Goal: Information Seeking & Learning: Learn about a topic

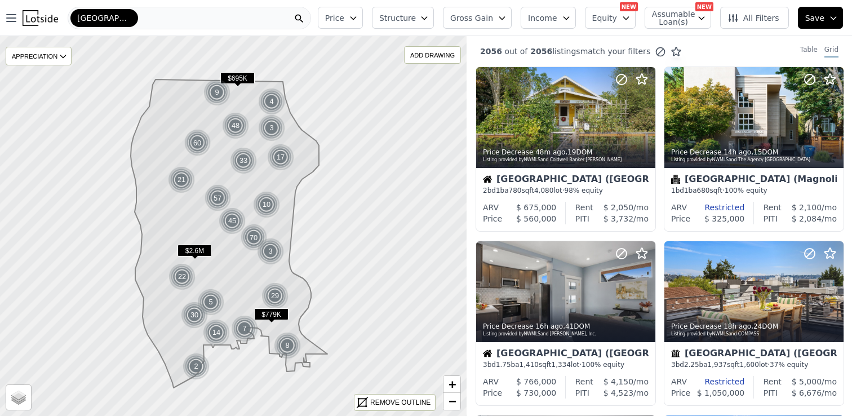
click at [493, 12] on span "Gross Gain" at bounding box center [471, 17] width 43 height 11
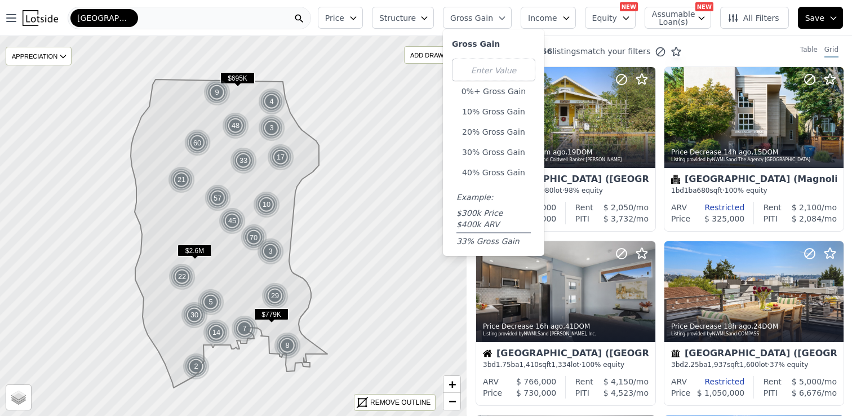
click at [234, 283] on icon at bounding box center [229, 233] width 197 height 308
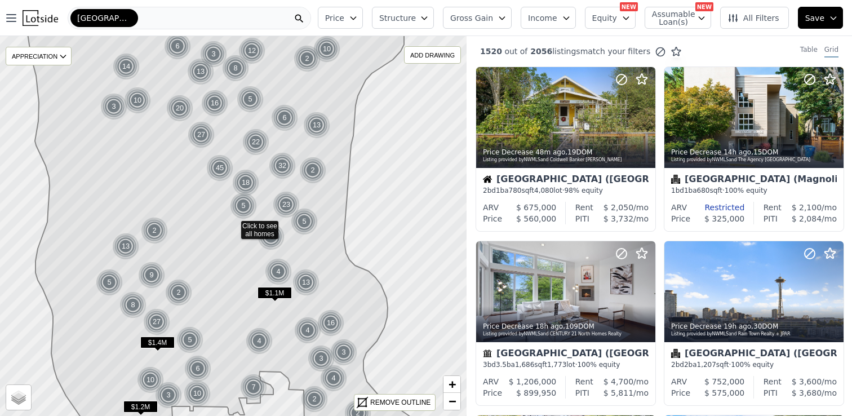
click at [355, 12] on button "Price" at bounding box center [340, 18] width 45 height 22
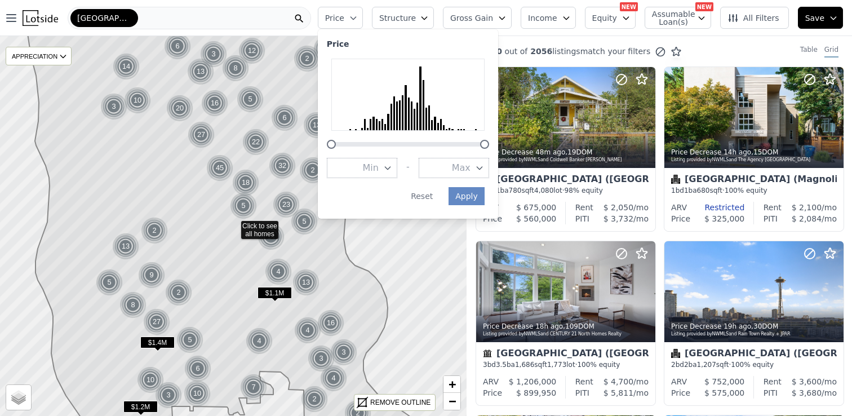
click at [376, 173] on span "Min" at bounding box center [371, 168] width 16 height 14
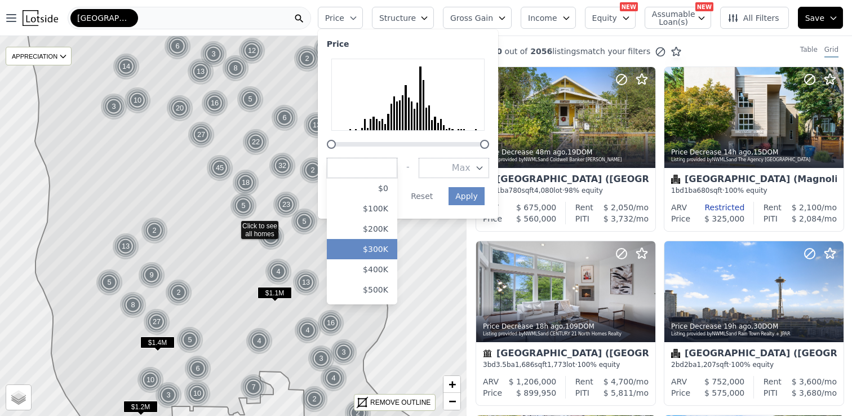
click at [376, 246] on button "$300K" at bounding box center [362, 249] width 70 height 20
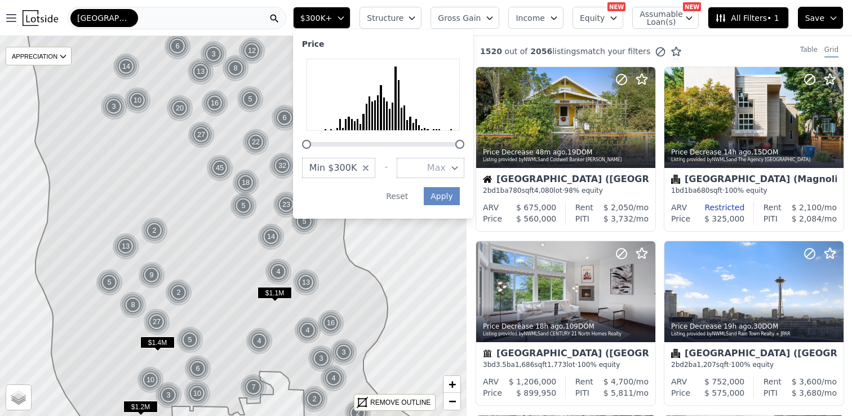
click at [473, 173] on div "Price Min $300K - Max Apply Reset" at bounding box center [383, 123] width 180 height 189
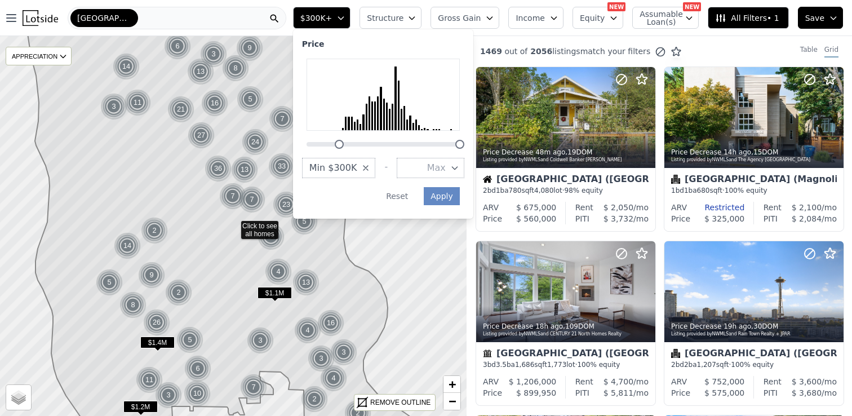
click at [459, 170] on icon "button" at bounding box center [454, 167] width 9 height 9
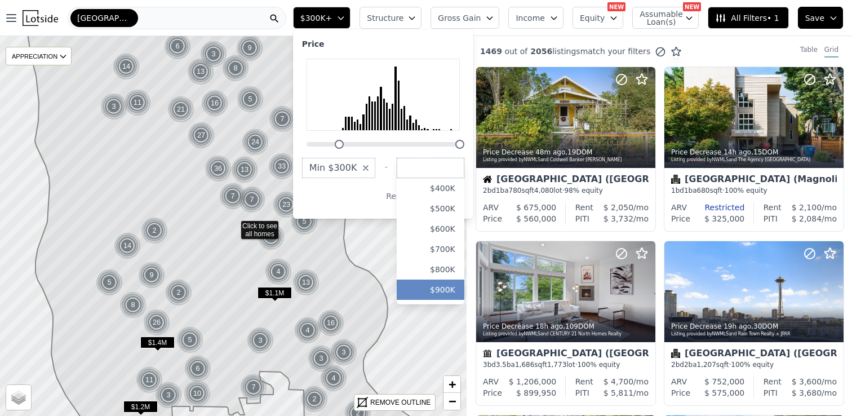
click at [447, 291] on button "$900K" at bounding box center [431, 289] width 68 height 20
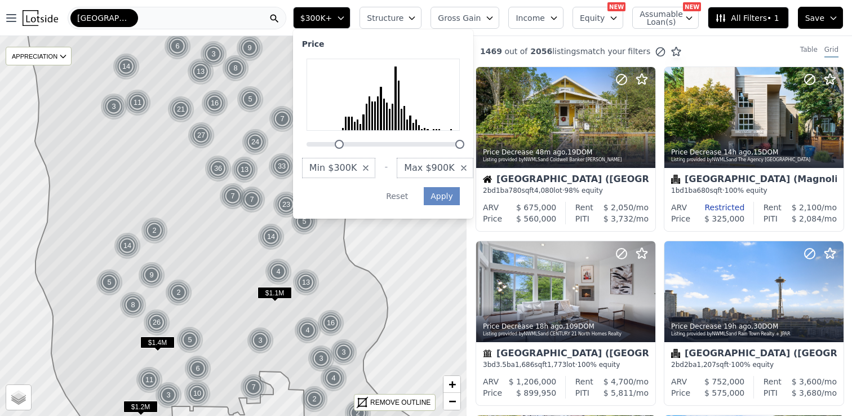
click at [449, 194] on div "Price Min $300K - Max $900K Apply Reset" at bounding box center [383, 123] width 180 height 189
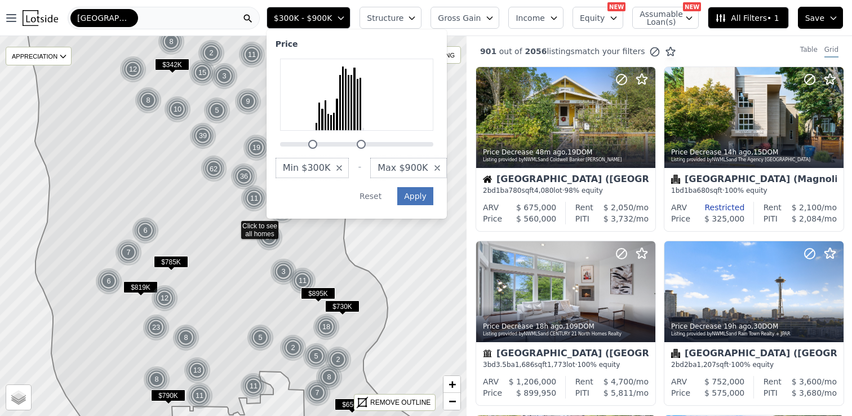
click at [422, 196] on button "Apply" at bounding box center [415, 196] width 36 height 18
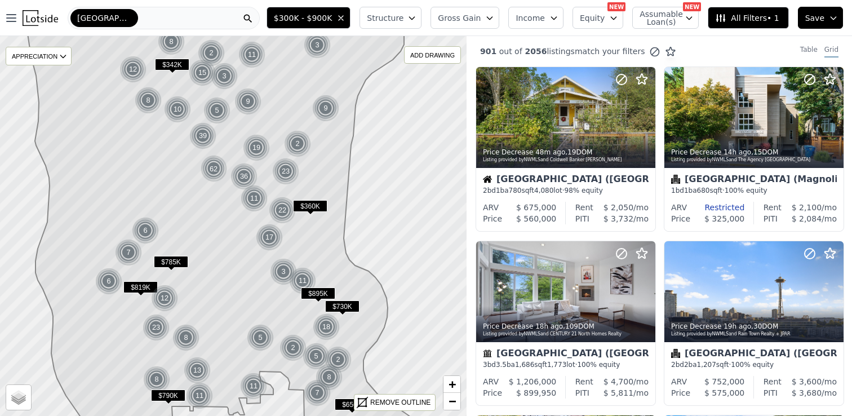
click at [399, 21] on span "Structure" at bounding box center [385, 17] width 36 height 11
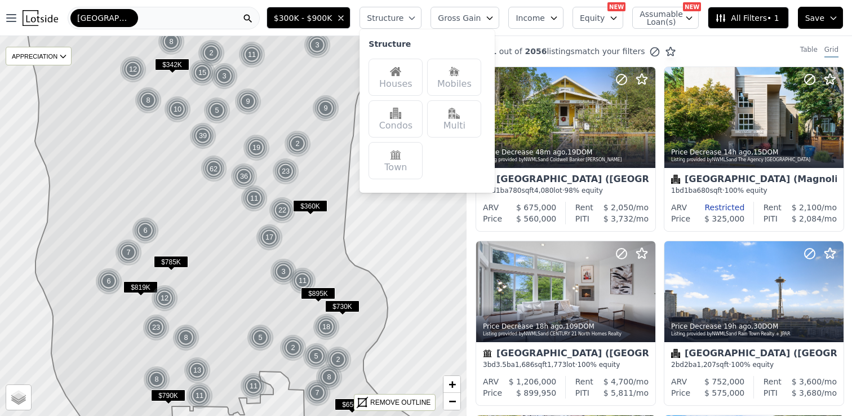
click at [411, 74] on div "Houses" at bounding box center [395, 77] width 54 height 37
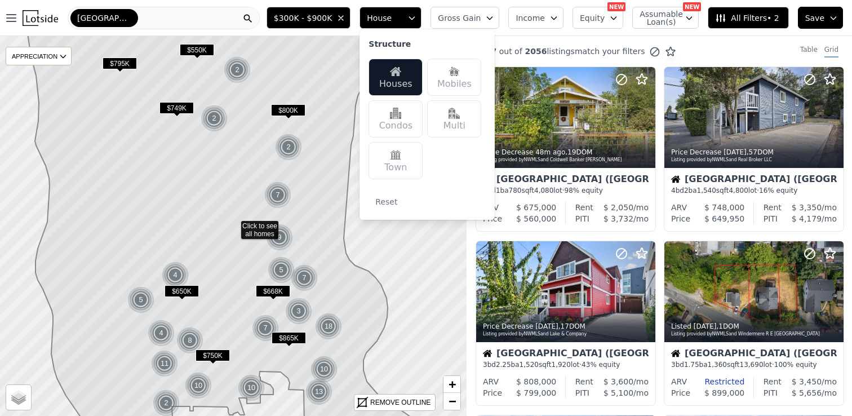
click at [409, 292] on icon at bounding box center [233, 226] width 563 height 459
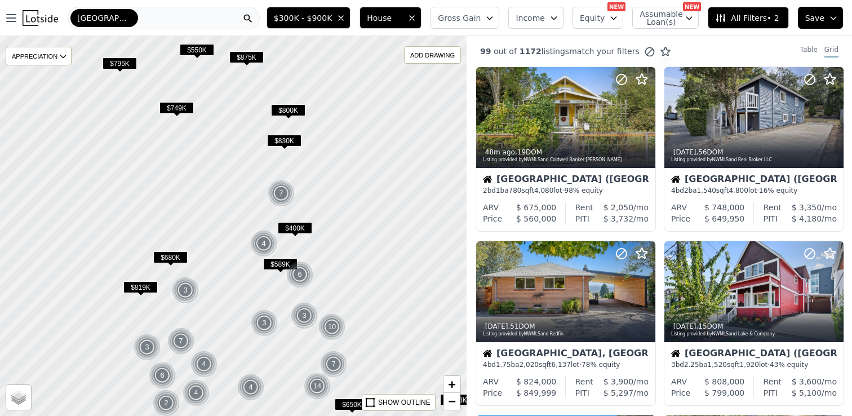
click at [99, 16] on span "[GEOGRAPHIC_DATA]" at bounding box center [104, 17] width 54 height 11
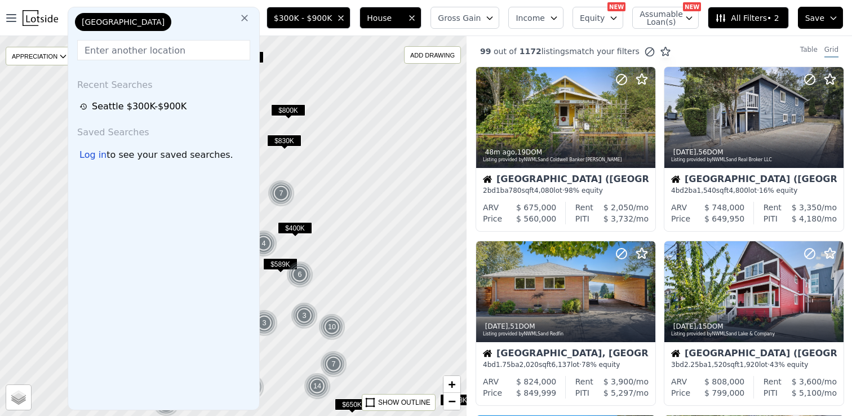
click at [250, 17] on icon at bounding box center [244, 17] width 11 height 11
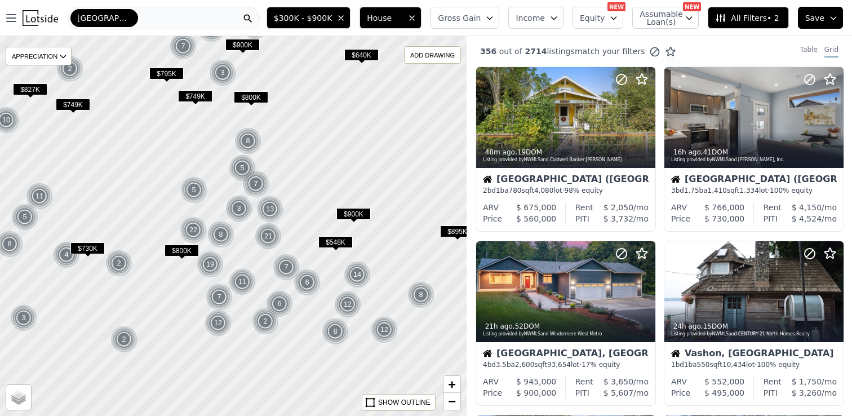
drag, startPoint x: 237, startPoint y: 249, endPoint x: 238, endPoint y: 180, distance: 69.3
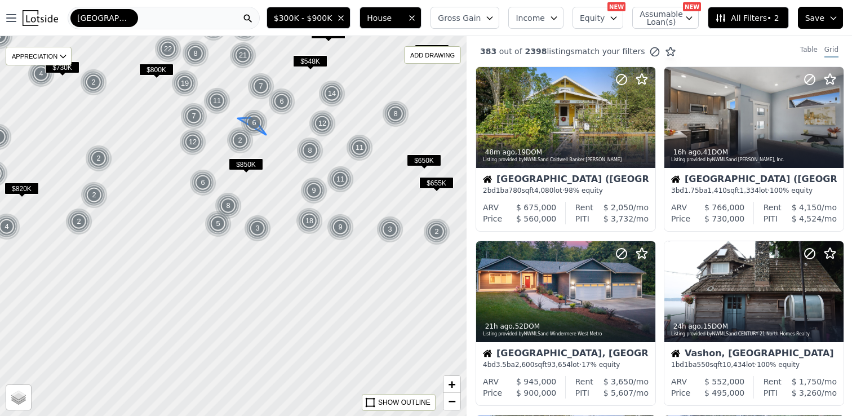
drag, startPoint x: 291, startPoint y: 305, endPoint x: 266, endPoint y: 122, distance: 184.2
click at [266, 122] on img at bounding box center [254, 122] width 28 height 27
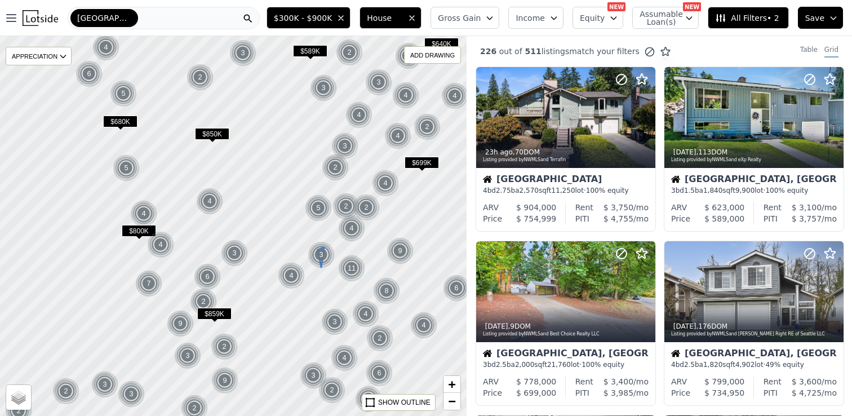
click at [314, 254] on img at bounding box center [322, 254] width 28 height 27
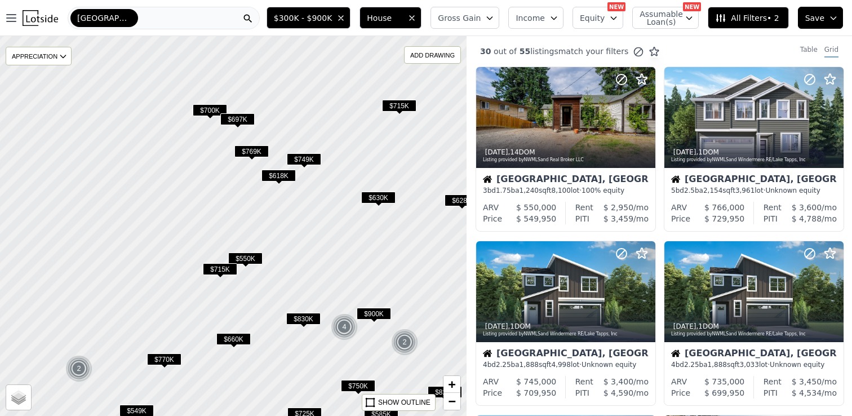
drag, startPoint x: 238, startPoint y: 152, endPoint x: 238, endPoint y: 224, distance: 71.5
click at [238, 224] on div at bounding box center [233, 230] width 560 height 456
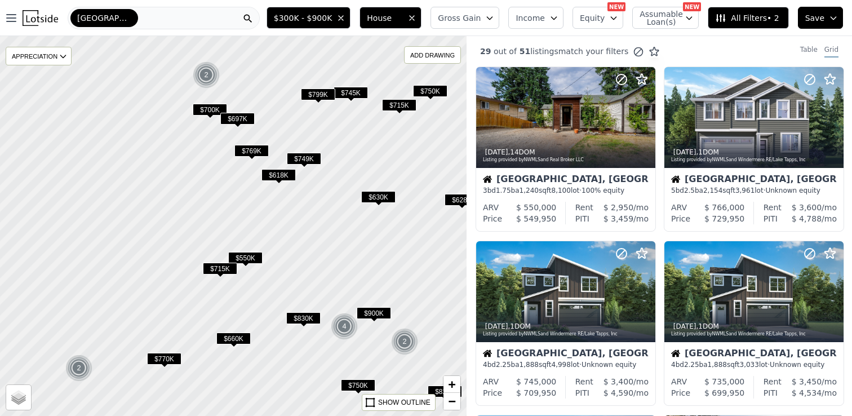
click at [250, 150] on span "$769K" at bounding box center [251, 151] width 34 height 12
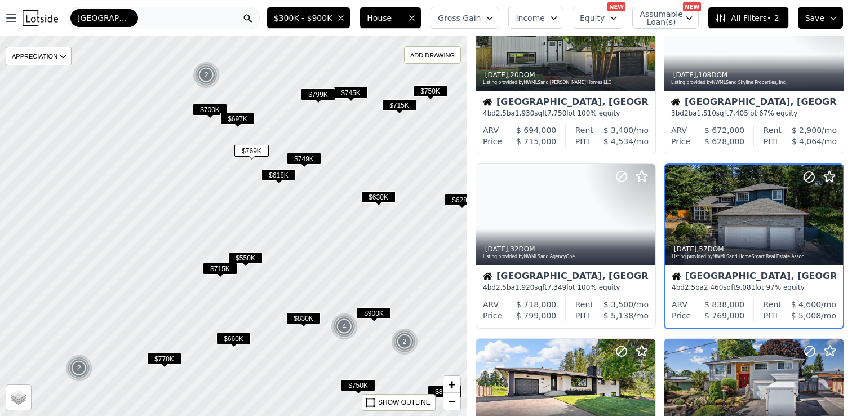
scroll to position [253, 0]
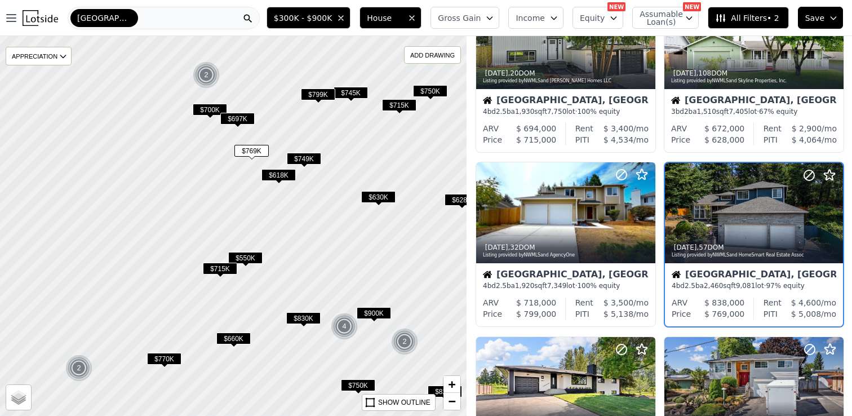
click at [300, 154] on span "$749K" at bounding box center [304, 159] width 34 height 12
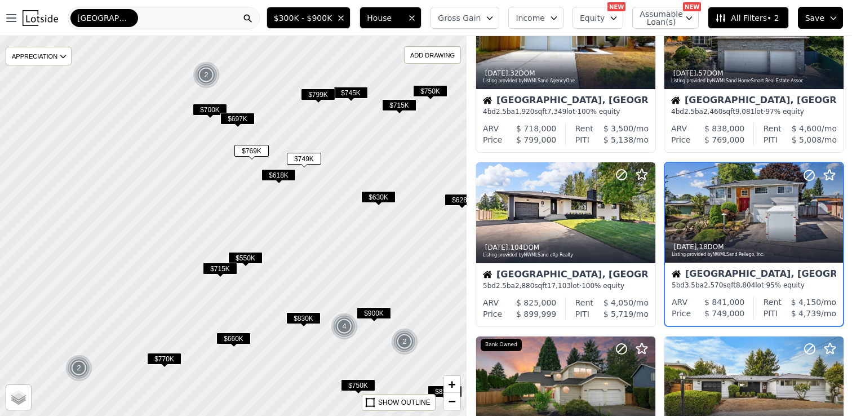
click at [271, 176] on span "$618K" at bounding box center [278, 175] width 34 height 12
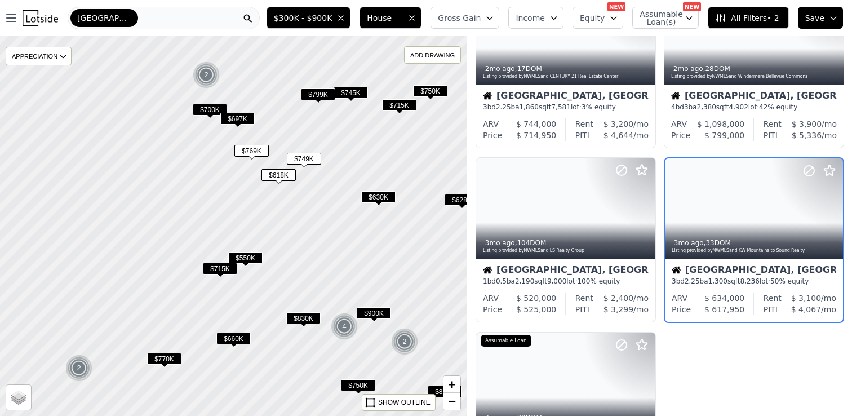
scroll to position [79, 0]
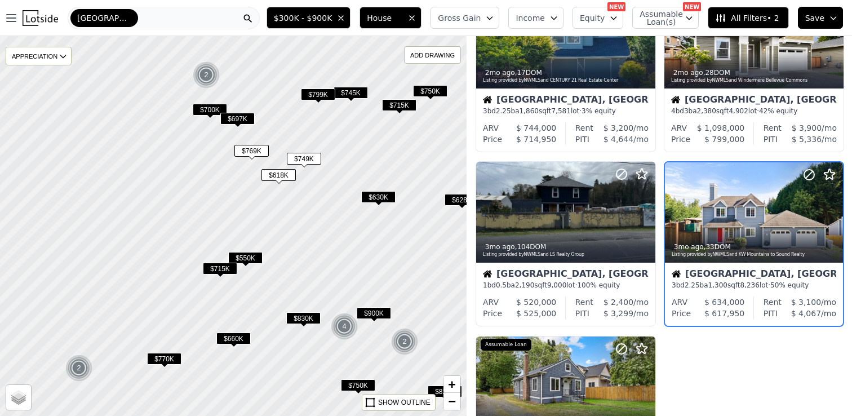
click at [274, 108] on div at bounding box center [233, 226] width 560 height 456
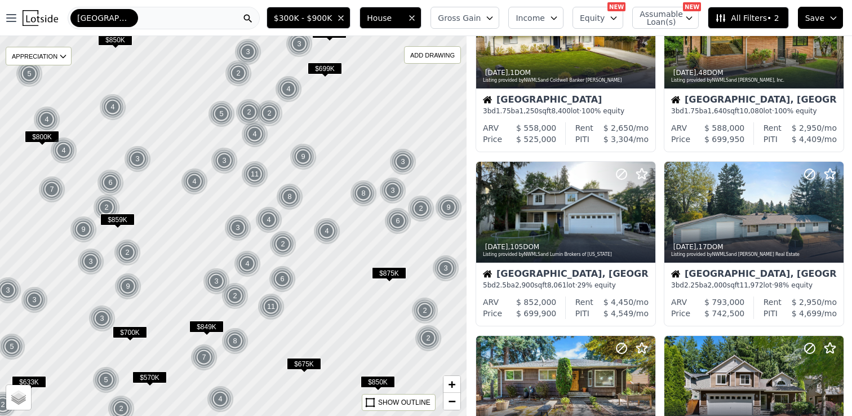
click at [461, 17] on span "Gross Gain" at bounding box center [459, 17] width 43 height 11
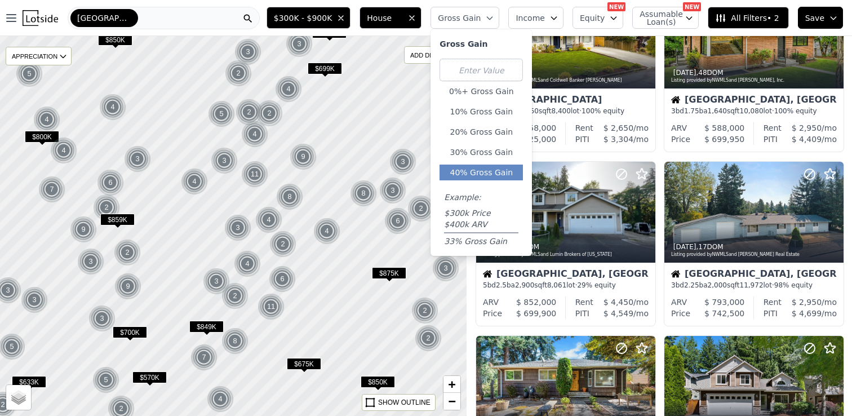
click at [460, 175] on button "40% Gross Gain" at bounding box center [480, 172] width 83 height 16
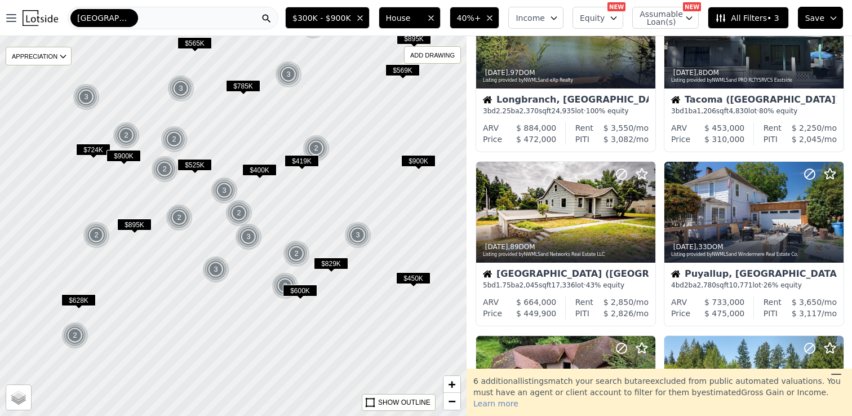
drag, startPoint x: 227, startPoint y: 286, endPoint x: 303, endPoint y: 202, distance: 112.8
click at [303, 202] on div at bounding box center [233, 226] width 560 height 456
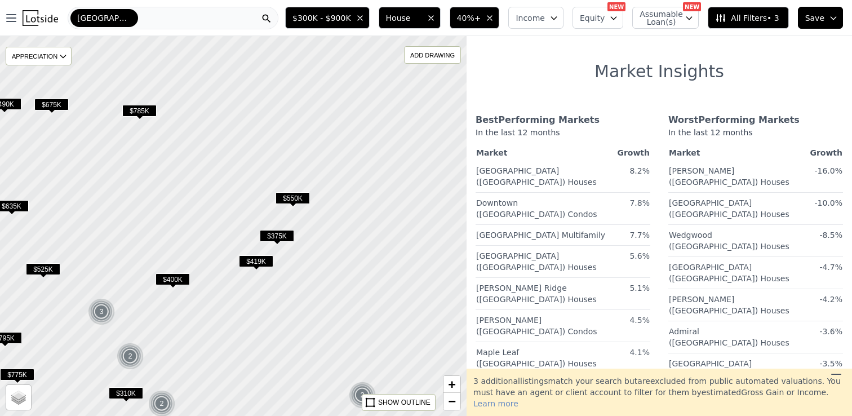
drag, startPoint x: 339, startPoint y: 78, endPoint x: 326, endPoint y: 184, distance: 106.2
click at [326, 184] on div at bounding box center [231, 239] width 560 height 456
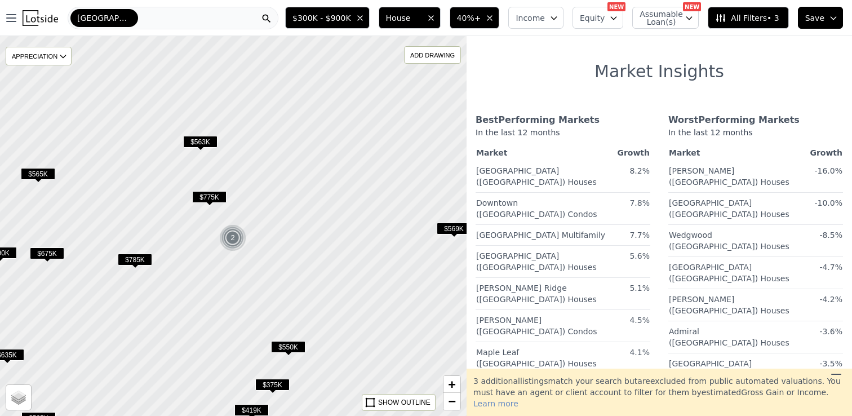
drag, startPoint x: 295, startPoint y: 108, endPoint x: 295, endPoint y: 215, distance: 107.0
click at [295, 215] on div at bounding box center [233, 226] width 560 height 456
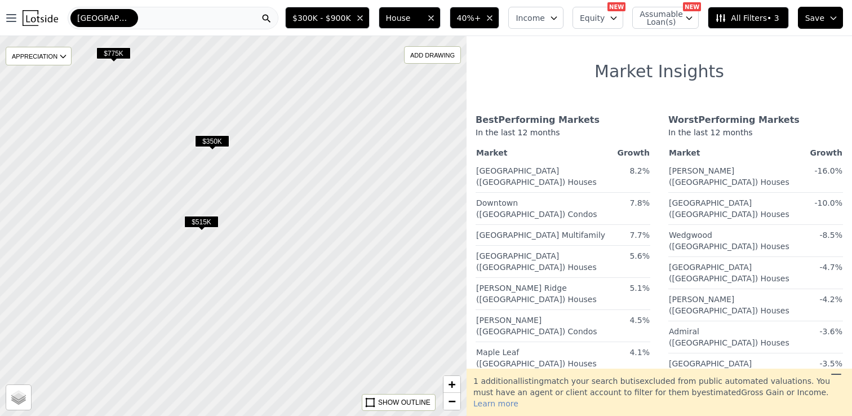
click at [210, 140] on span "$350K" at bounding box center [212, 141] width 34 height 12
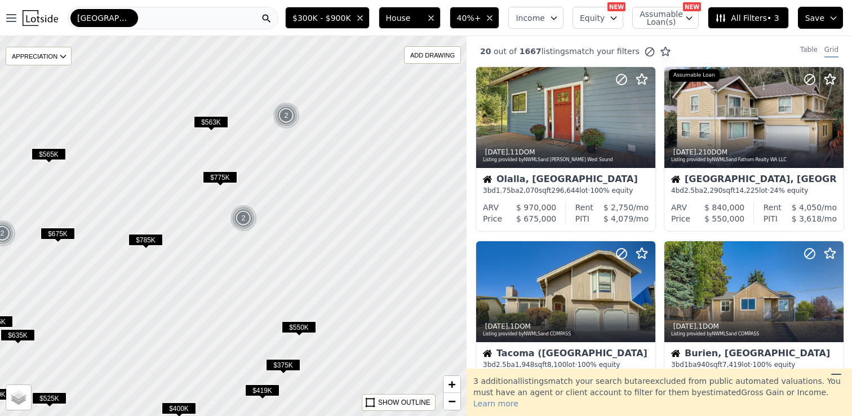
drag, startPoint x: 300, startPoint y: 101, endPoint x: 283, endPoint y: 166, distance: 66.9
click at [283, 166] on div at bounding box center [233, 225] width 560 height 456
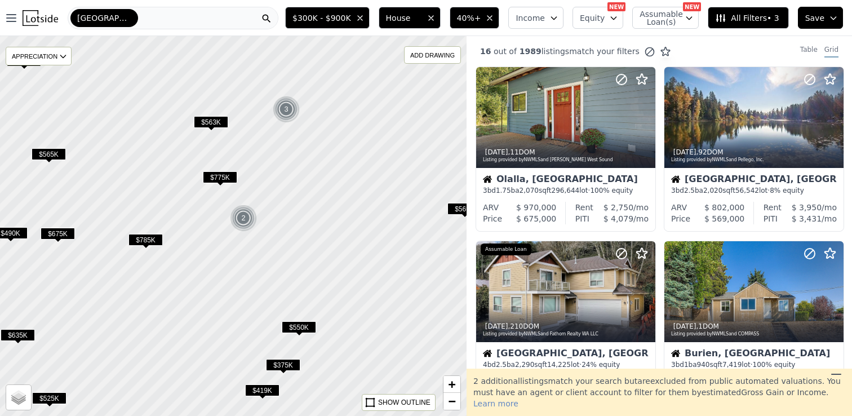
click at [213, 121] on span "$563K" at bounding box center [211, 122] width 34 height 12
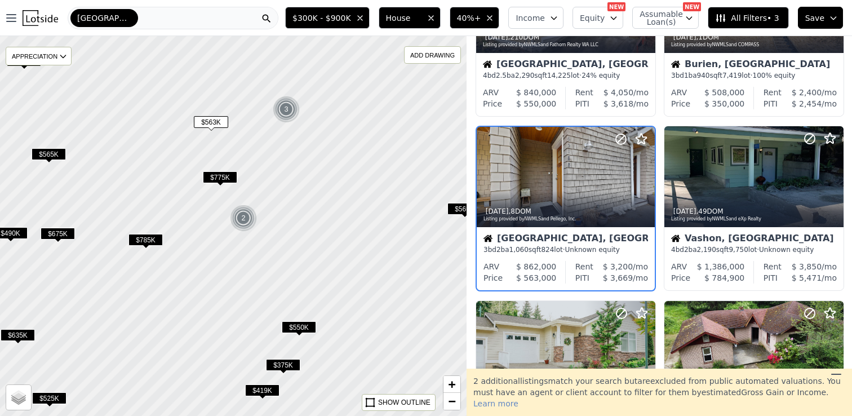
scroll to position [289, 0]
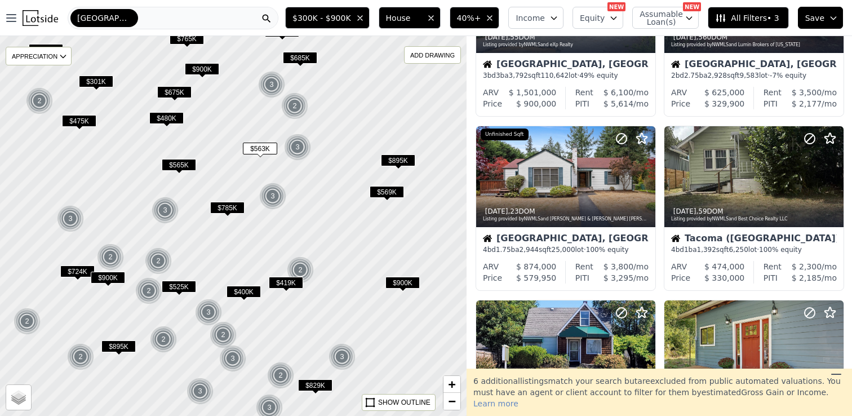
click at [389, 189] on span "$569K" at bounding box center [386, 192] width 34 height 12
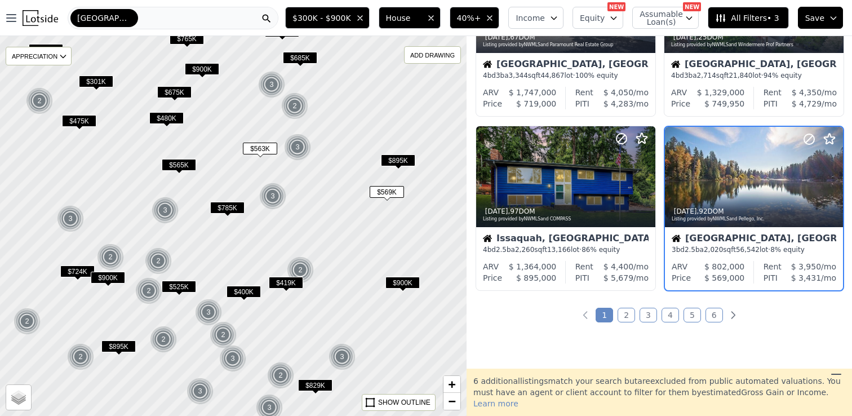
scroll to position [811, 0]
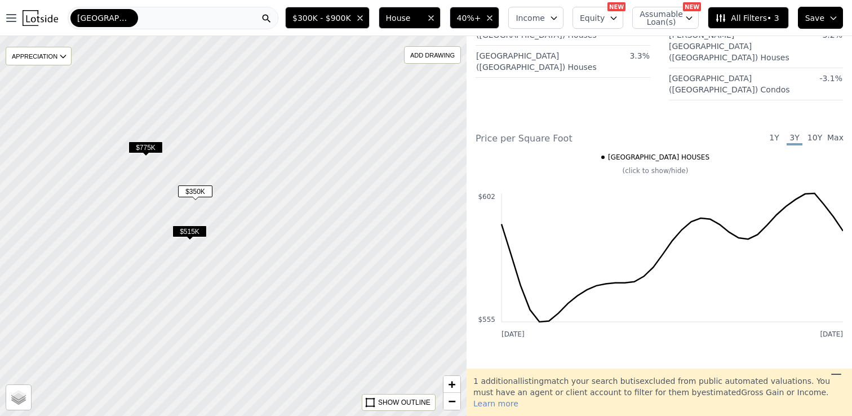
drag, startPoint x: 232, startPoint y: 127, endPoint x: 232, endPoint y: 228, distance: 101.4
click at [232, 228] on div at bounding box center [233, 226] width 560 height 456
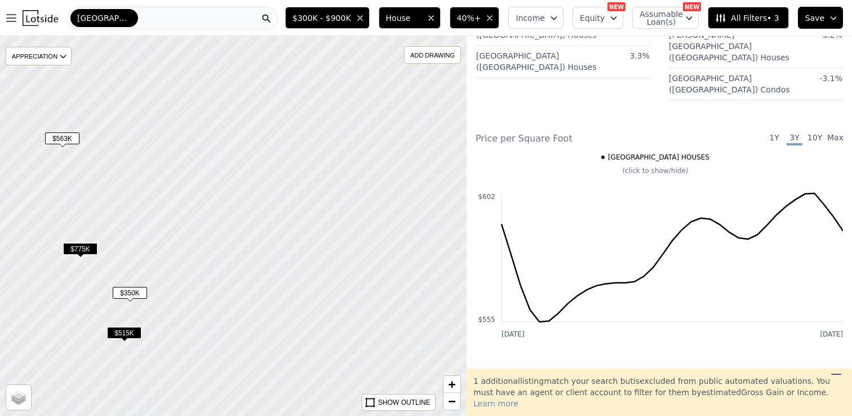
drag, startPoint x: 336, startPoint y: 197, endPoint x: 271, endPoint y: 299, distance: 121.1
click at [271, 299] on div at bounding box center [233, 227] width 560 height 456
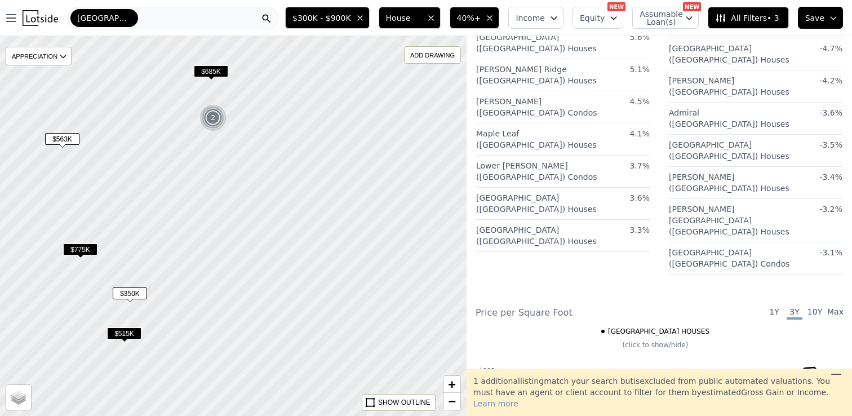
click at [213, 115] on div "2" at bounding box center [212, 117] width 27 height 27
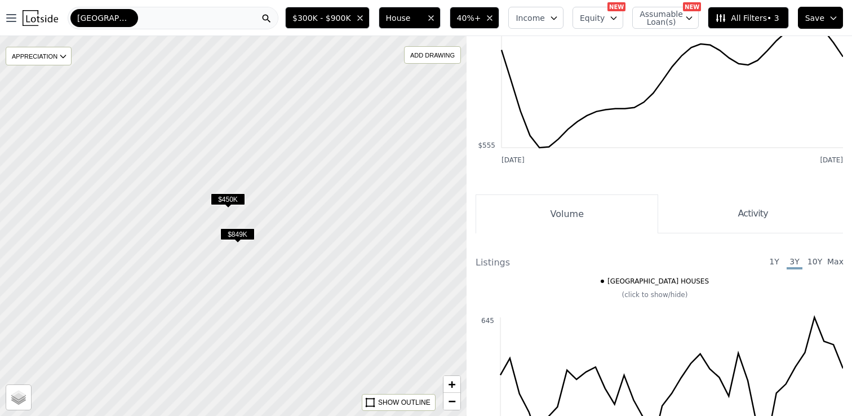
click at [231, 199] on span "$450K" at bounding box center [228, 199] width 34 height 12
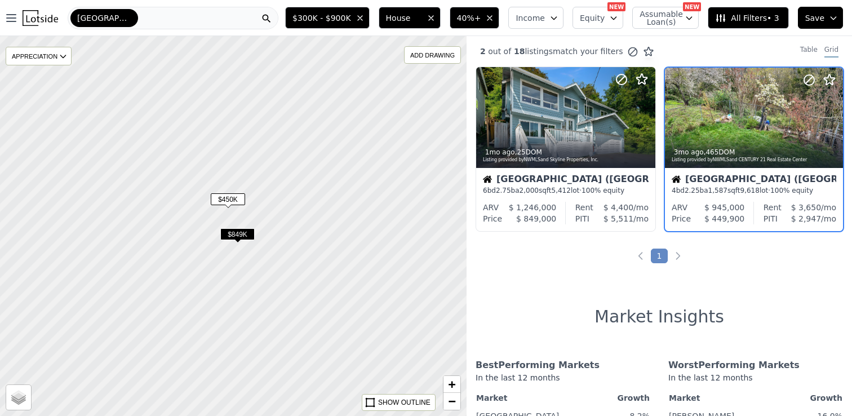
click at [319, 268] on div at bounding box center [233, 226] width 560 height 456
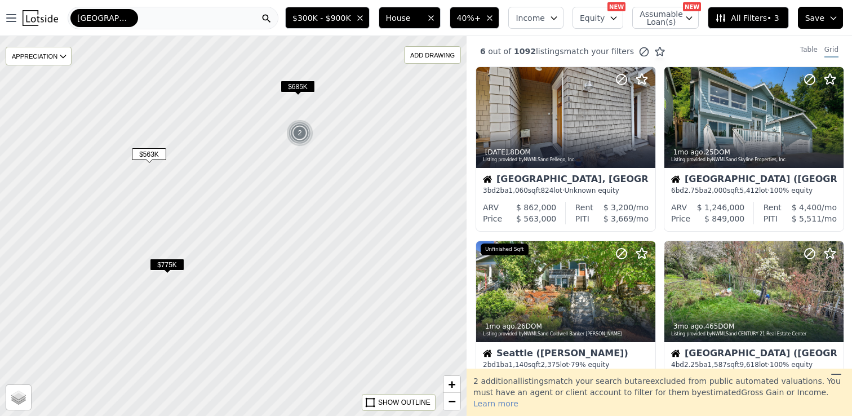
drag, startPoint x: 340, startPoint y: 322, endPoint x: 332, endPoint y: 176, distance: 145.6
click at [332, 176] on div at bounding box center [232, 199] width 560 height 456
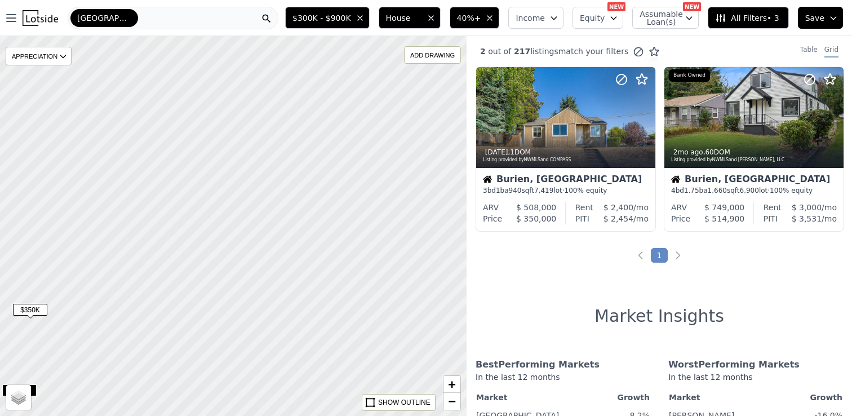
drag, startPoint x: 403, startPoint y: 292, endPoint x: 354, endPoint y: 186, distance: 115.9
click at [354, 186] on div at bounding box center [233, 226] width 560 height 456
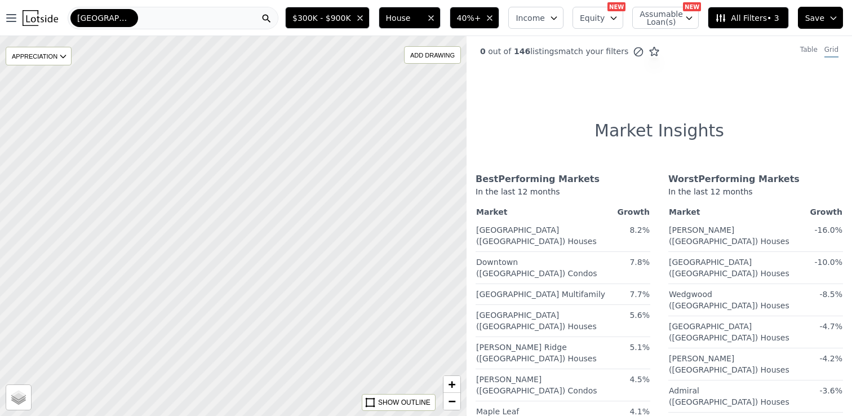
drag, startPoint x: 301, startPoint y: 122, endPoint x: 301, endPoint y: 230, distance: 108.1
click at [301, 230] on div at bounding box center [233, 226] width 560 height 456
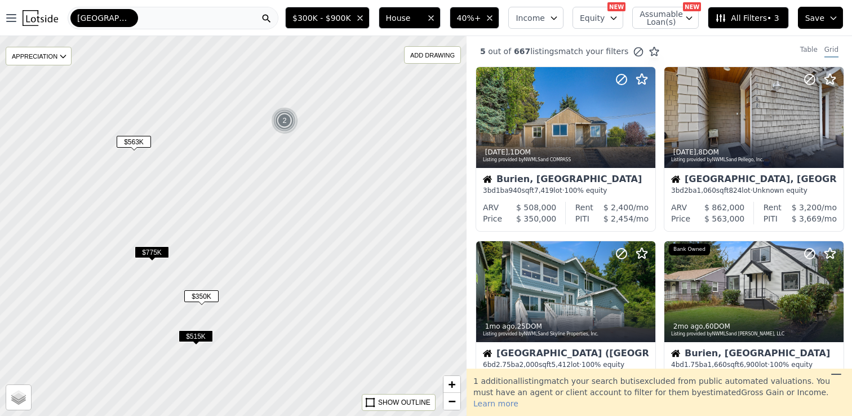
drag, startPoint x: 186, startPoint y: 206, endPoint x: 264, endPoint y: 259, distance: 93.7
click at [264, 259] on div at bounding box center [233, 226] width 560 height 456
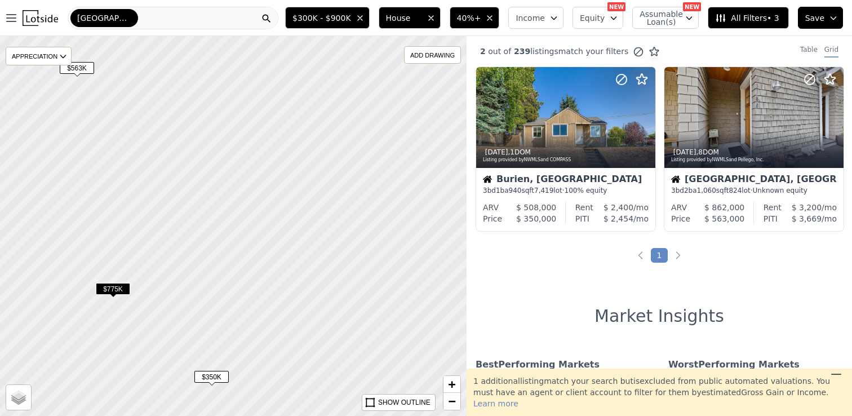
click at [213, 377] on span "$350K" at bounding box center [211, 377] width 34 height 12
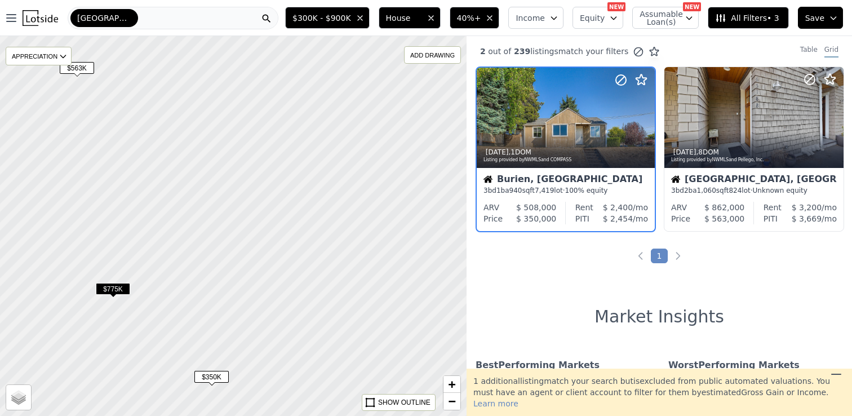
click at [216, 376] on span "$350K" at bounding box center [211, 377] width 34 height 12
click at [572, 113] on div at bounding box center [565, 117] width 179 height 101
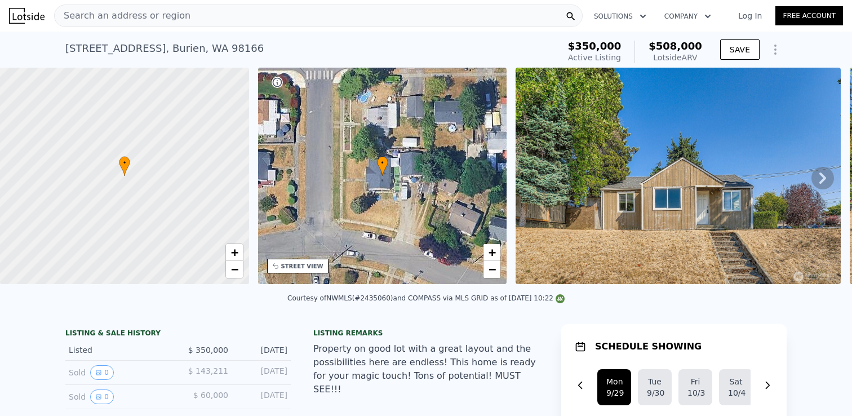
click at [422, 209] on div "• + −" at bounding box center [382, 176] width 249 height 216
click at [404, 202] on div "• + −" at bounding box center [382, 176] width 249 height 216
click at [826, 175] on icon at bounding box center [822, 178] width 23 height 23
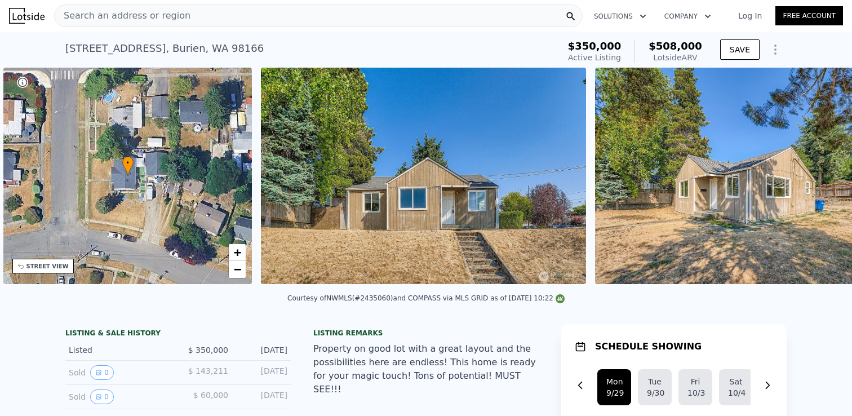
scroll to position [0, 262]
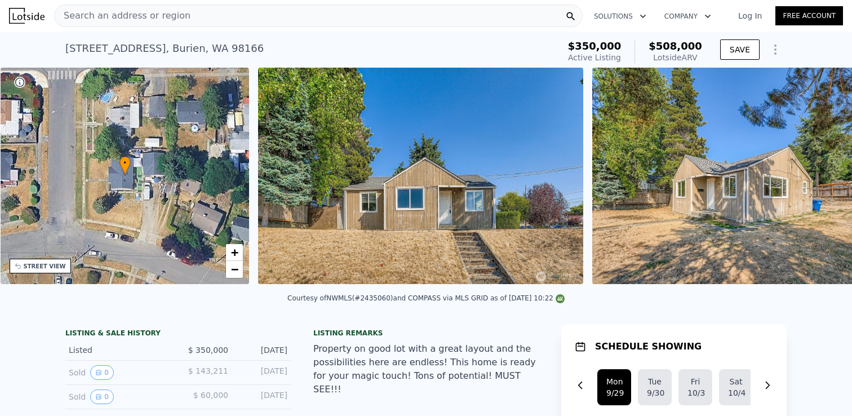
click at [826, 175] on img at bounding box center [754, 176] width 324 height 216
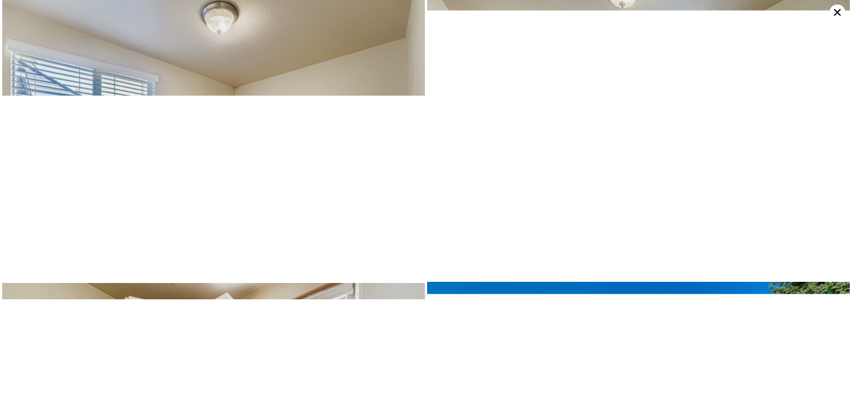
scroll to position [2270, 0]
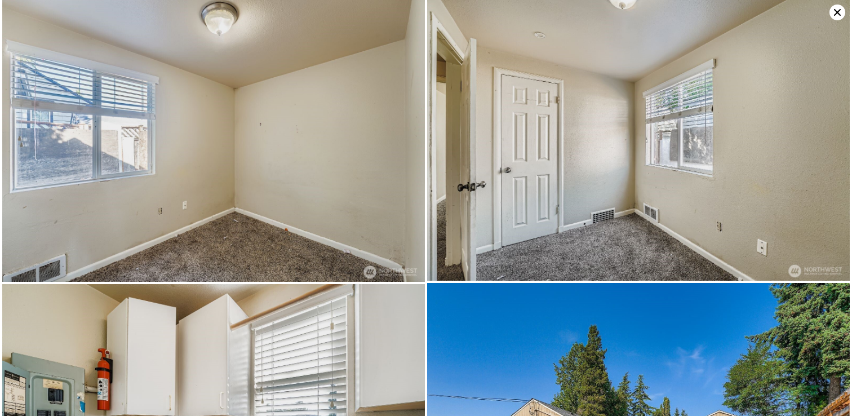
click at [836, 15] on icon at bounding box center [837, 13] width 16 height 16
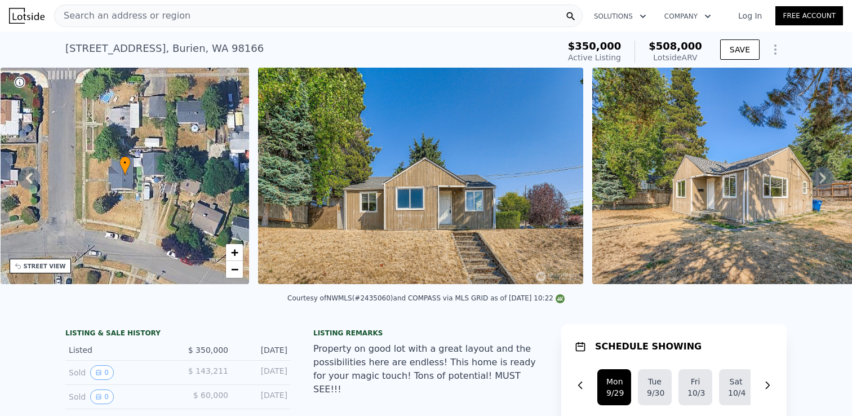
click at [163, 174] on div "• + −" at bounding box center [125, 176] width 249 height 216
click at [172, 222] on div "• + −" at bounding box center [125, 176] width 249 height 216
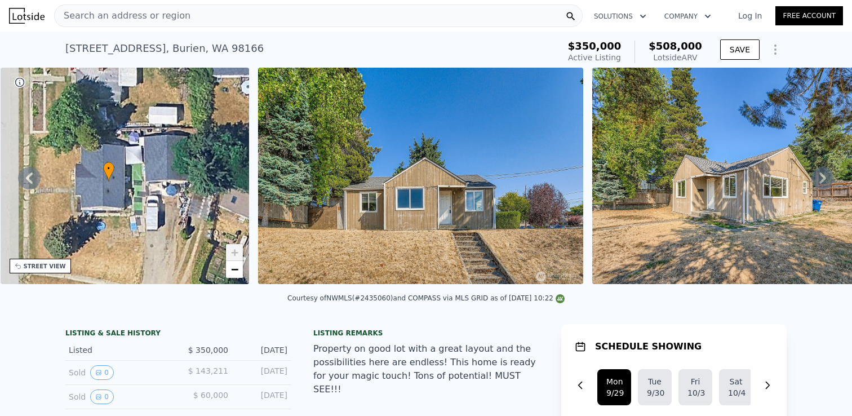
drag, startPoint x: 104, startPoint y: 185, endPoint x: 136, endPoint y: 238, distance: 61.4
click at [136, 238] on div "• + −" at bounding box center [125, 176] width 249 height 216
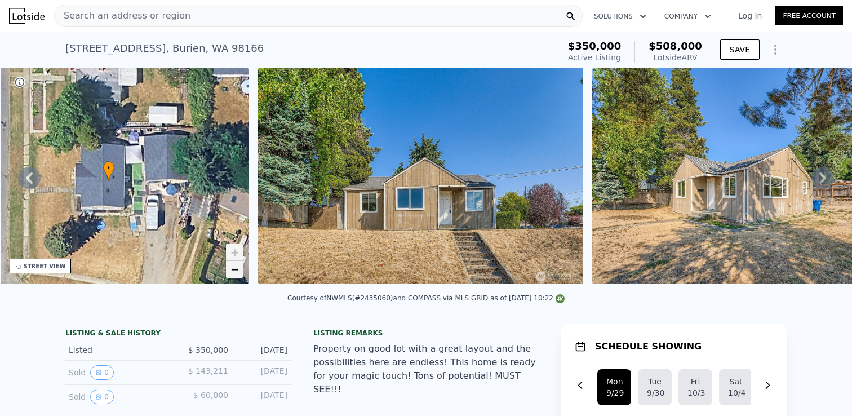
click at [231, 266] on span "−" at bounding box center [234, 269] width 7 height 14
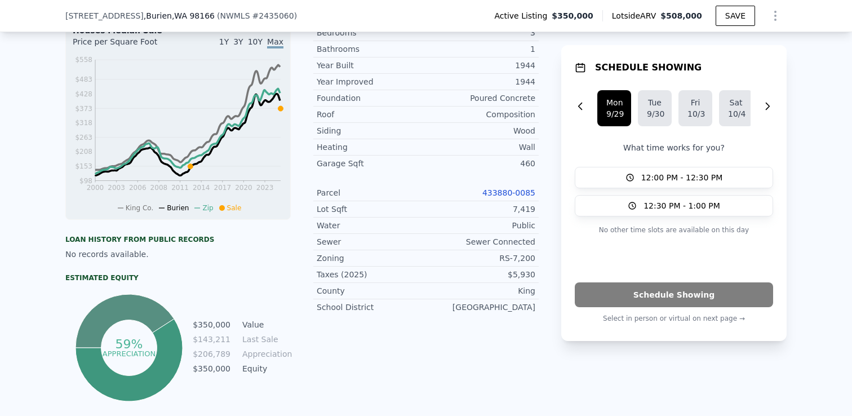
scroll to position [354, 0]
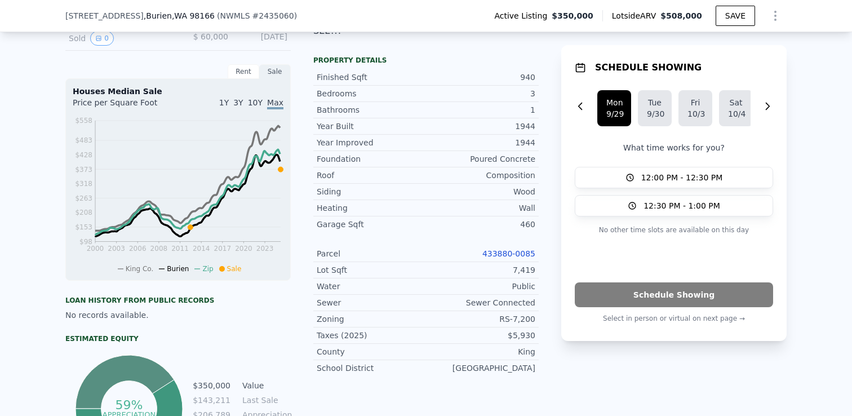
click at [505, 249] on link "433880-0085" at bounding box center [508, 253] width 53 height 9
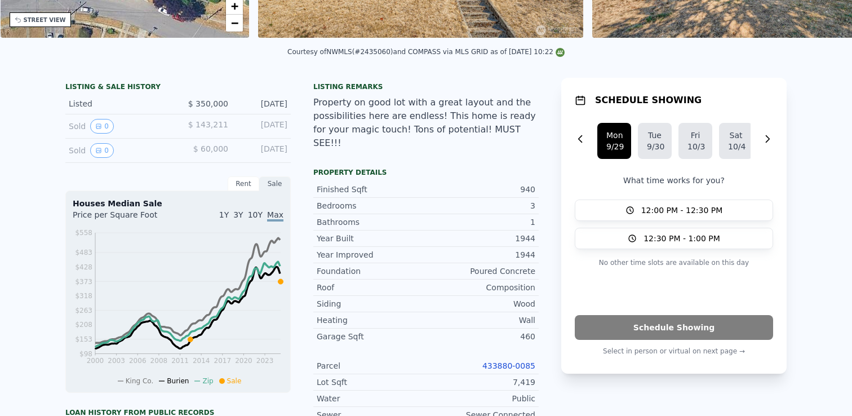
scroll to position [0, 0]
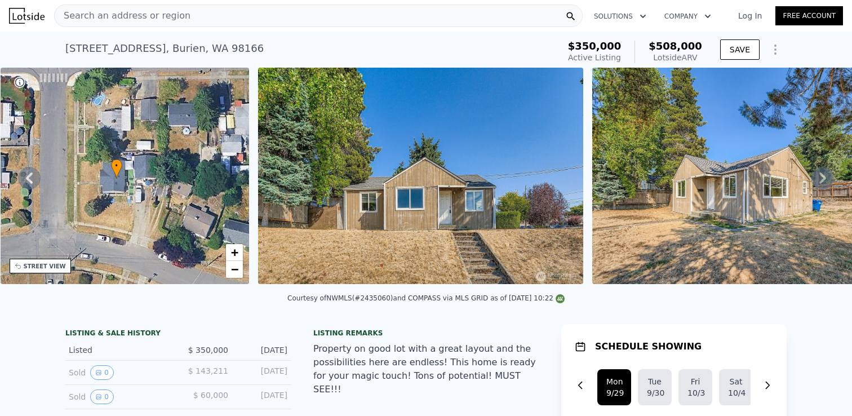
click at [773, 43] on icon "Show Options" at bounding box center [775, 50] width 14 height 14
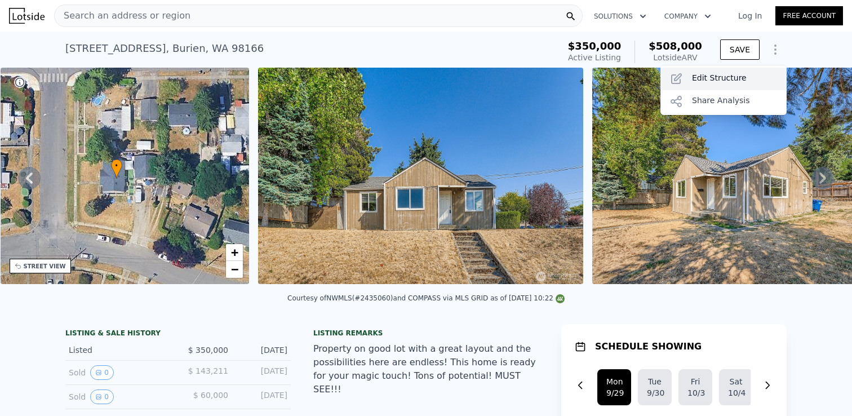
click at [710, 73] on div "Edit Structure" at bounding box center [723, 79] width 126 height 23
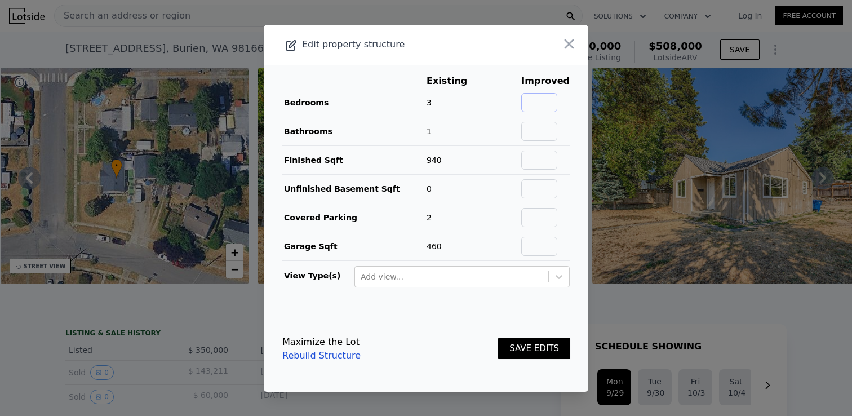
click at [541, 106] on input "text" at bounding box center [539, 102] width 36 height 19
type input "4"
click at [553, 131] on input "text" at bounding box center [539, 131] width 36 height 19
type input "2"
click at [544, 152] on input "text" at bounding box center [539, 159] width 36 height 19
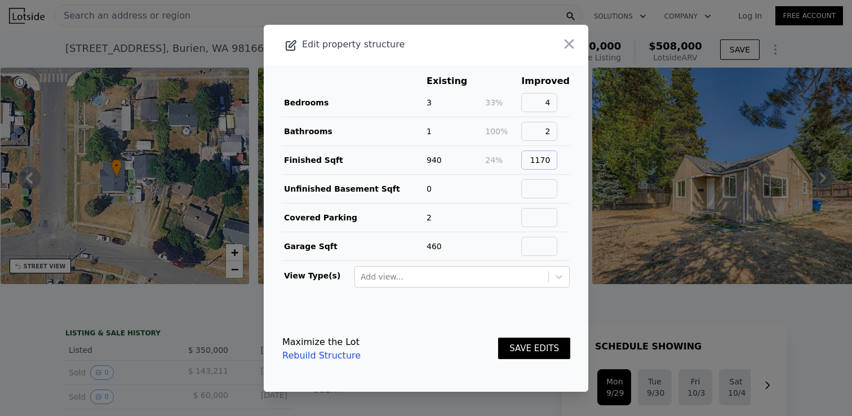
type input "1170"
click at [557, 219] on input "text" at bounding box center [539, 217] width 36 height 19
type input "1"
click at [547, 246] on input "text" at bounding box center [539, 246] width 36 height 19
type input "230"
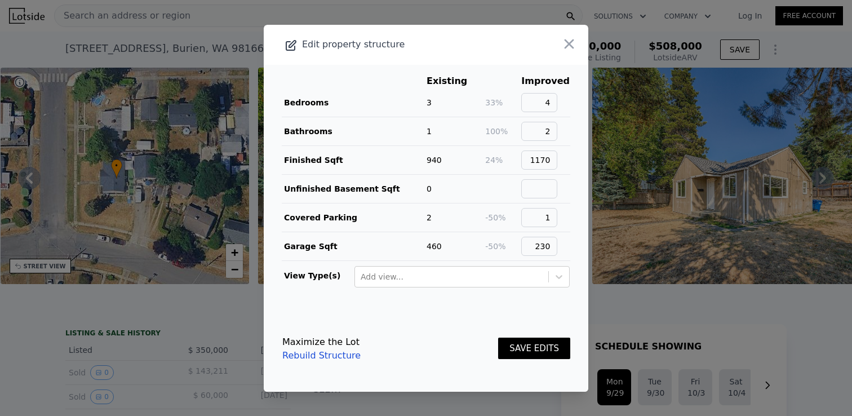
click at [447, 325] on div "Maximize the Lot Rebuild Structure SAVE EDITS" at bounding box center [426, 349] width 288 height 50
click at [518, 349] on button "SAVE EDITS" at bounding box center [534, 348] width 72 height 22
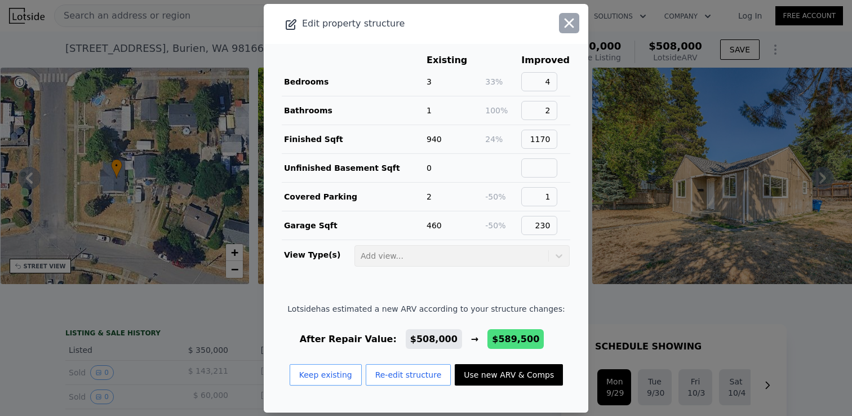
click at [567, 19] on icon "button" at bounding box center [569, 23] width 16 height 16
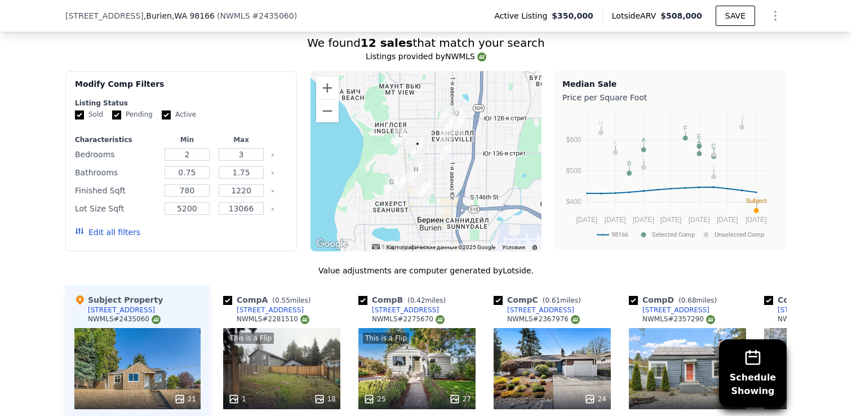
scroll to position [897, 0]
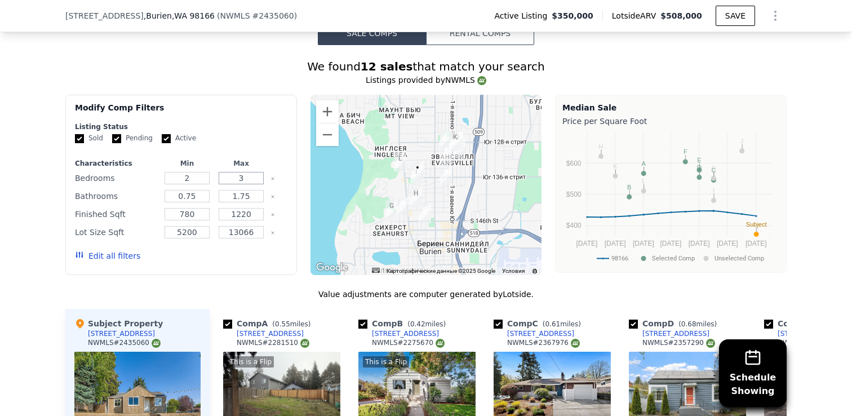
click at [244, 180] on input "3" at bounding box center [241, 178] width 44 height 12
type input "4"
click at [262, 130] on div "Listing Status" at bounding box center [181, 126] width 212 height 9
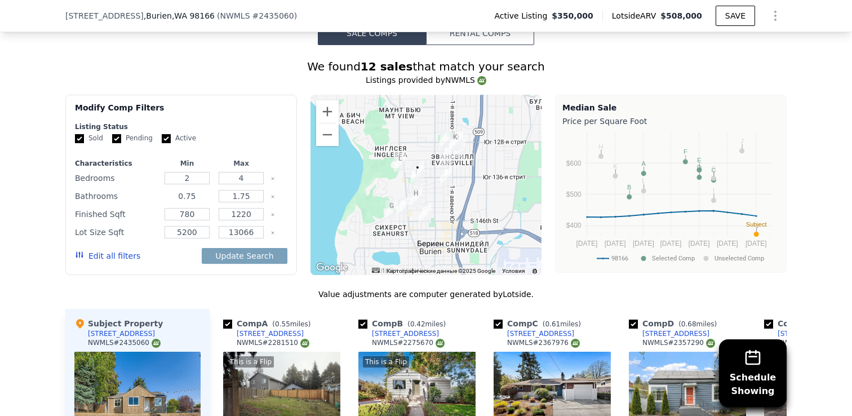
click at [200, 193] on input "0.75" at bounding box center [186, 196] width 44 height 12
click at [250, 195] on input "1.75" at bounding box center [241, 196] width 44 height 12
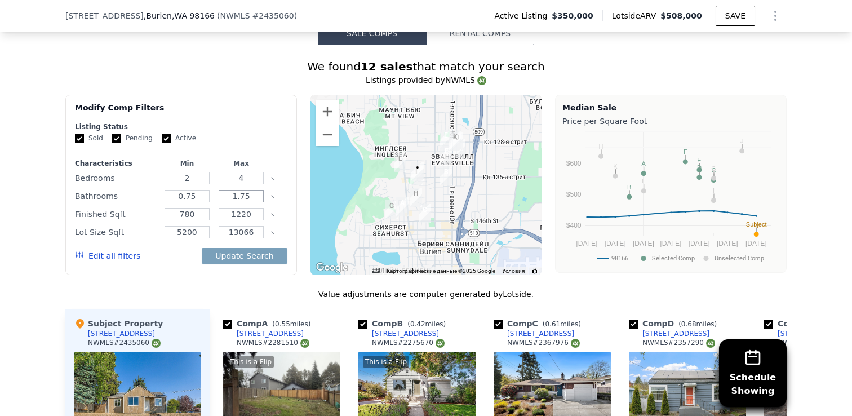
click at [250, 195] on input "1.75" at bounding box center [241, 196] width 44 height 12
type input "2"
click at [269, 138] on div "Sold Pending Active" at bounding box center [181, 138] width 212 height 10
drag, startPoint x: 199, startPoint y: 211, endPoint x: 177, endPoint y: 211, distance: 21.4
click at [177, 211] on input "780" at bounding box center [186, 214] width 44 height 12
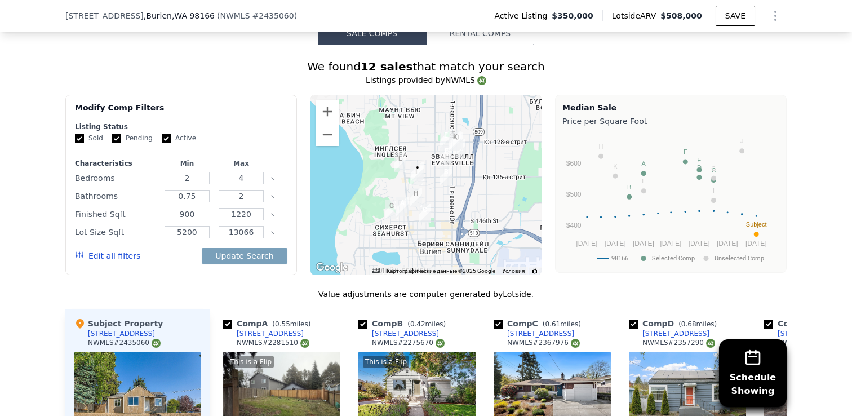
type input "900"
drag, startPoint x: 254, startPoint y: 212, endPoint x: 239, endPoint y: 213, distance: 15.2
click at [239, 213] on input "1220" at bounding box center [241, 214] width 44 height 12
click at [290, 215] on div "Modify Comp Filters Listing Status Sold Pending Active Characteristics Min Max …" at bounding box center [180, 185] width 231 height 180
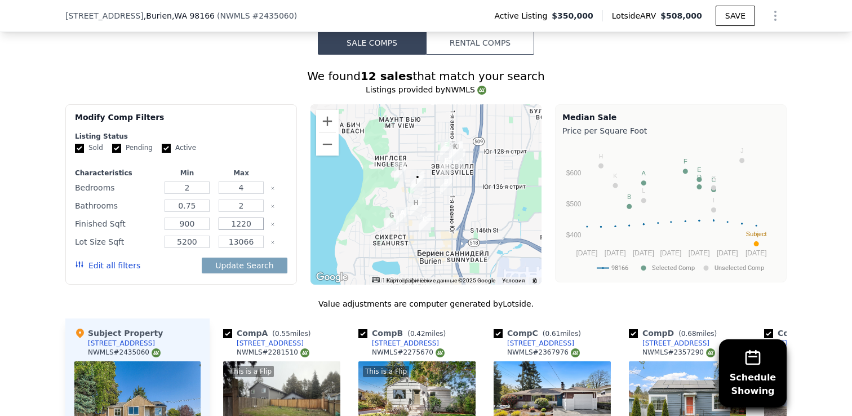
drag, startPoint x: 256, startPoint y: 223, endPoint x: 237, endPoint y: 223, distance: 19.1
click at [237, 223] on input "1220" at bounding box center [241, 223] width 44 height 12
type input "1370"
click at [301, 229] on div "Modify Comp Filters Listing Status Sold Pending Active Characteristics Min Max …" at bounding box center [425, 194] width 721 height 180
drag, startPoint x: 199, startPoint y: 240, endPoint x: 111, endPoint y: 238, distance: 88.5
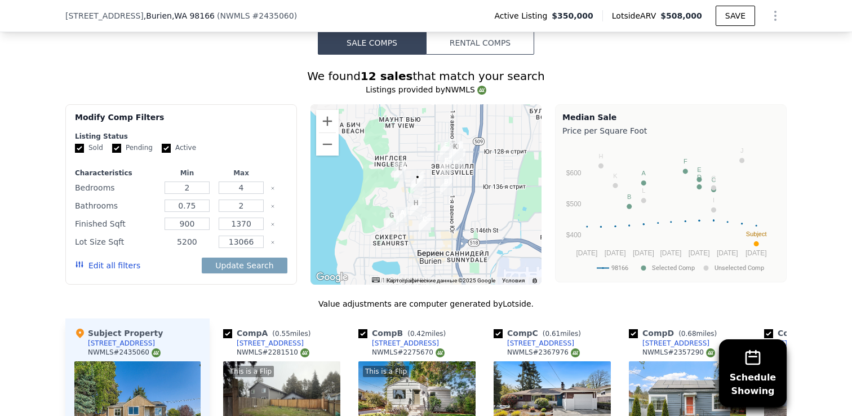
click at [111, 238] on div "Lot Size Sqft 5200 13066" at bounding box center [181, 242] width 212 height 16
type input "4000"
click at [300, 247] on div "Modify Comp Filters Listing Status Sold Pending Active Characteristics Min Max …" at bounding box center [425, 194] width 721 height 180
click at [250, 262] on button "Update Search" at bounding box center [244, 265] width 85 height 16
checkbox input "false"
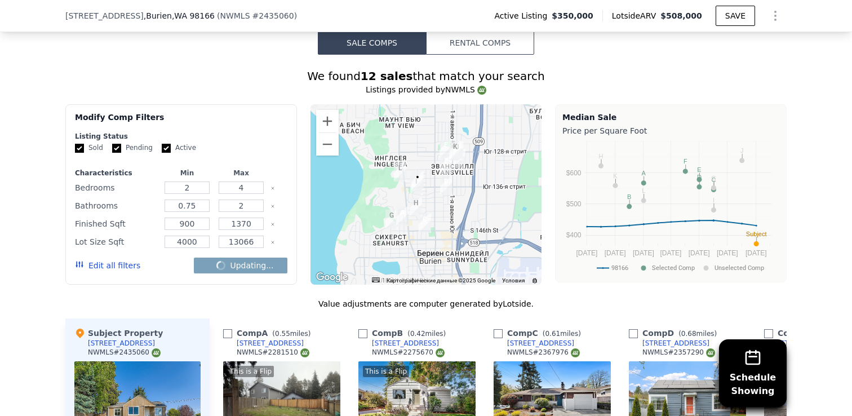
checkbox input "false"
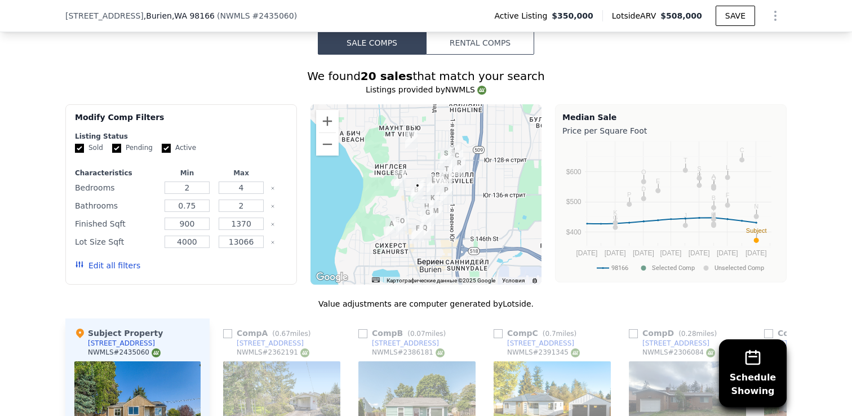
click at [396, 179] on img "1127 SW 134th St" at bounding box center [400, 180] width 12 height 19
click at [447, 190] on img "13651 1st Ave SW" at bounding box center [446, 193] width 12 height 19
click at [430, 205] on img "14222 4th Ave SW" at bounding box center [435, 214] width 12 height 19
click at [426, 216] on img "448 SW 143rd St" at bounding box center [427, 216] width 12 height 19
click at [38, 242] on div "Schedule Showing We found 20 sales that match your search Listings provided by …" at bounding box center [426, 378] width 852 height 646
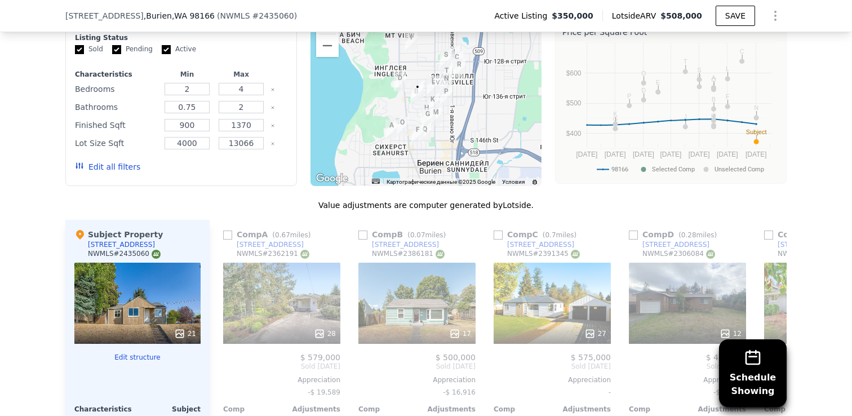
scroll to position [991, 0]
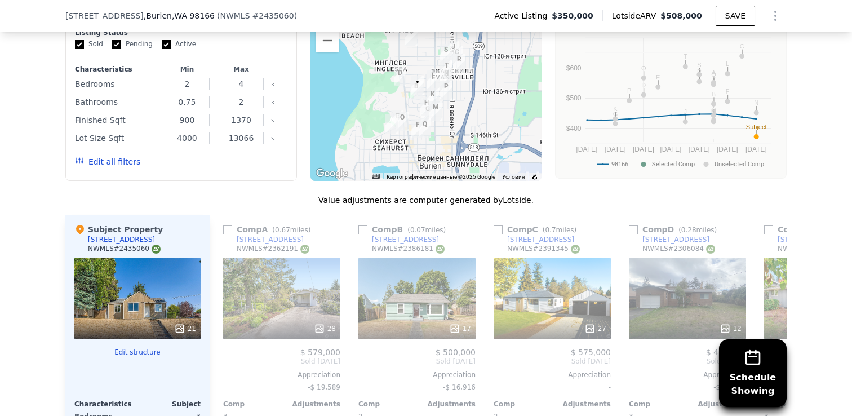
click at [299, 293] on div "28" at bounding box center [281, 297] width 117 height 81
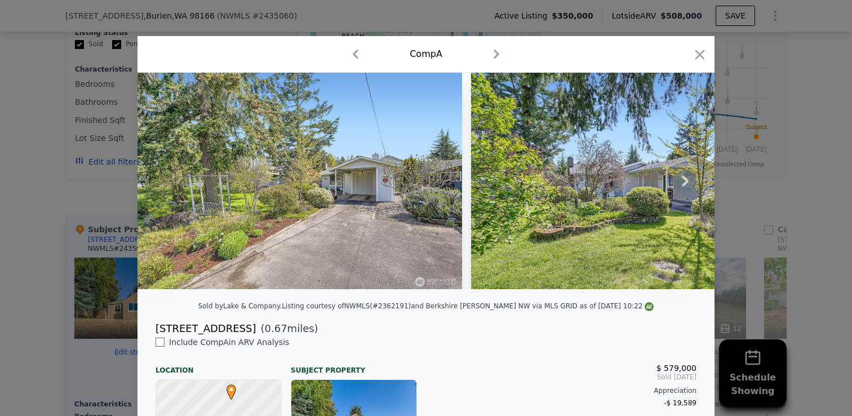
click at [686, 177] on icon at bounding box center [685, 181] width 23 height 23
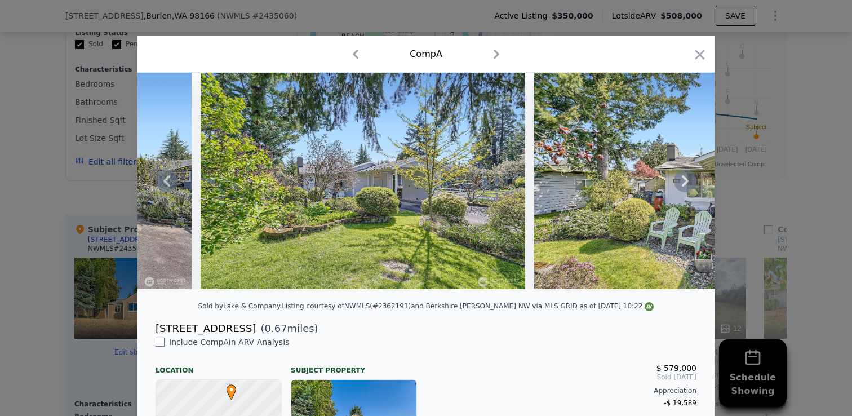
click at [686, 180] on icon at bounding box center [684, 180] width 7 height 11
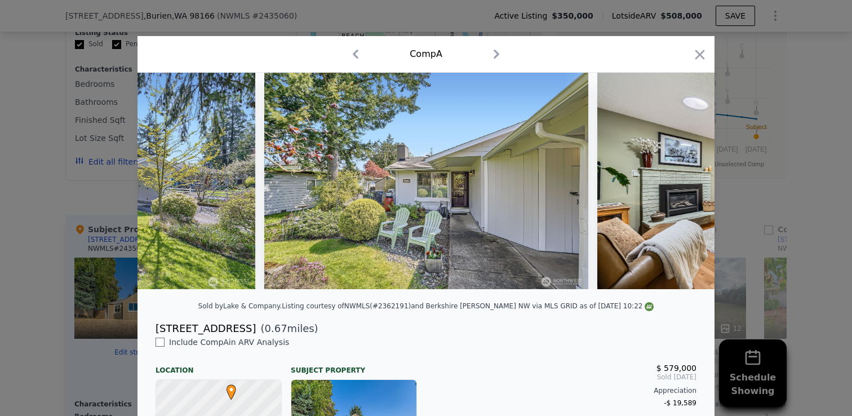
scroll to position [0, 541]
click at [686, 182] on icon at bounding box center [684, 180] width 7 height 11
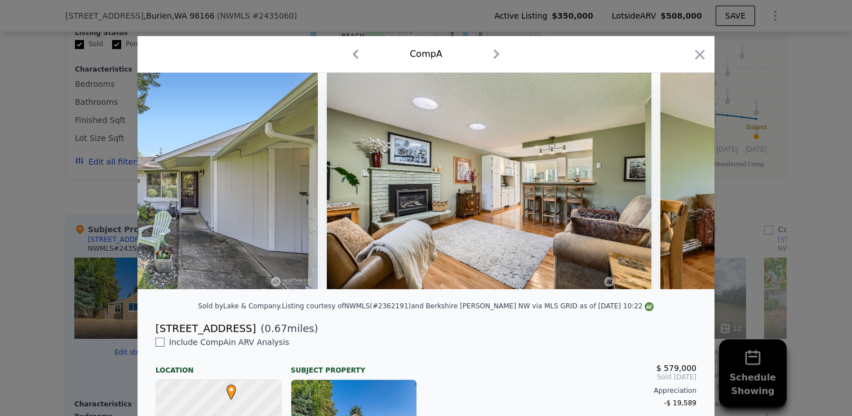
scroll to position [0, 811]
click at [681, 186] on icon at bounding box center [685, 181] width 23 height 23
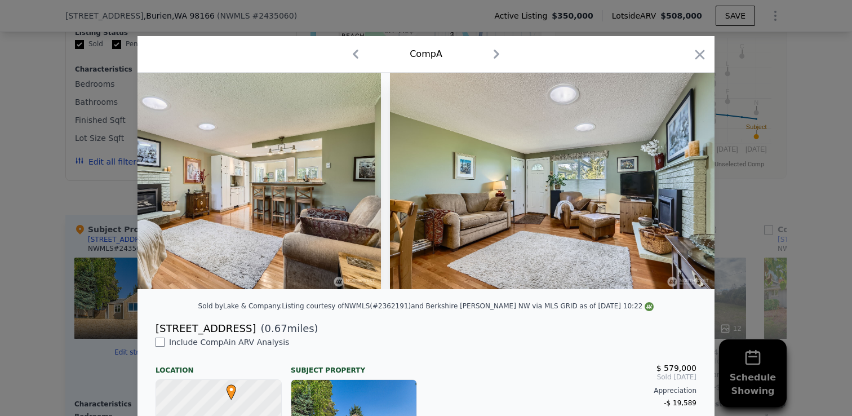
scroll to position [0, 1081]
click at [685, 181] on icon at bounding box center [684, 180] width 7 height 11
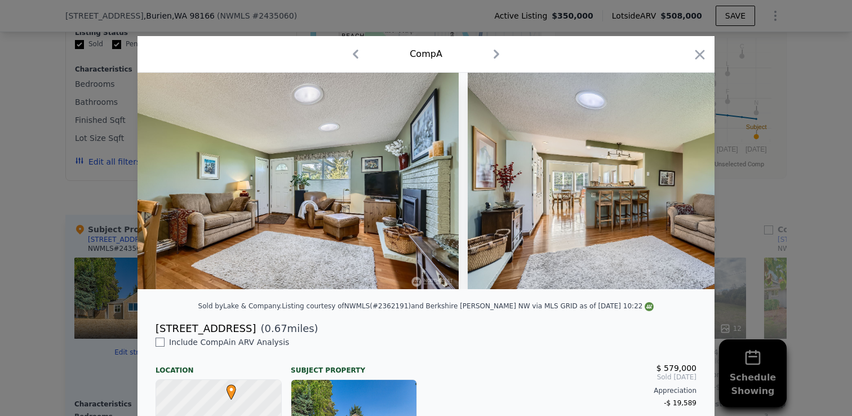
scroll to position [0, 1352]
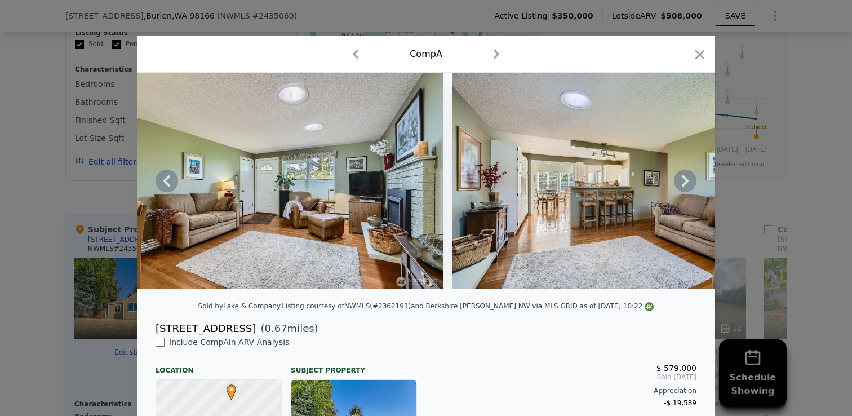
click at [687, 180] on icon at bounding box center [684, 180] width 7 height 11
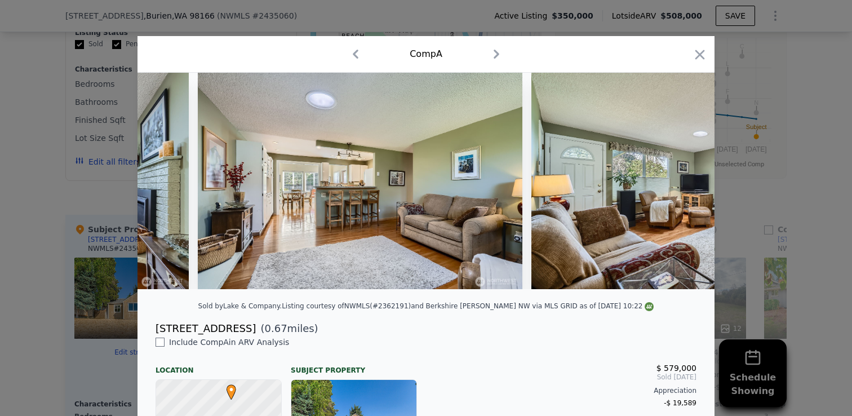
scroll to position [0, 1622]
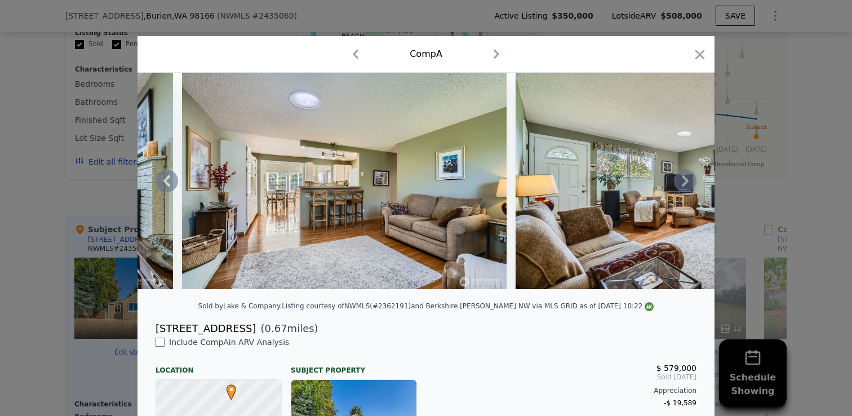
click at [685, 181] on icon at bounding box center [684, 180] width 7 height 11
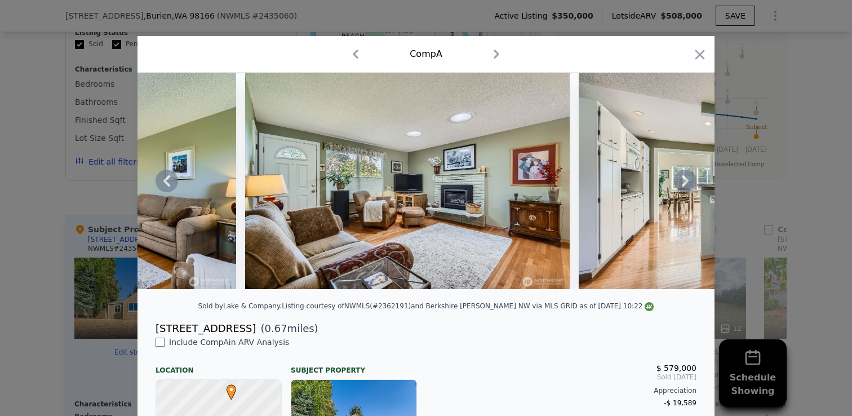
click at [687, 181] on icon at bounding box center [684, 180] width 7 height 11
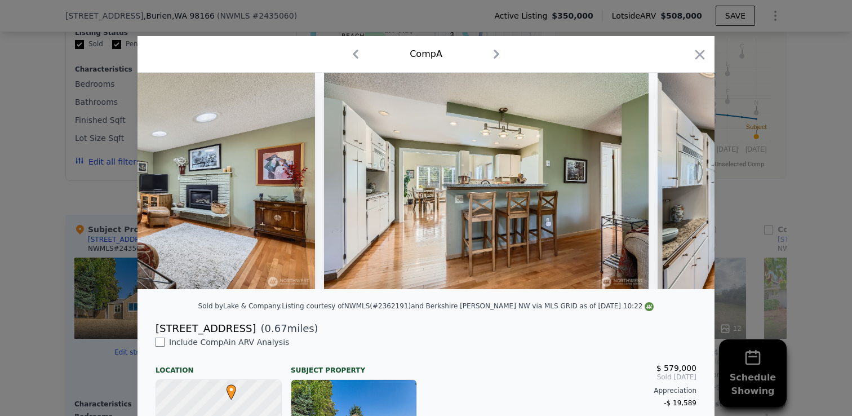
scroll to position [0, 2163]
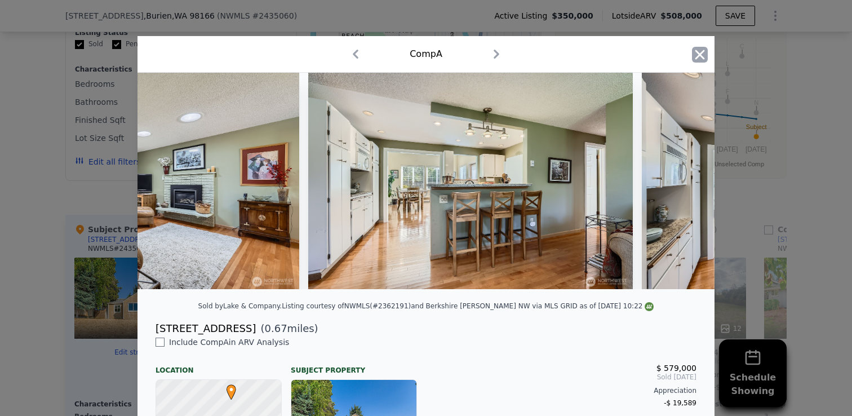
click at [701, 49] on icon "button" at bounding box center [700, 55] width 16 height 16
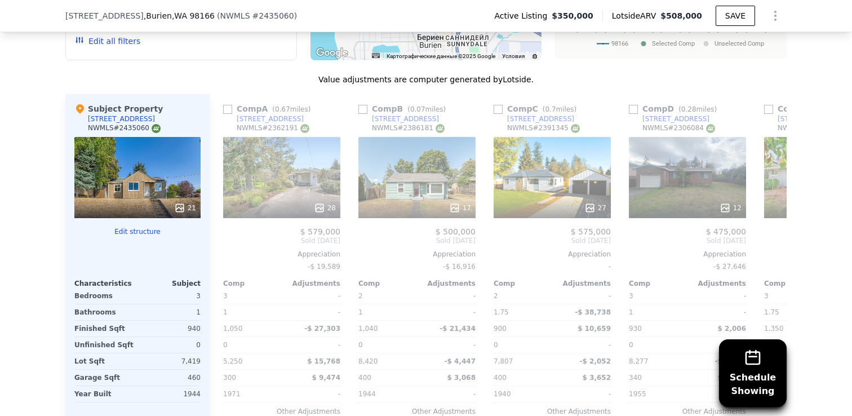
scroll to position [1107, 0]
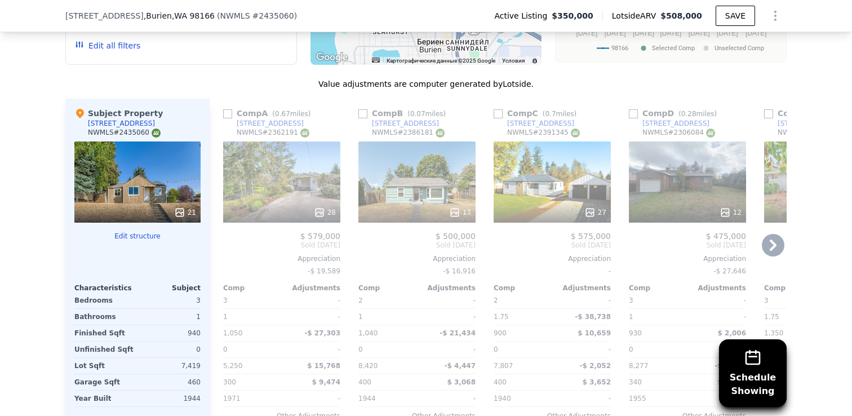
click at [768, 245] on icon at bounding box center [772, 245] width 23 height 23
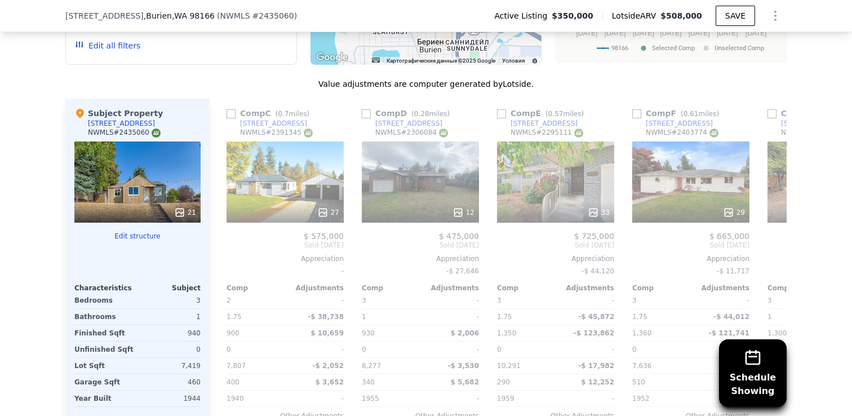
scroll to position [0, 270]
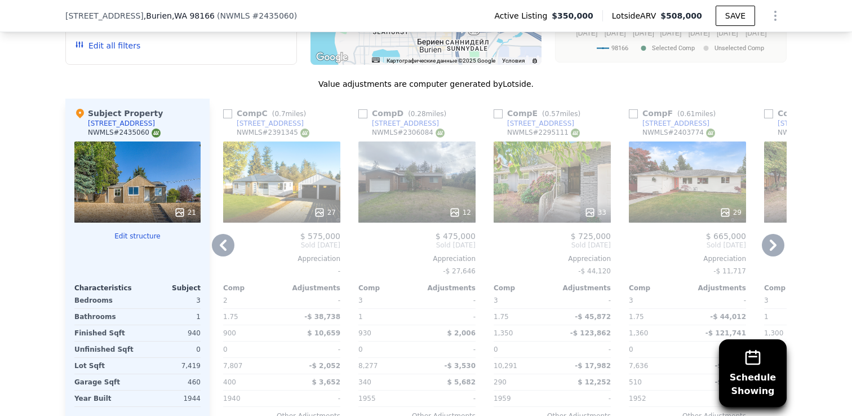
click at [770, 243] on icon at bounding box center [772, 245] width 23 height 23
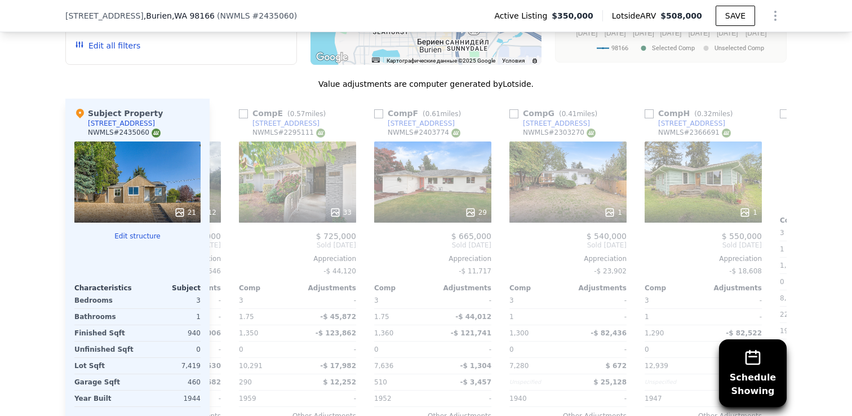
scroll to position [0, 541]
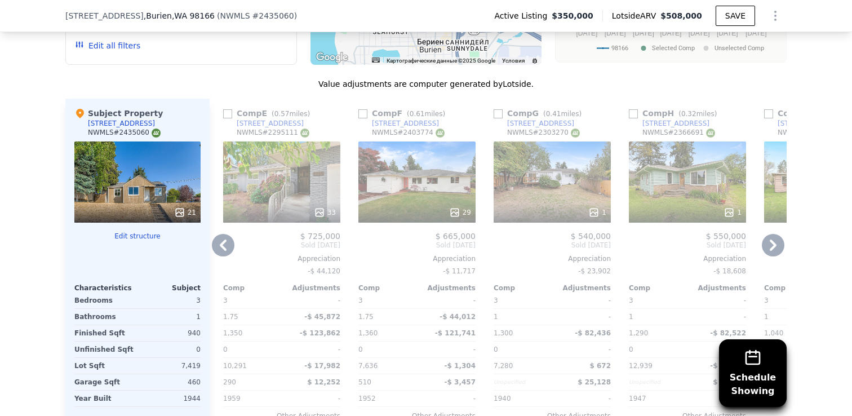
click at [775, 243] on icon at bounding box center [772, 244] width 7 height 11
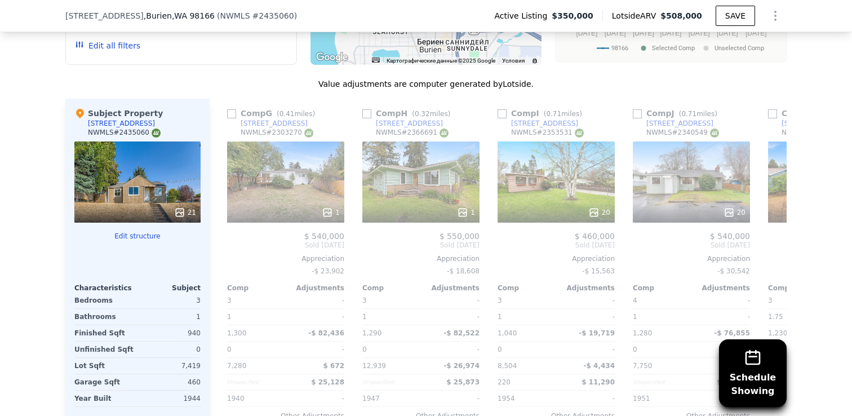
scroll to position [0, 811]
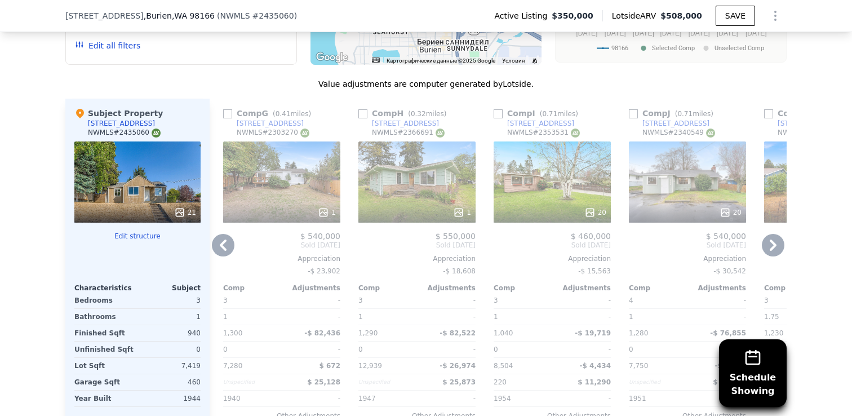
click at [225, 243] on icon at bounding box center [223, 245] width 23 height 23
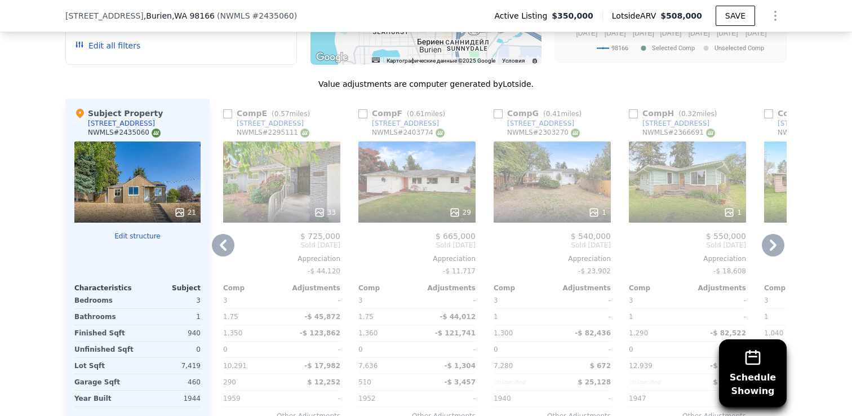
click at [225, 241] on icon at bounding box center [223, 244] width 7 height 11
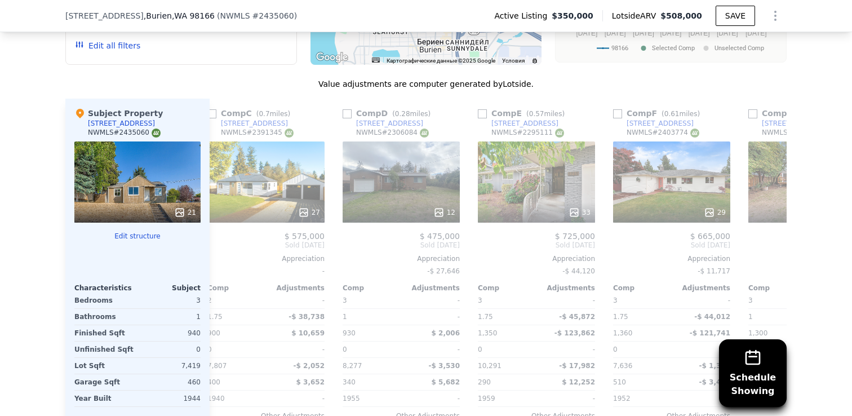
scroll to position [0, 270]
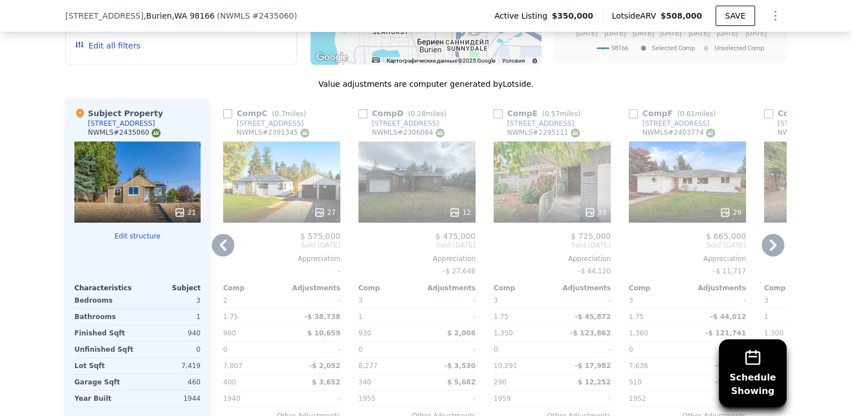
click at [225, 243] on icon at bounding box center [223, 245] width 23 height 23
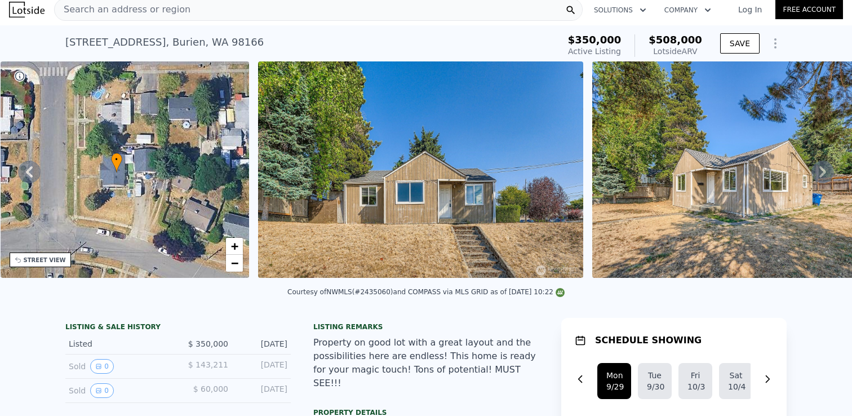
scroll to position [0, 0]
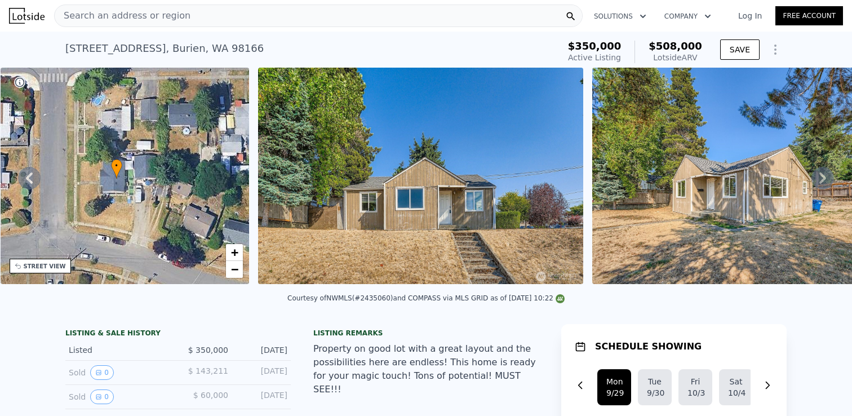
click at [601, 53] on span "Active Listing" at bounding box center [594, 57] width 53 height 9
click at [773, 50] on icon "Show Options" at bounding box center [775, 50] width 14 height 14
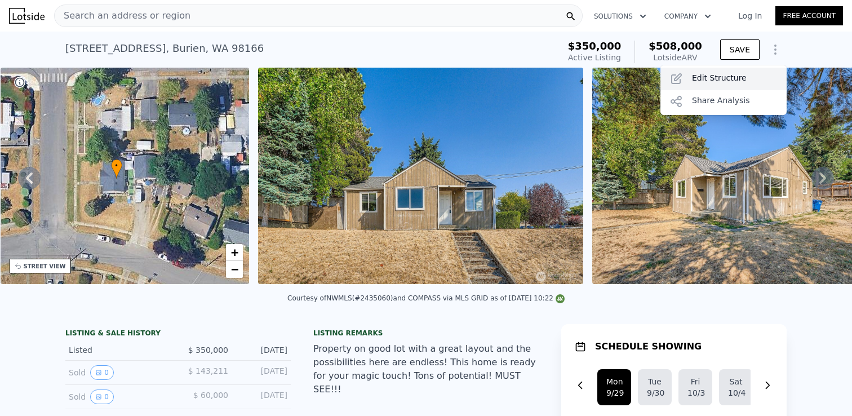
click at [706, 80] on div "Edit Structure" at bounding box center [723, 79] width 126 height 23
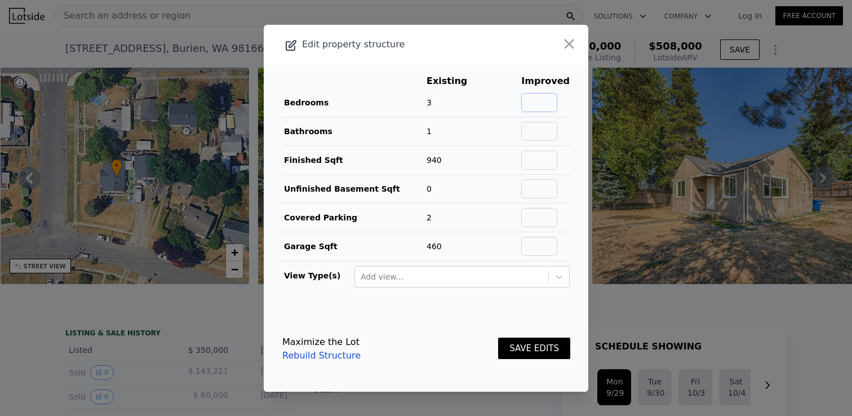
click at [549, 94] on input "text" at bounding box center [539, 102] width 36 height 19
click at [501, 100] on td at bounding box center [502, 102] width 36 height 29
click at [567, 38] on icon "button" at bounding box center [569, 44] width 16 height 16
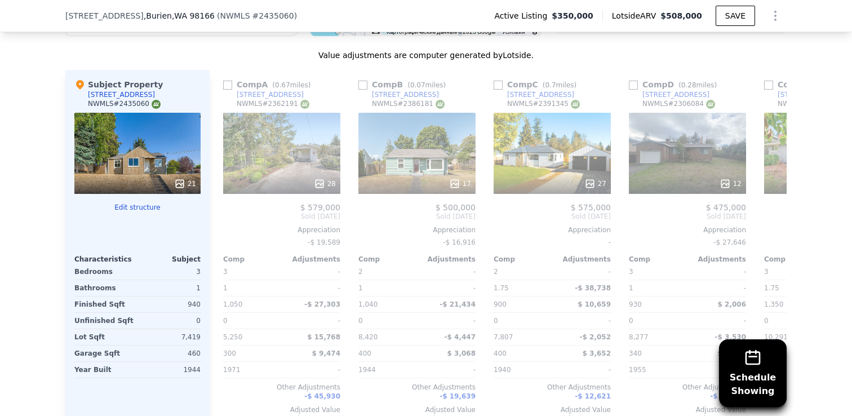
scroll to position [1138, 0]
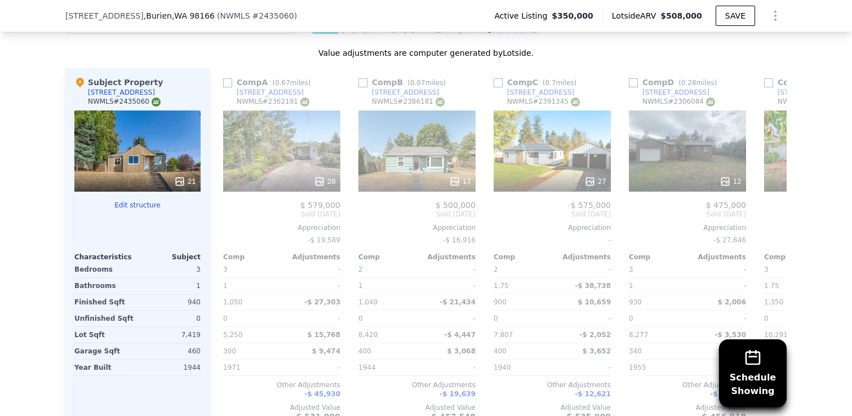
click at [18, 161] on div "Schedule Showing We found 20 sales that match your search Listings provided by …" at bounding box center [426, 127] width 852 height 646
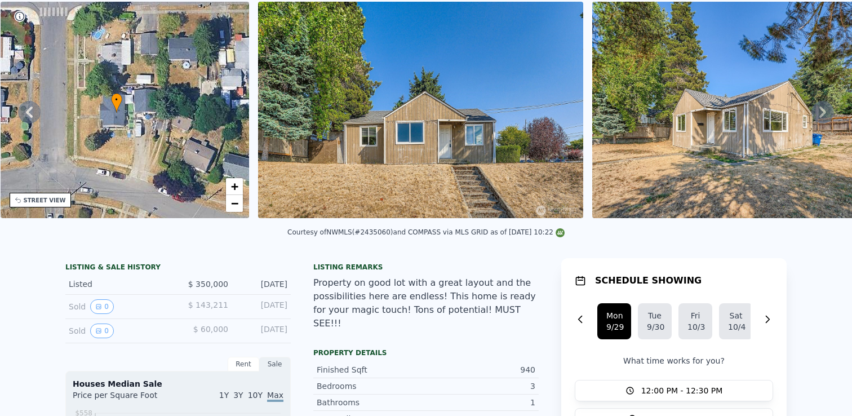
scroll to position [47, 0]
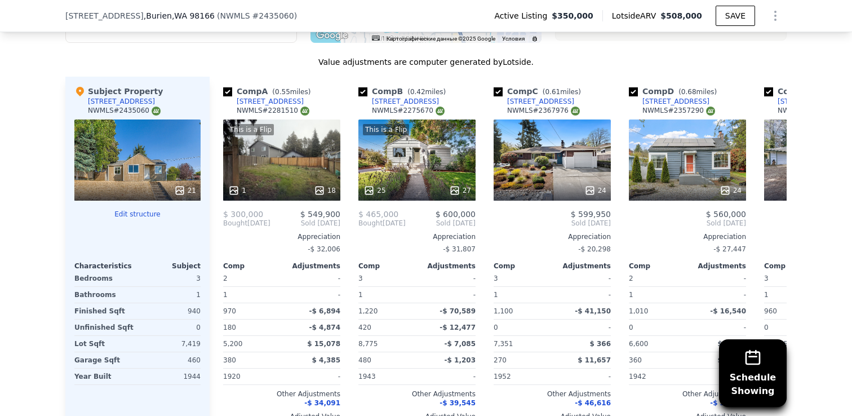
scroll to position [1128, 0]
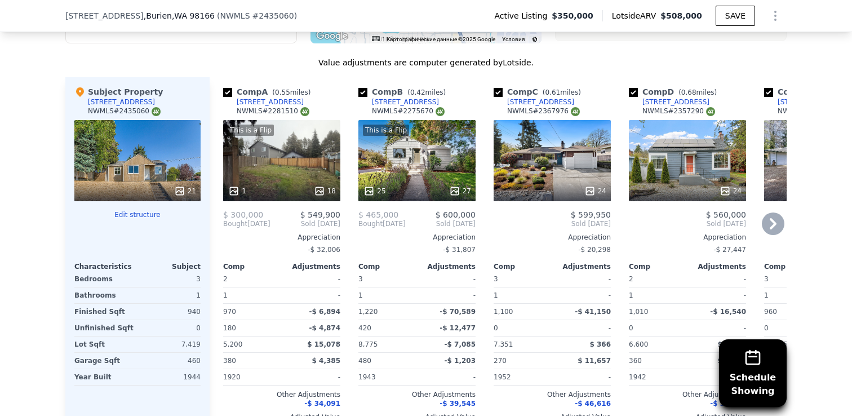
click at [412, 171] on div "This is a Flip 25 27" at bounding box center [416, 160] width 117 height 81
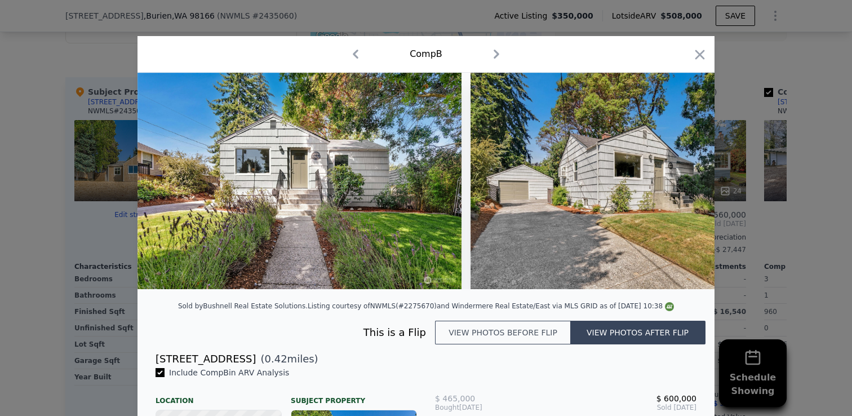
click at [544, 211] on img at bounding box center [632, 181] width 324 height 216
click at [701, 54] on icon "button" at bounding box center [700, 55] width 10 height 10
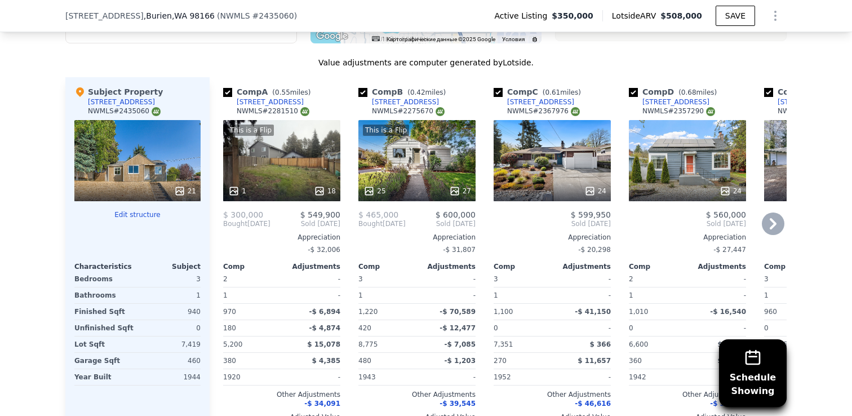
click at [419, 165] on div "This is a Flip 25 27" at bounding box center [416, 160] width 117 height 81
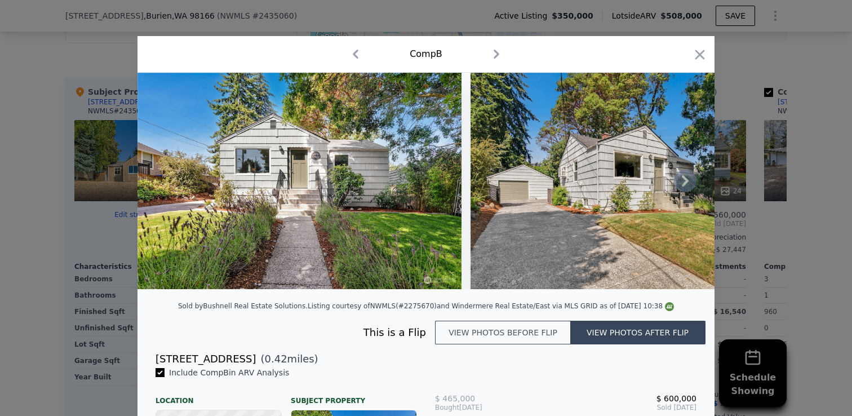
click at [273, 270] on img at bounding box center [299, 181] width 324 height 216
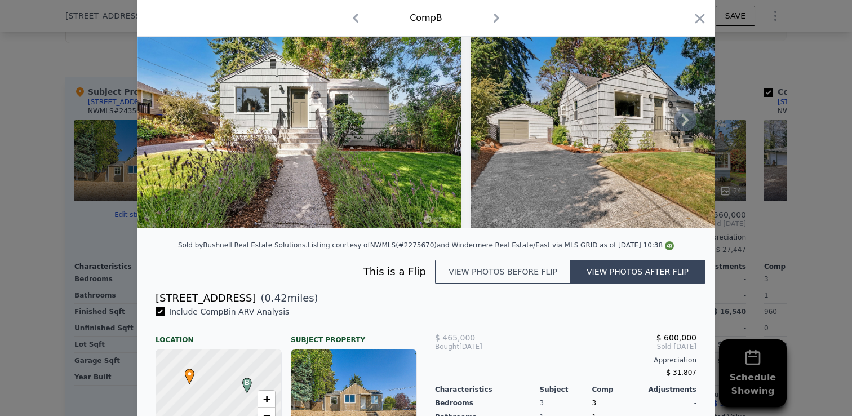
scroll to position [61, 0]
click at [612, 273] on button "View photos after flip" at bounding box center [637, 271] width 135 height 24
click at [614, 268] on button "View photos after flip" at bounding box center [637, 271] width 135 height 24
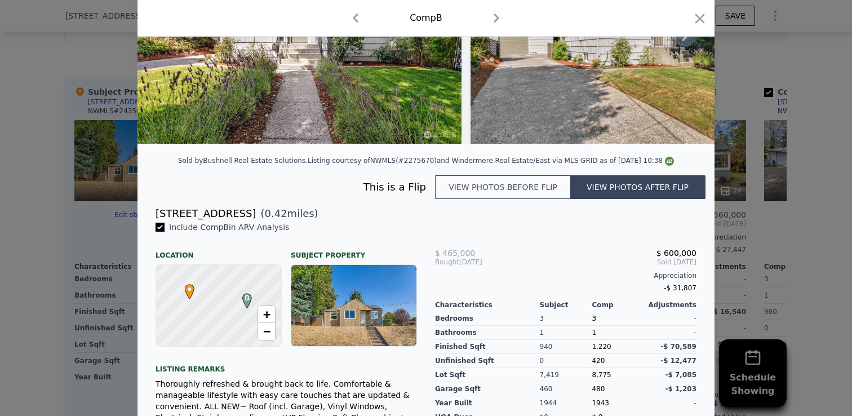
scroll to position [0, 0]
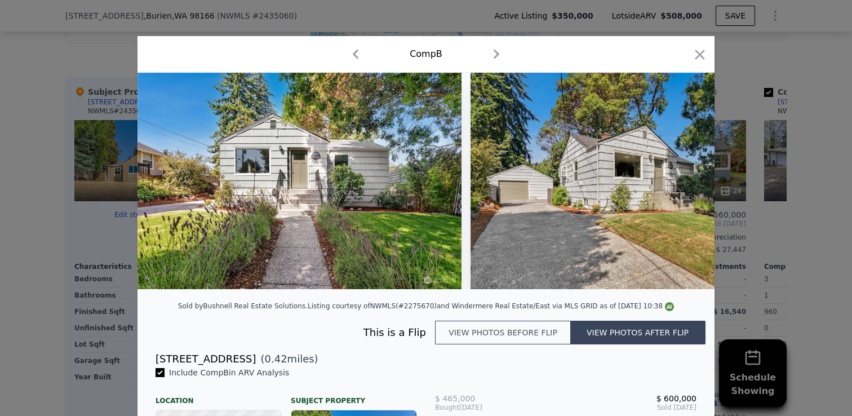
click at [492, 49] on icon "button" at bounding box center [496, 54] width 18 height 18
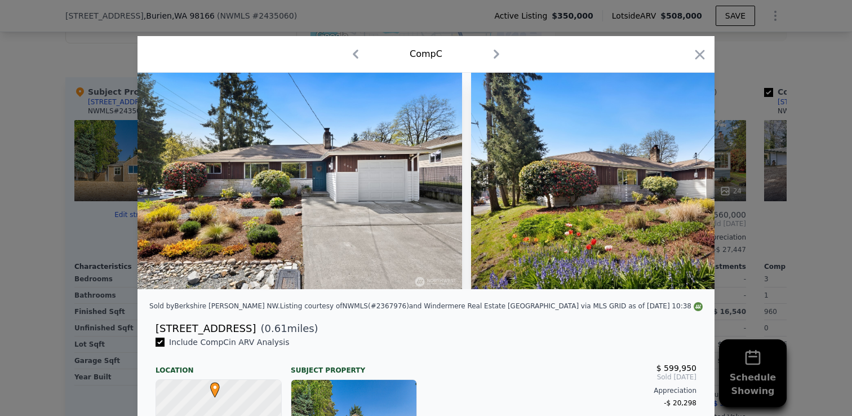
click at [353, 55] on icon "button" at bounding box center [356, 54] width 6 height 9
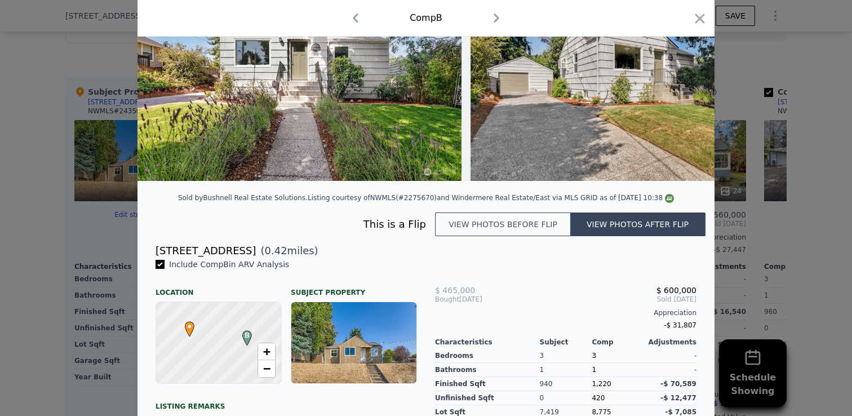
scroll to position [110, 0]
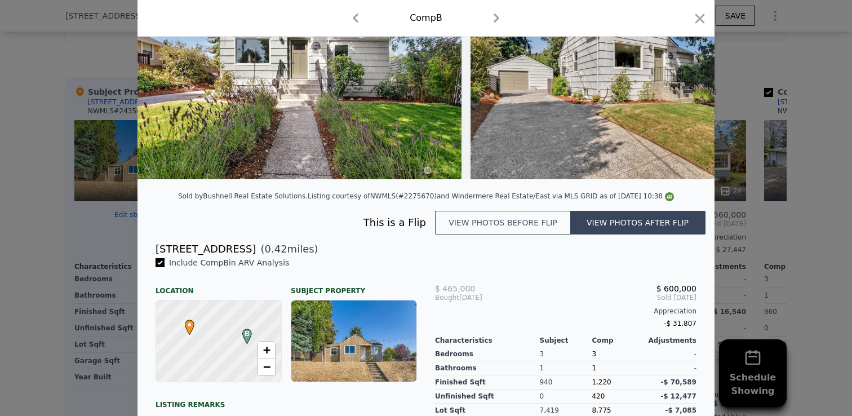
click at [635, 224] on button "View photos after flip" at bounding box center [637, 223] width 135 height 24
click at [536, 228] on button "View photos before flip" at bounding box center [502, 223] width 135 height 24
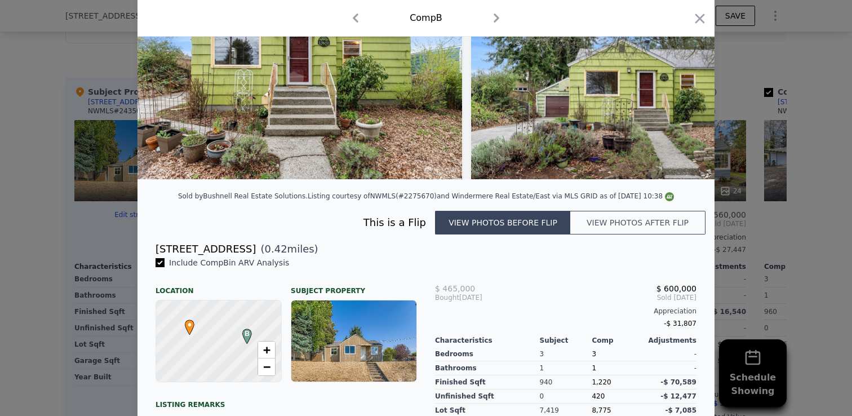
click at [623, 219] on button "View photos after flip" at bounding box center [637, 223] width 135 height 24
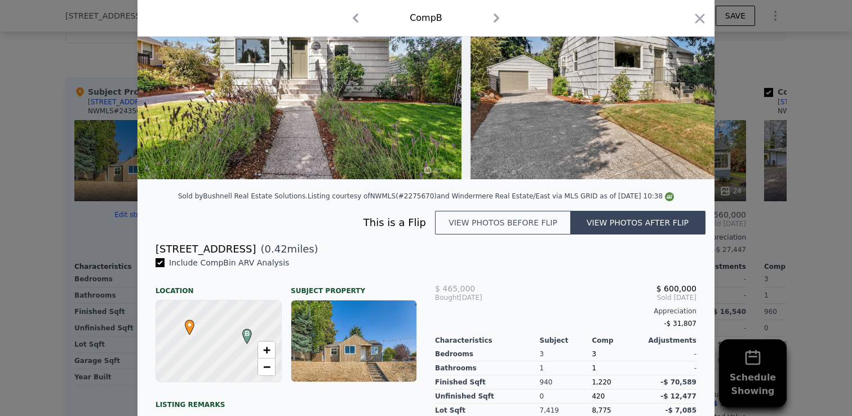
click at [542, 219] on button "View photos before flip" at bounding box center [502, 223] width 135 height 24
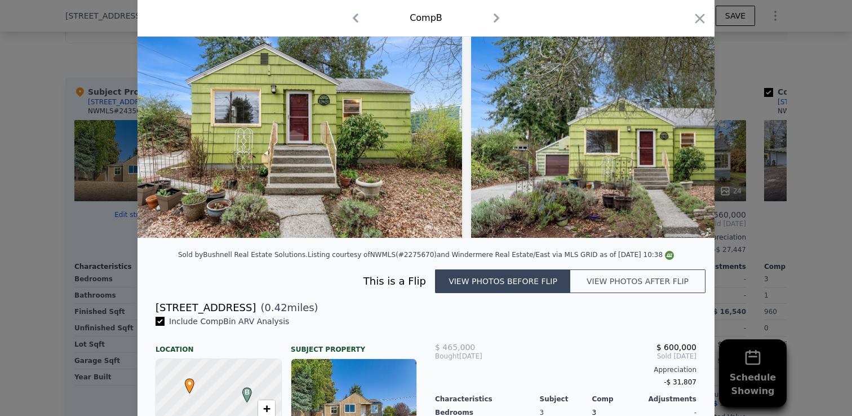
scroll to position [47, 0]
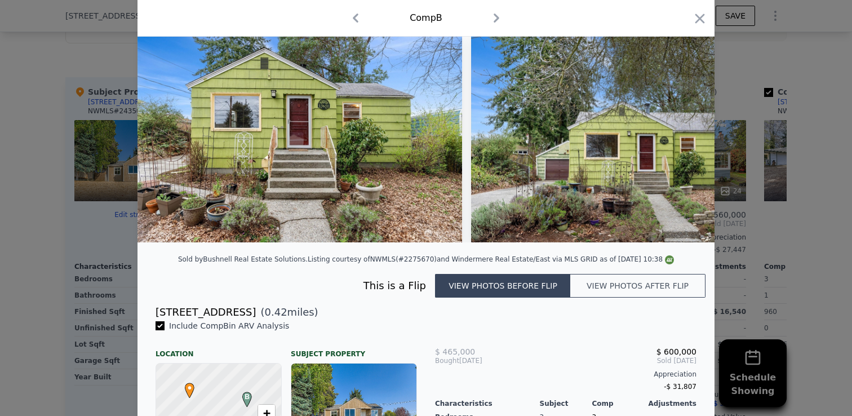
click at [643, 288] on button "View photos after flip" at bounding box center [637, 286] width 135 height 24
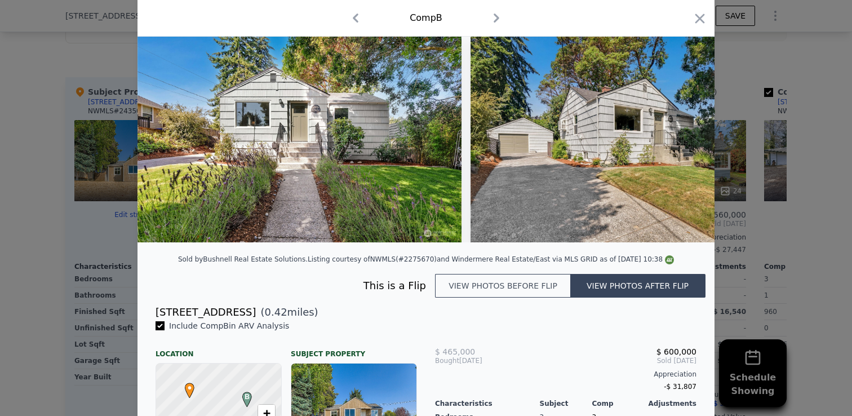
click at [502, 292] on button "View photos before flip" at bounding box center [502, 286] width 135 height 24
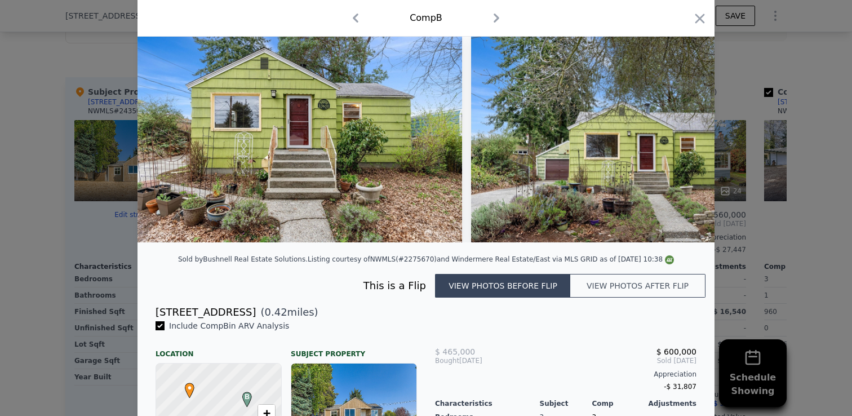
click at [637, 286] on button "View photos after flip" at bounding box center [637, 286] width 135 height 24
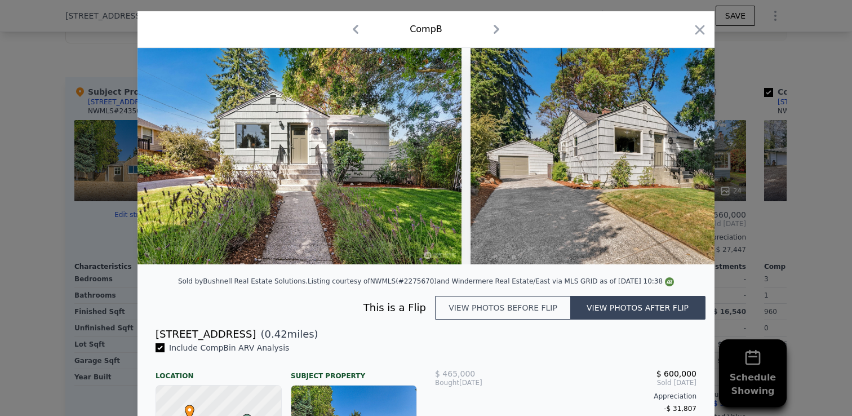
scroll to position [0, 0]
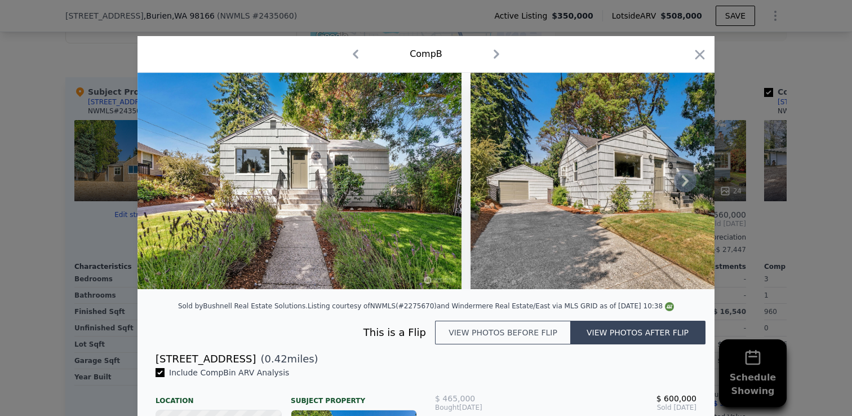
click at [440, 255] on img at bounding box center [299, 181] width 324 height 216
click at [562, 217] on img at bounding box center [632, 181] width 324 height 216
click at [685, 179] on icon at bounding box center [684, 180] width 7 height 11
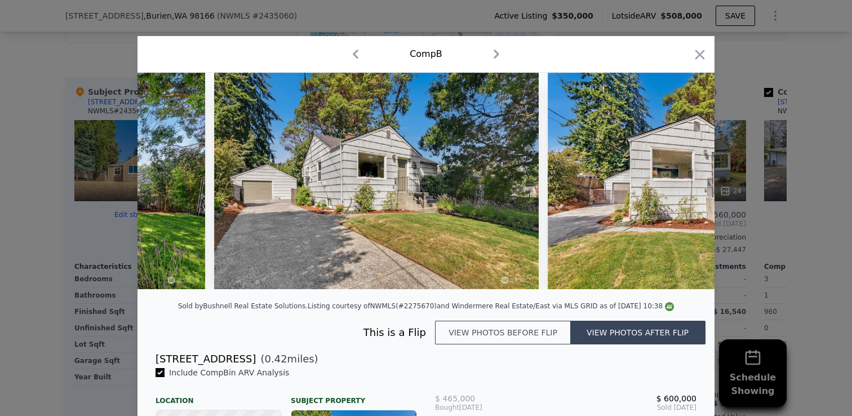
scroll to position [0, 270]
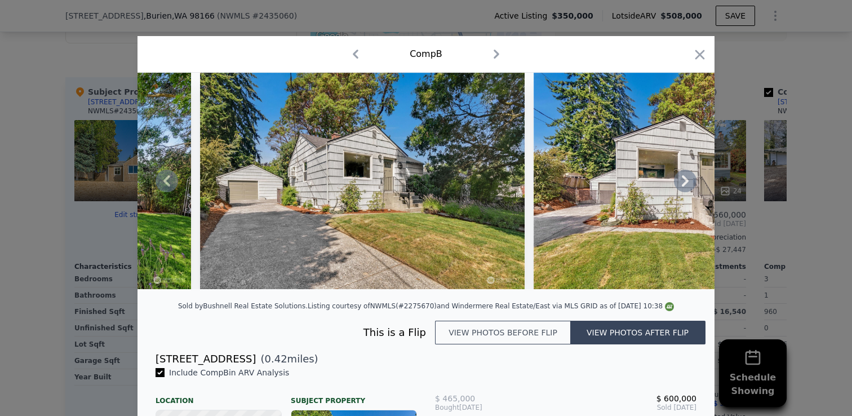
click at [685, 183] on icon at bounding box center [684, 180] width 7 height 11
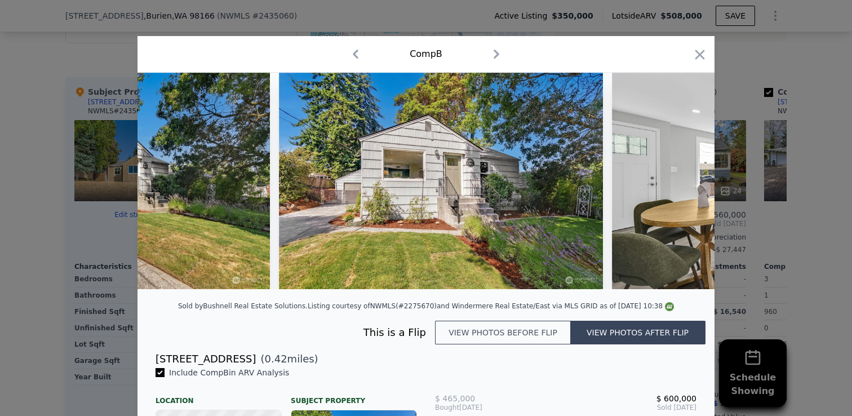
scroll to position [0, 541]
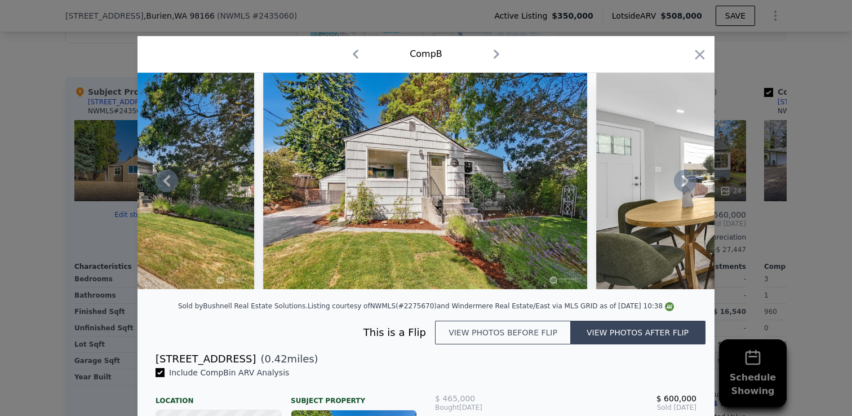
click at [685, 180] on icon at bounding box center [684, 180] width 7 height 11
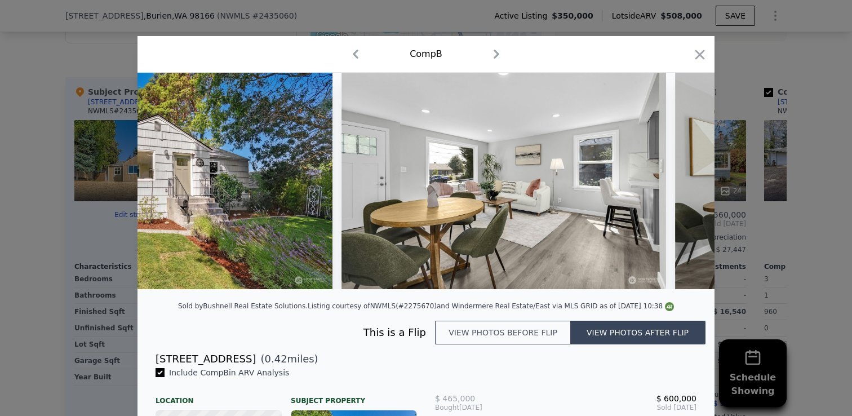
scroll to position [0, 811]
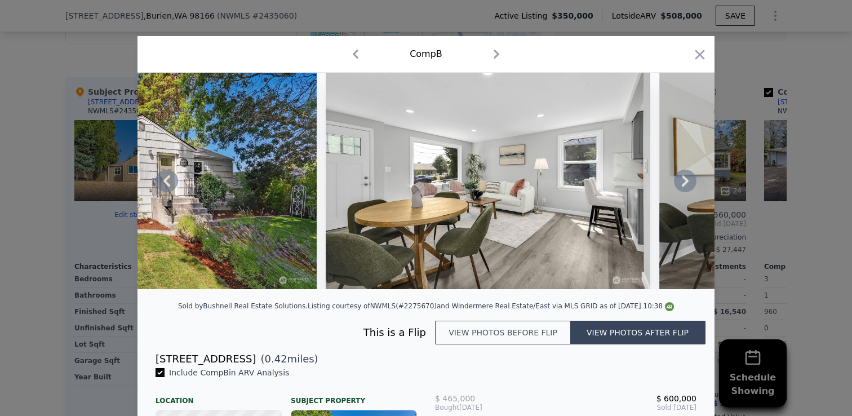
click at [685, 180] on icon at bounding box center [684, 180] width 7 height 11
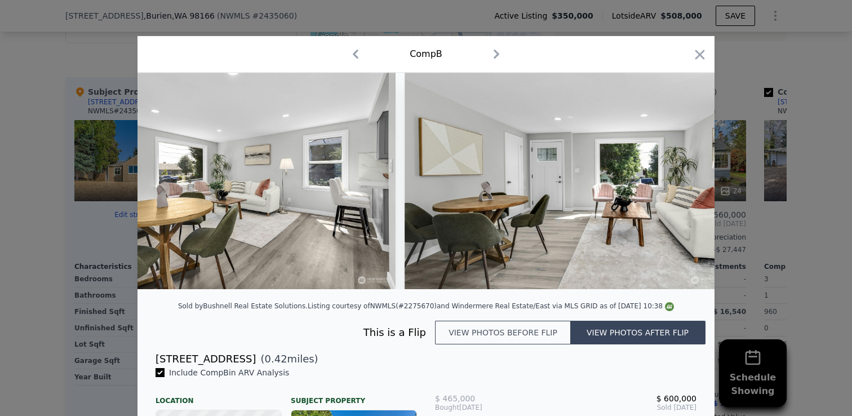
scroll to position [0, 1081]
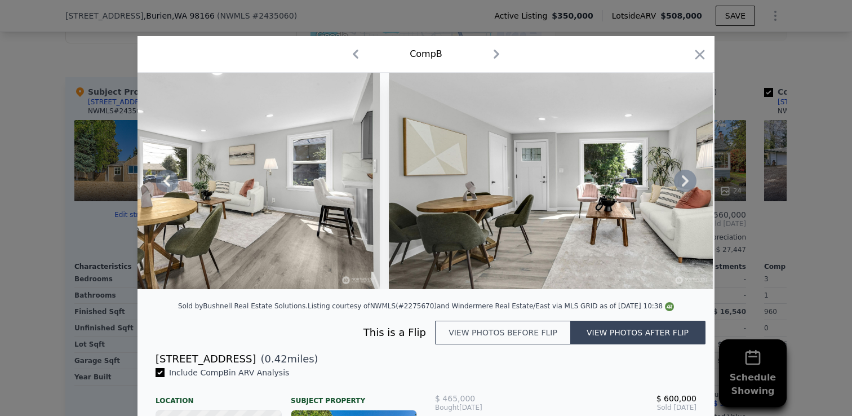
click at [685, 180] on icon at bounding box center [684, 180] width 7 height 11
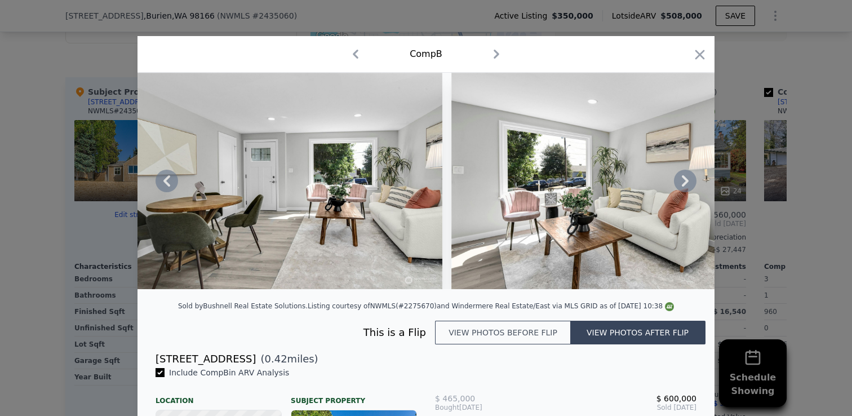
click at [685, 179] on icon at bounding box center [684, 180] width 7 height 11
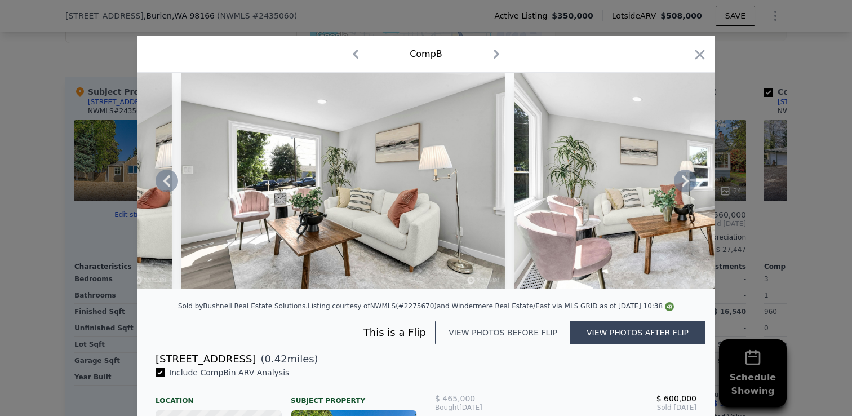
click at [685, 181] on icon at bounding box center [684, 180] width 7 height 11
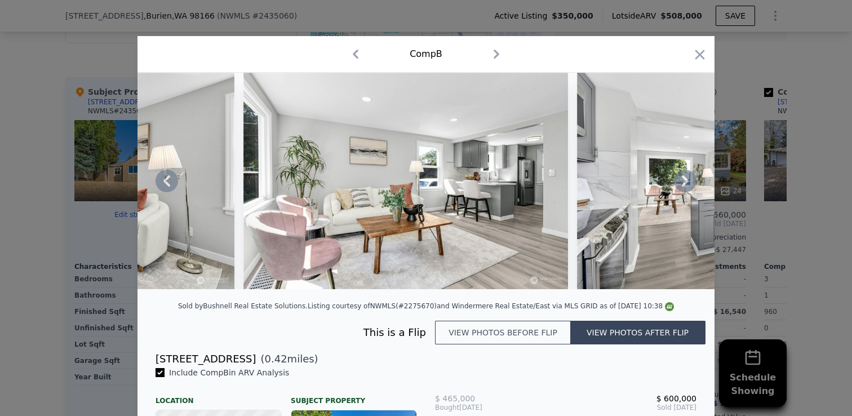
click at [684, 182] on icon at bounding box center [685, 181] width 23 height 23
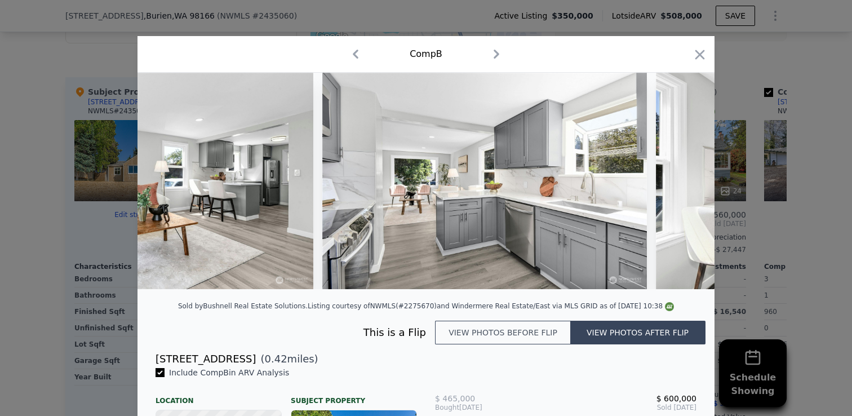
scroll to position [0, 2163]
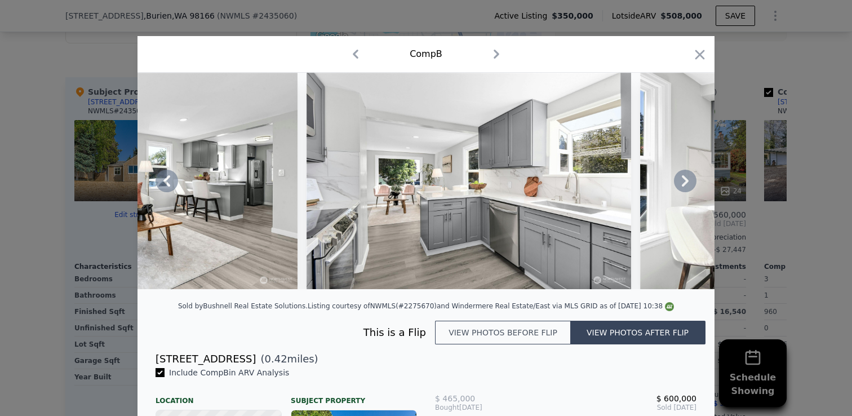
click at [685, 178] on icon at bounding box center [684, 180] width 7 height 11
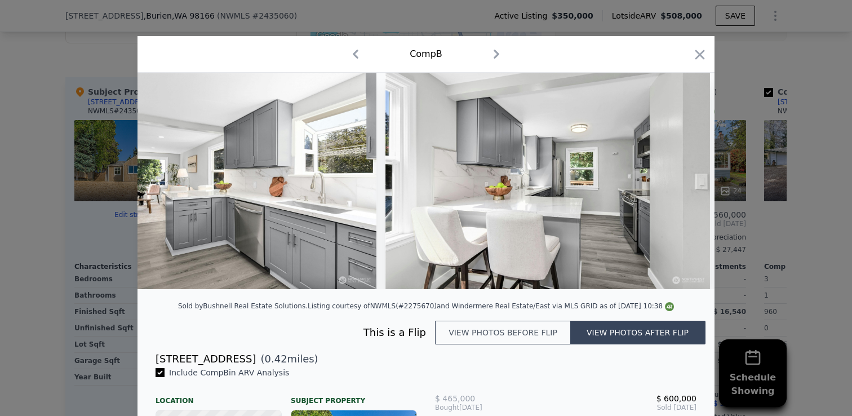
scroll to position [0, 2433]
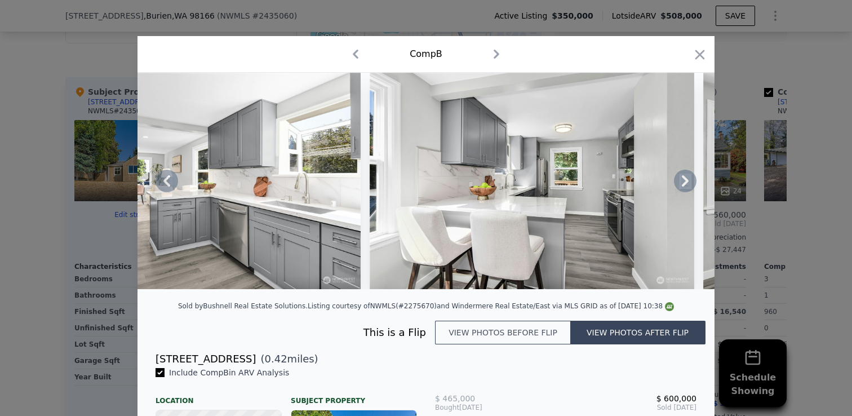
click at [684, 181] on icon at bounding box center [685, 181] width 23 height 23
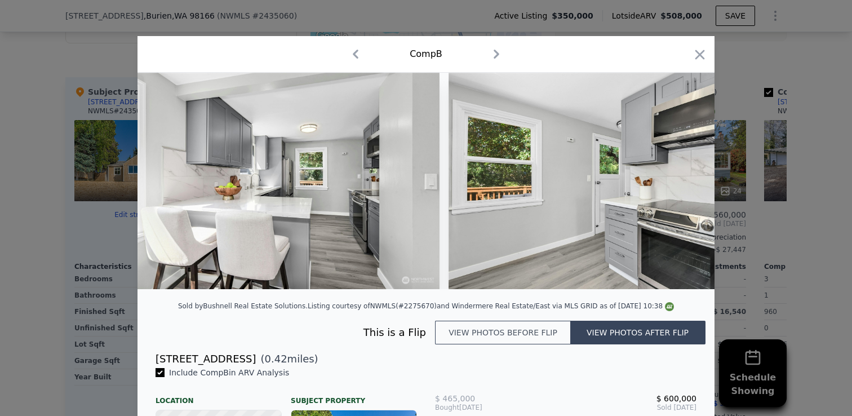
scroll to position [0, 2703]
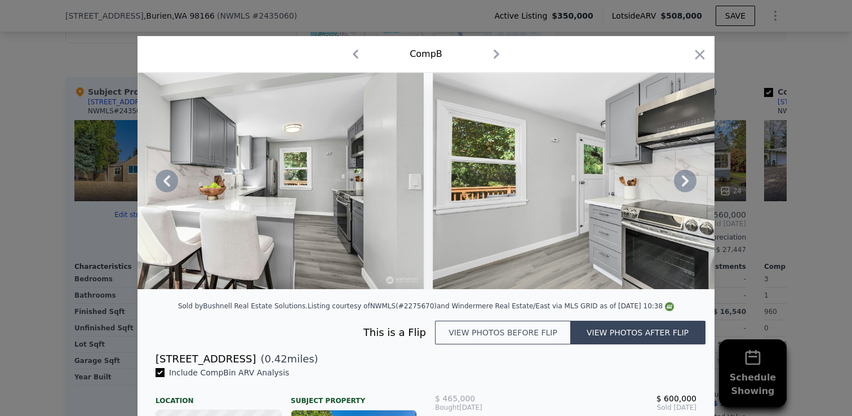
click at [685, 182] on icon at bounding box center [684, 180] width 7 height 11
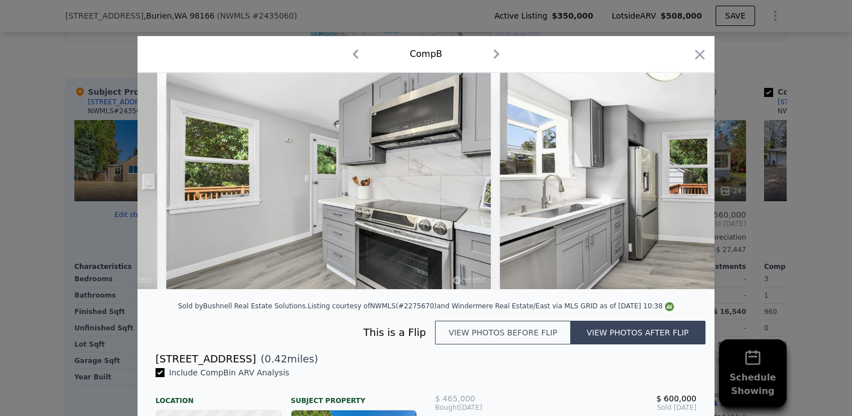
scroll to position [0, 2974]
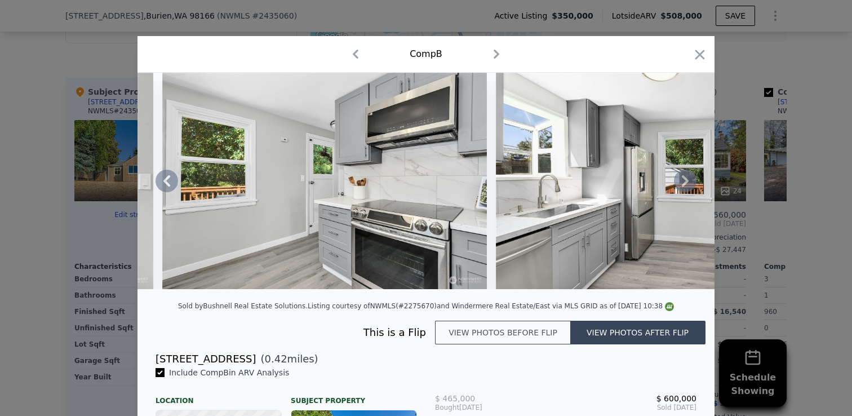
click at [685, 182] on icon at bounding box center [684, 180] width 7 height 11
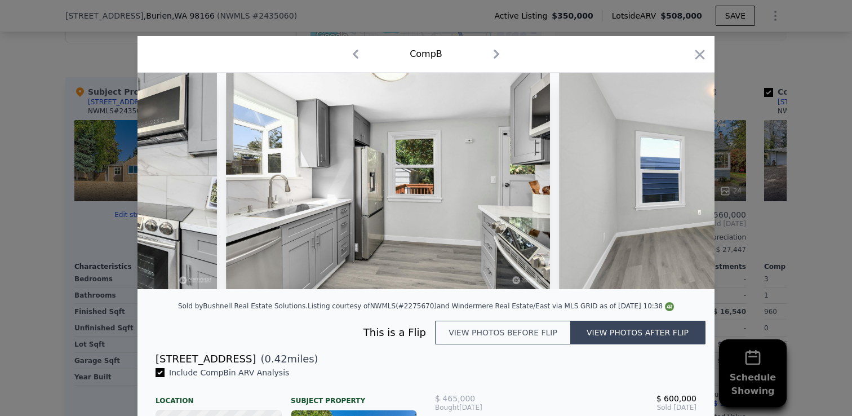
scroll to position [0, 3244]
click at [682, 178] on icon at bounding box center [685, 181] width 23 height 23
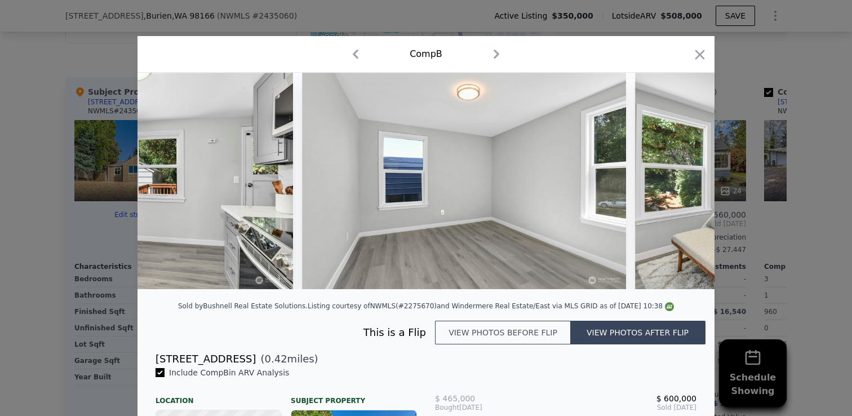
scroll to position [0, 3514]
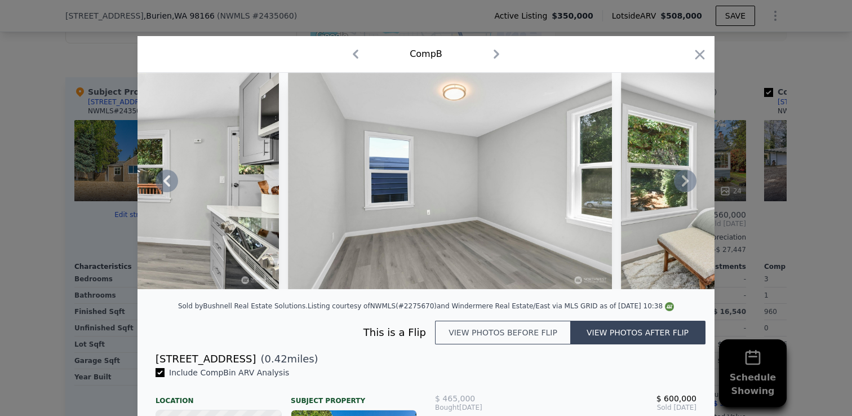
click at [684, 179] on icon at bounding box center [684, 180] width 7 height 11
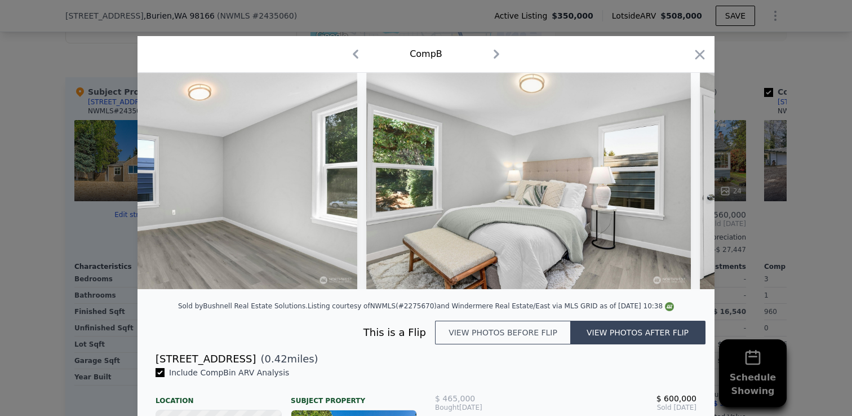
scroll to position [0, 3785]
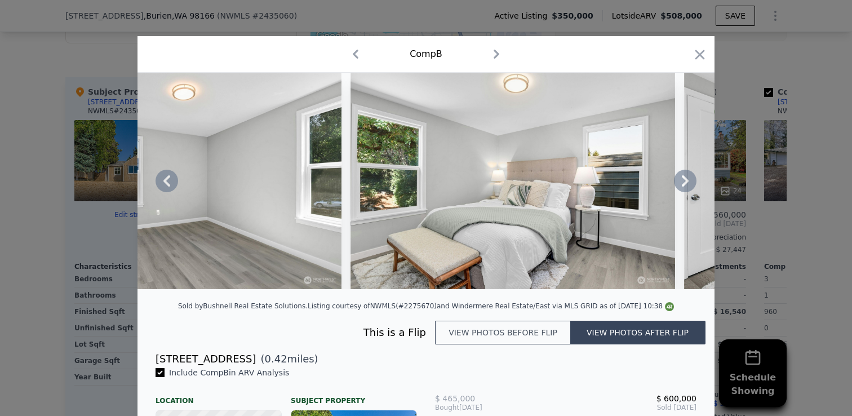
click at [684, 181] on icon at bounding box center [685, 181] width 23 height 23
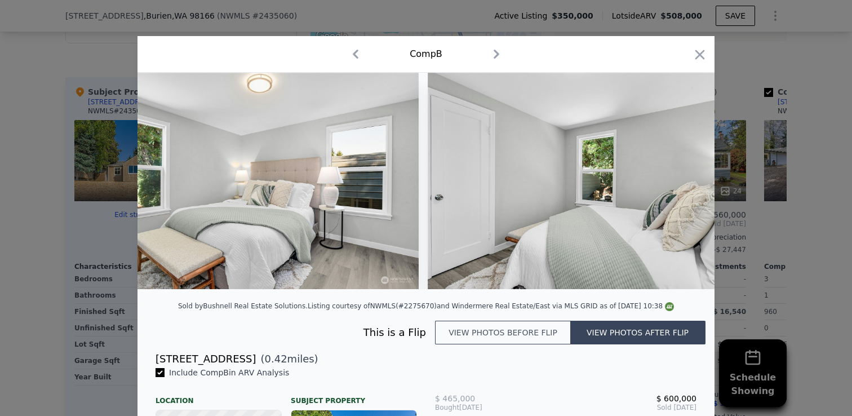
scroll to position [0, 4055]
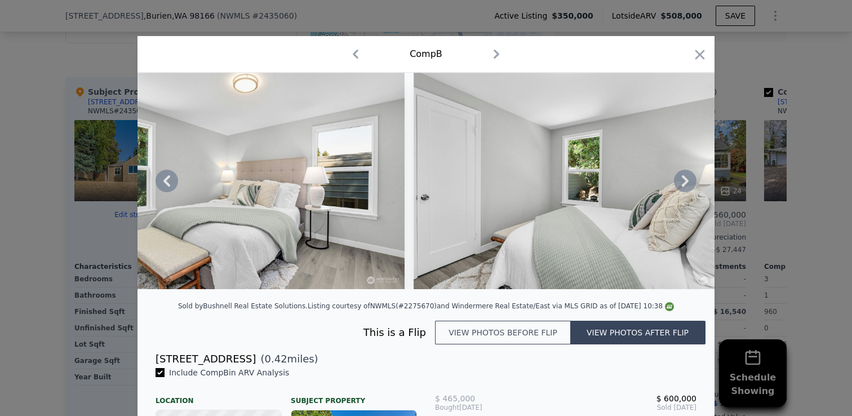
click at [685, 180] on icon at bounding box center [684, 180] width 7 height 11
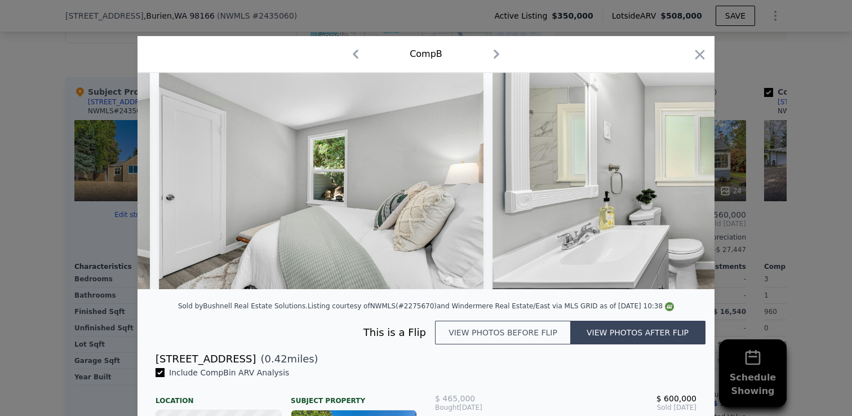
scroll to position [0, 4326]
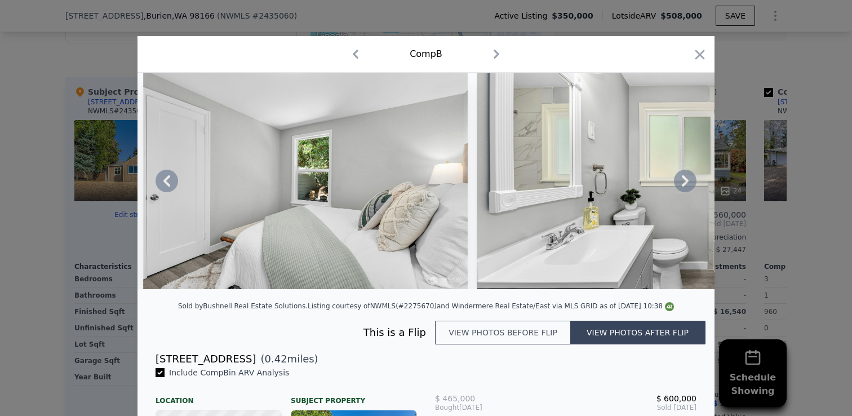
click at [685, 180] on icon at bounding box center [684, 180] width 7 height 11
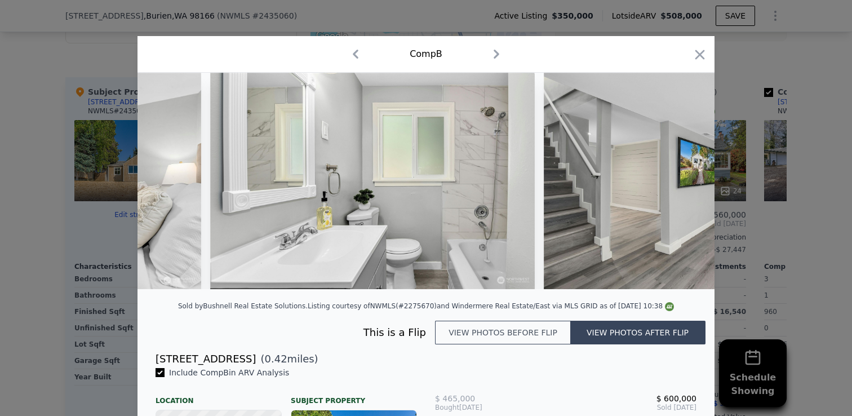
scroll to position [0, 4596]
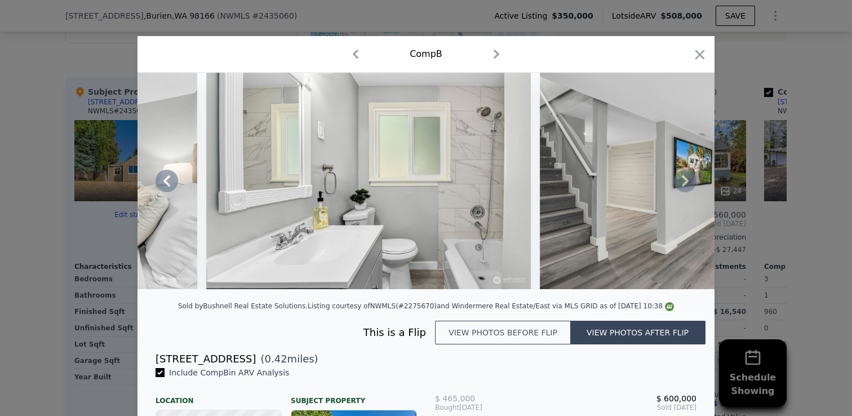
click at [685, 181] on icon at bounding box center [684, 180] width 7 height 11
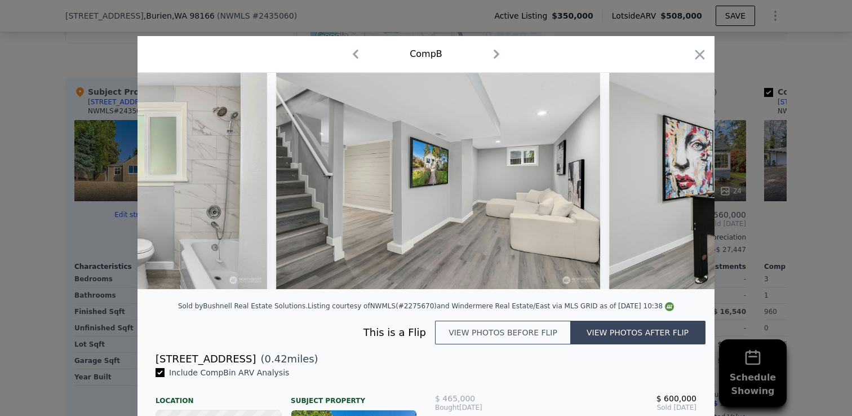
scroll to position [0, 4866]
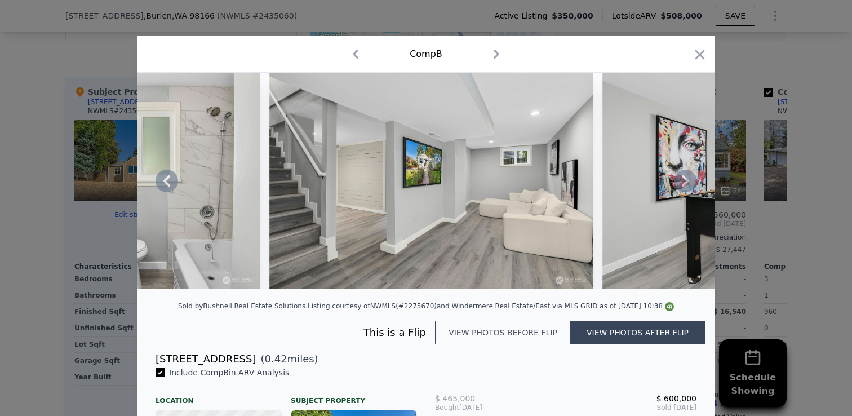
click at [685, 179] on icon at bounding box center [684, 180] width 7 height 11
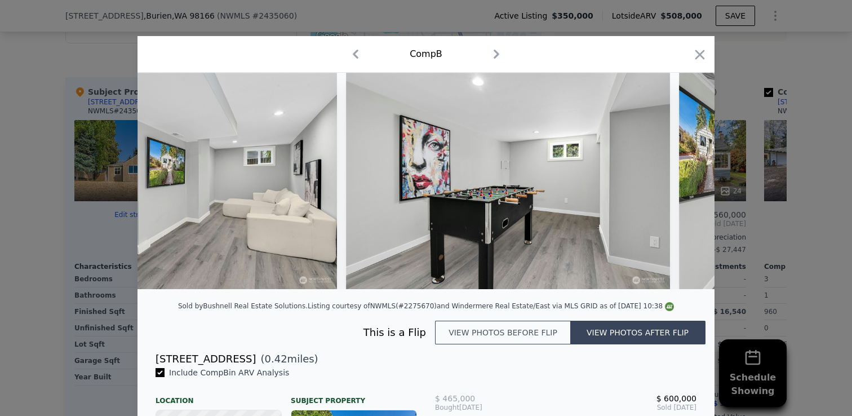
scroll to position [0, 5137]
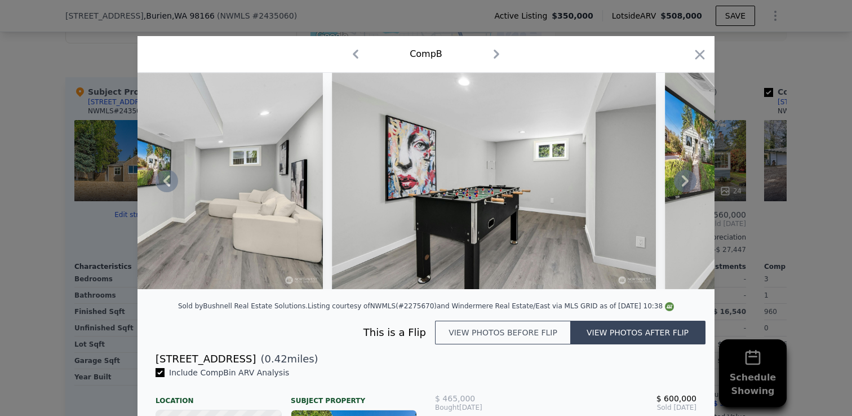
click at [688, 181] on icon at bounding box center [684, 180] width 7 height 11
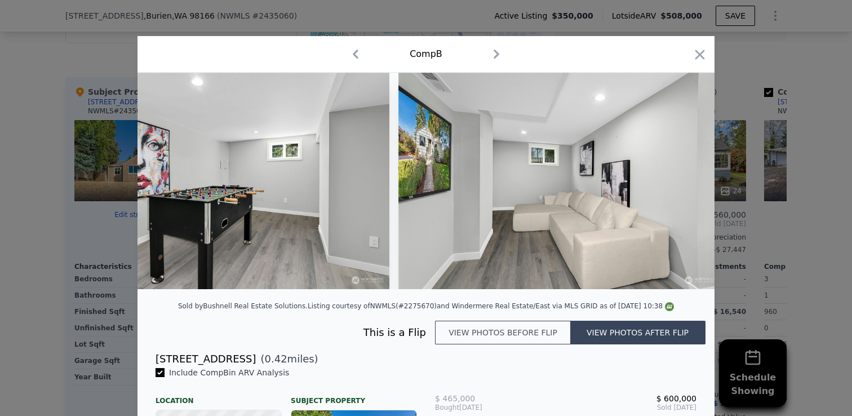
scroll to position [0, 5407]
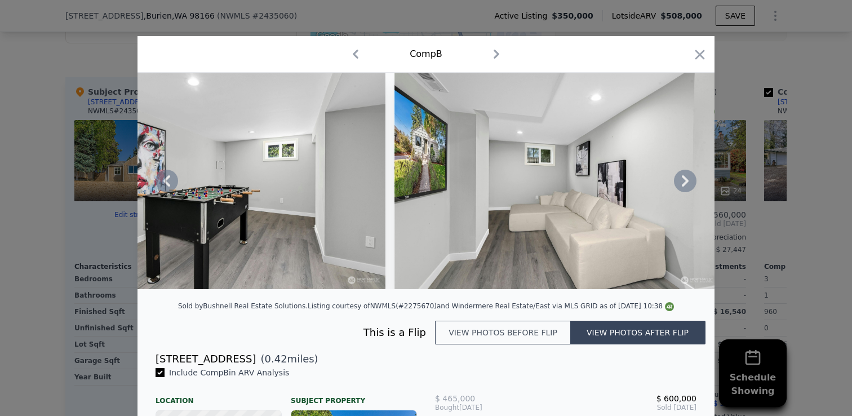
click at [687, 179] on icon at bounding box center [684, 180] width 7 height 11
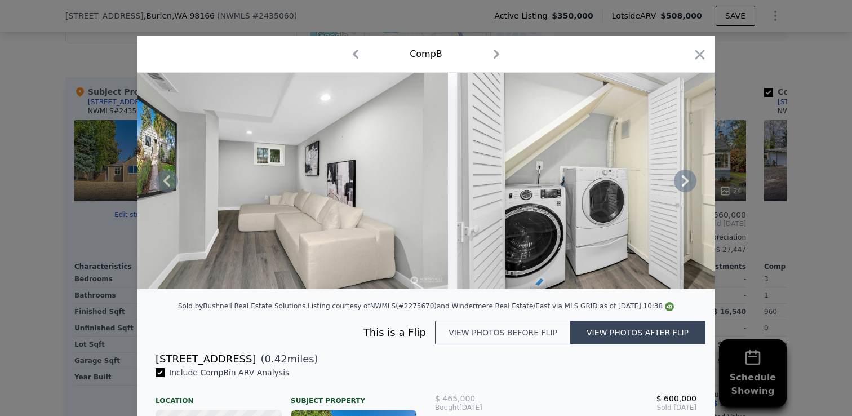
click at [685, 176] on icon at bounding box center [685, 181] width 23 height 23
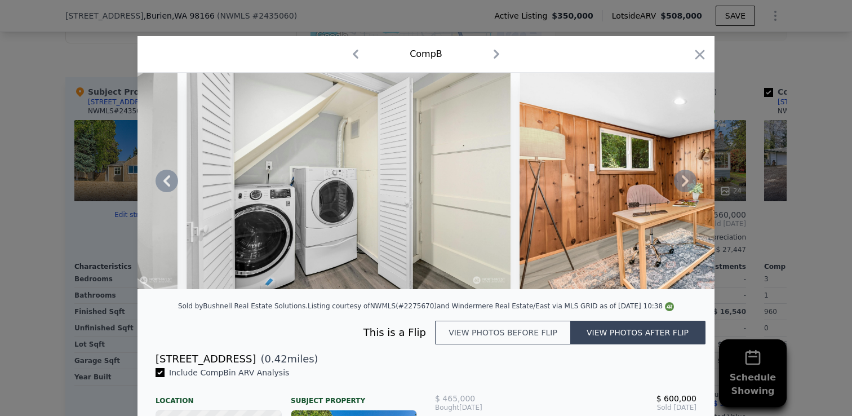
click at [685, 179] on icon at bounding box center [684, 180] width 7 height 11
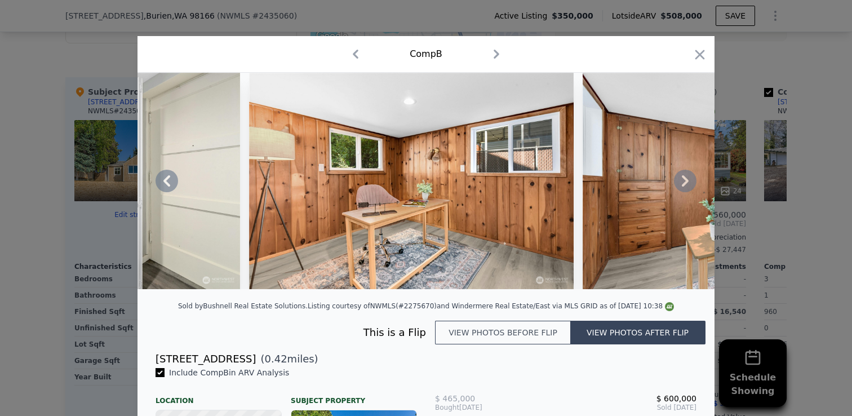
click at [685, 180] on icon at bounding box center [684, 180] width 7 height 11
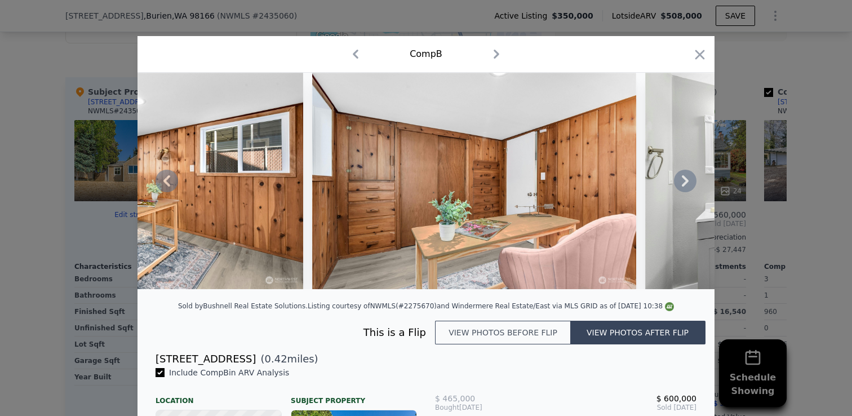
click at [685, 180] on icon at bounding box center [684, 180] width 7 height 11
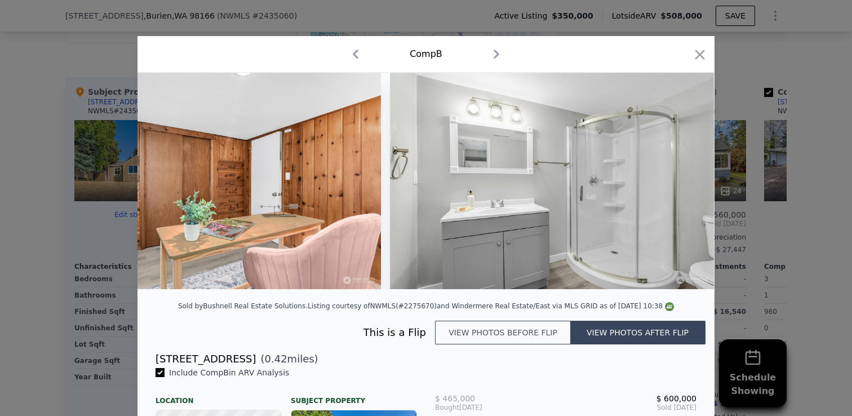
scroll to position [0, 6759]
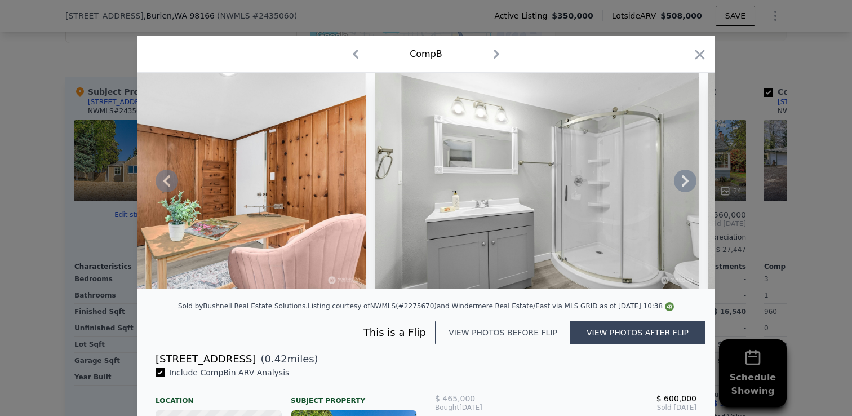
click at [685, 180] on icon at bounding box center [684, 180] width 7 height 11
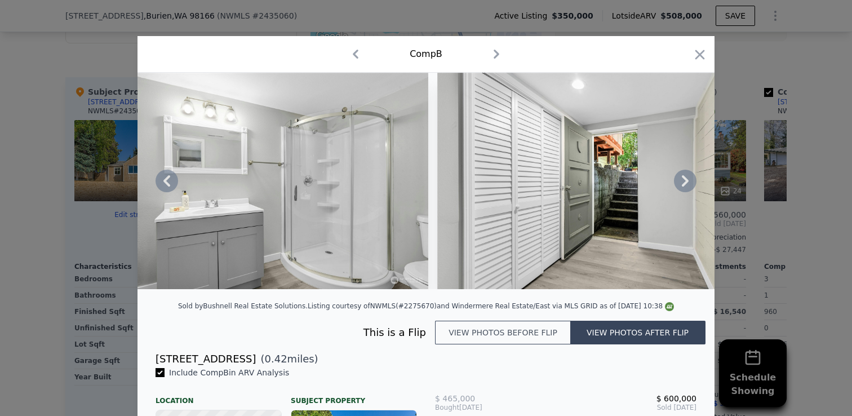
click at [685, 180] on icon at bounding box center [684, 180] width 7 height 11
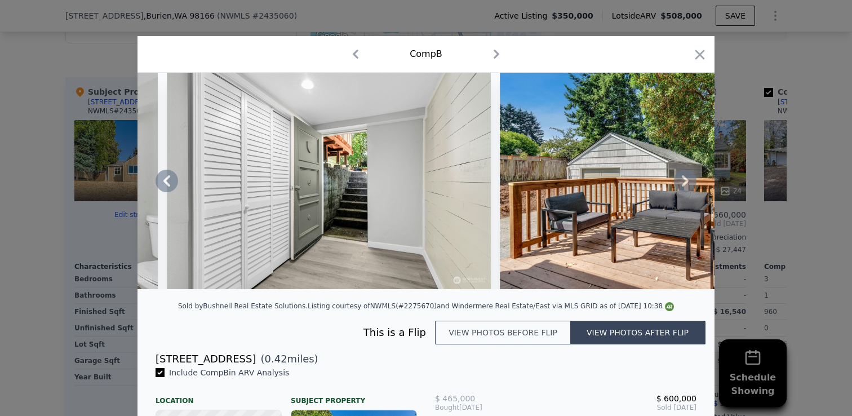
click at [685, 180] on icon at bounding box center [684, 180] width 7 height 11
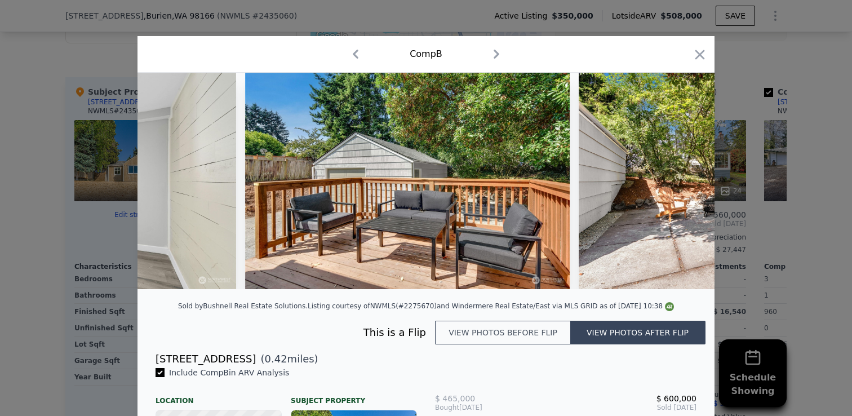
scroll to position [0, 7570]
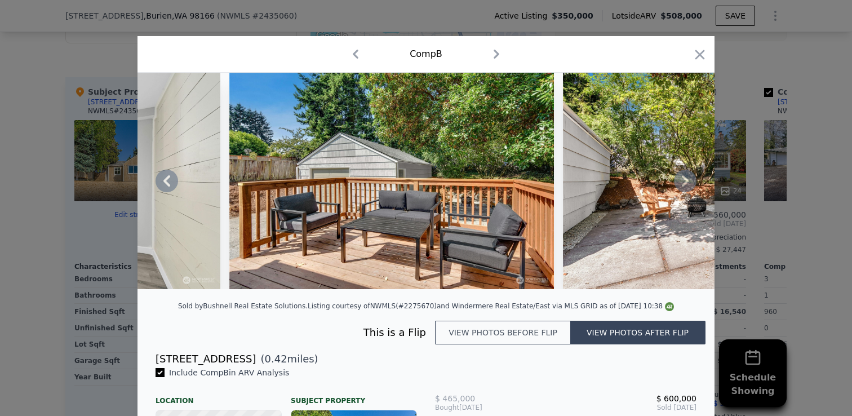
click at [685, 180] on icon at bounding box center [684, 180] width 7 height 11
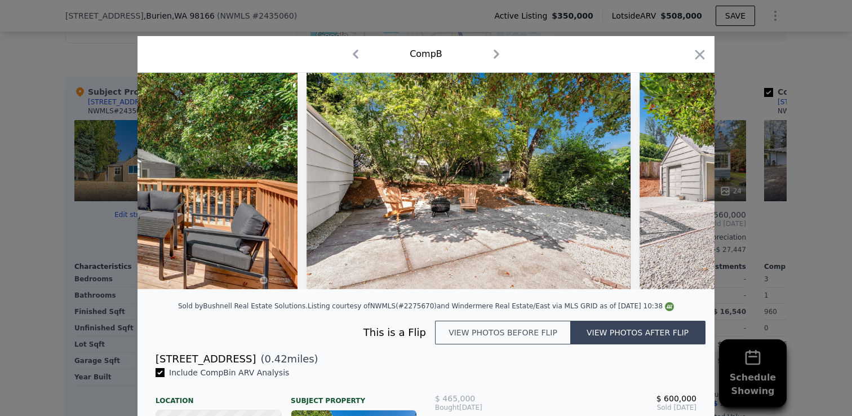
scroll to position [0, 7840]
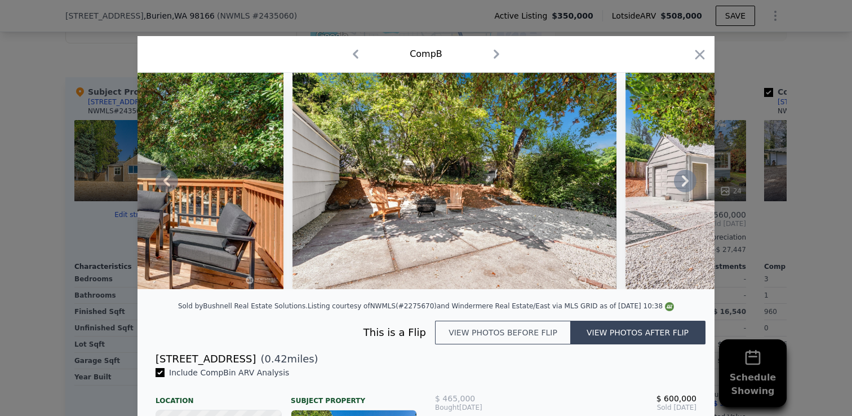
click at [684, 181] on icon at bounding box center [685, 181] width 23 height 23
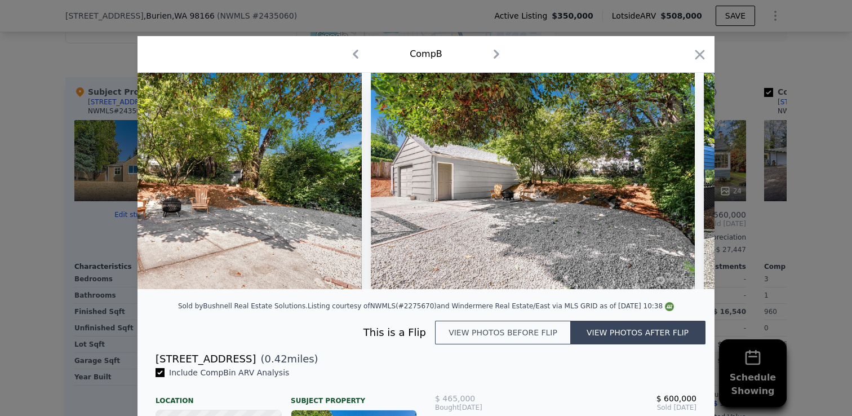
scroll to position [0, 8110]
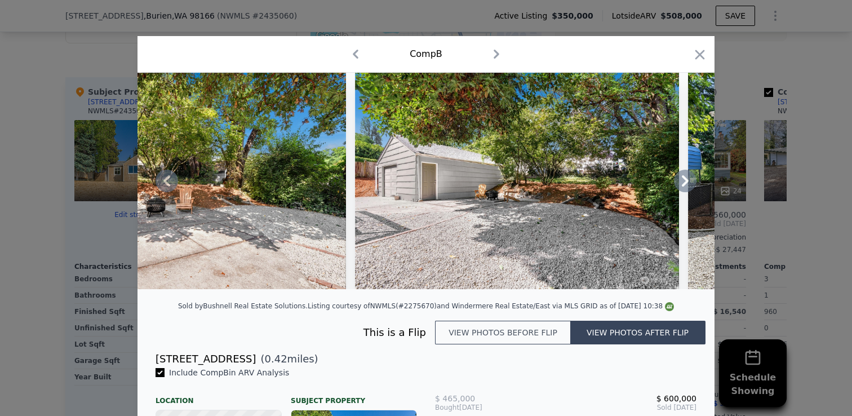
click at [683, 181] on icon at bounding box center [685, 181] width 23 height 23
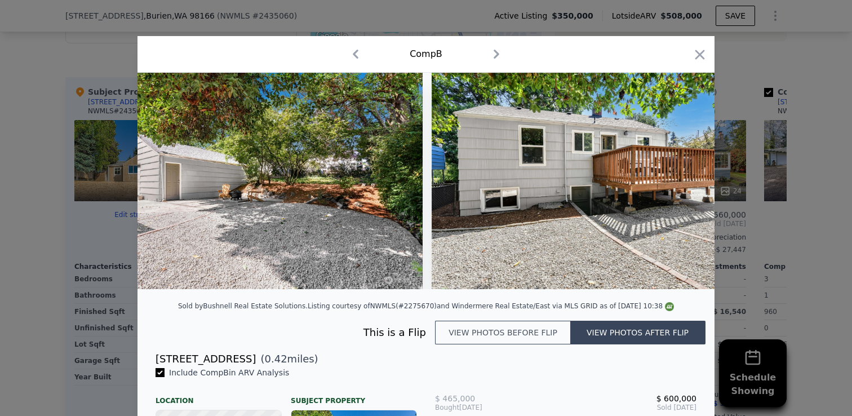
scroll to position [0, 8381]
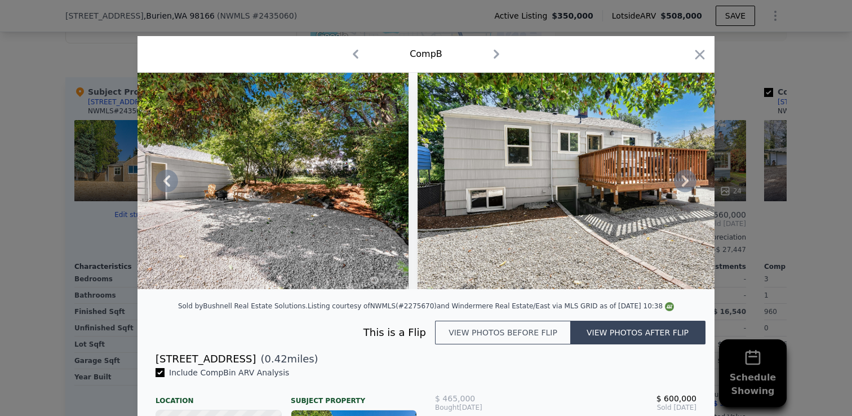
click at [685, 180] on icon at bounding box center [684, 180] width 7 height 11
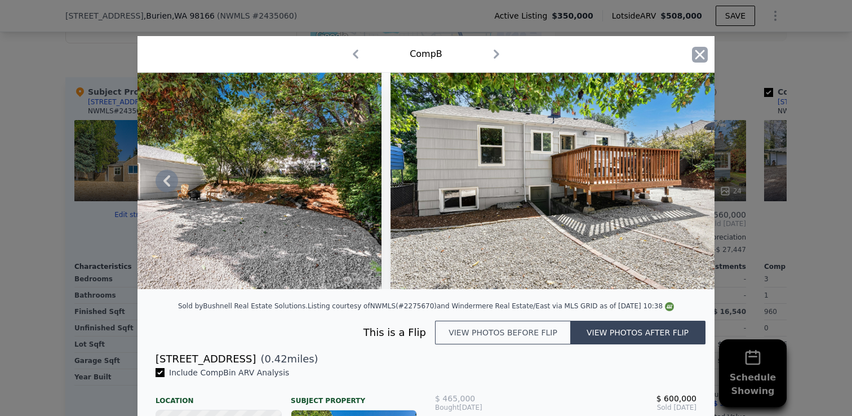
click at [697, 54] on icon "button" at bounding box center [700, 55] width 16 height 16
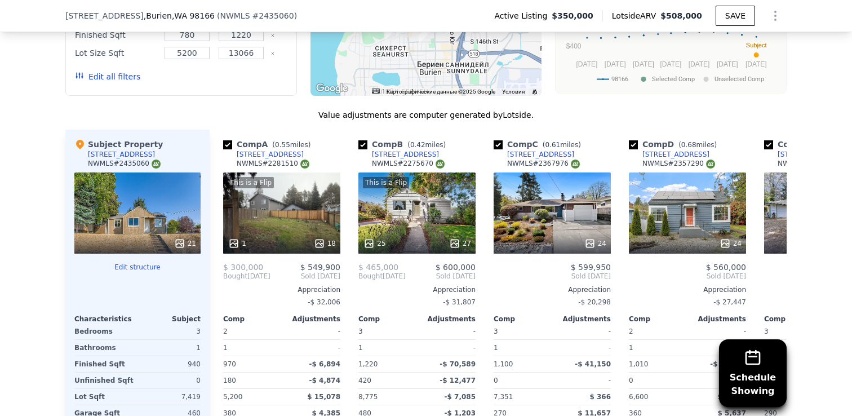
scroll to position [1076, 0]
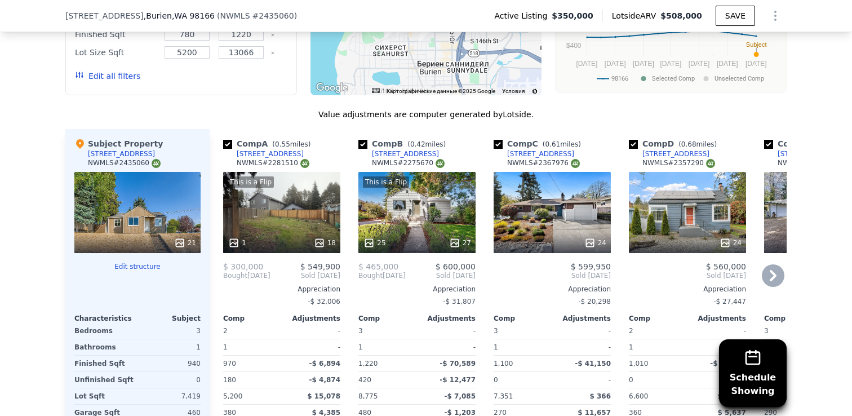
click at [293, 211] on div "This is a Flip 1 18" at bounding box center [281, 212] width 117 height 81
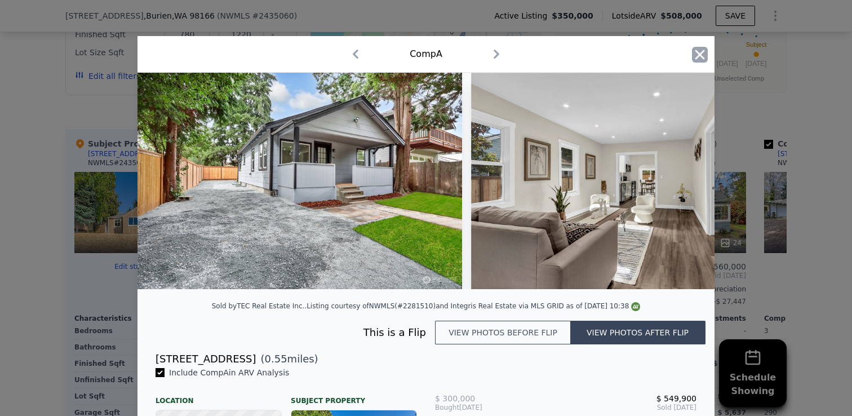
click at [705, 54] on icon "button" at bounding box center [700, 55] width 16 height 16
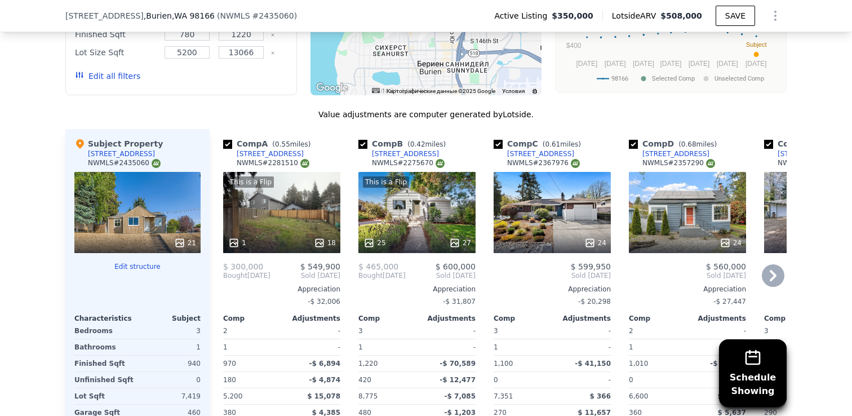
click at [306, 207] on div "This is a Flip 1 18" at bounding box center [281, 212] width 117 height 81
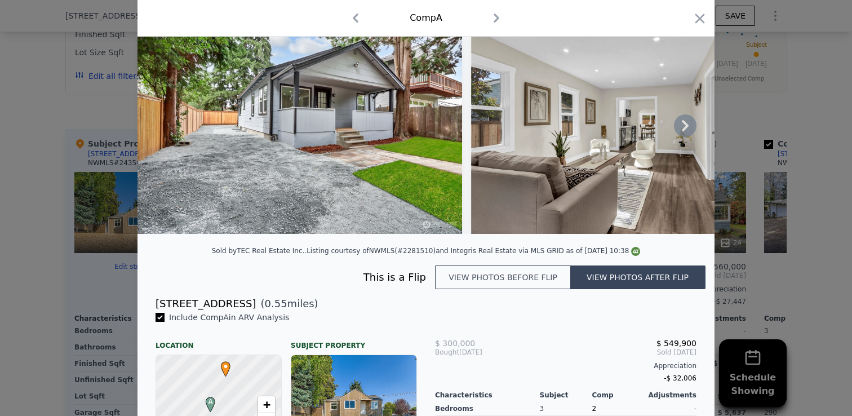
scroll to position [65, 0]
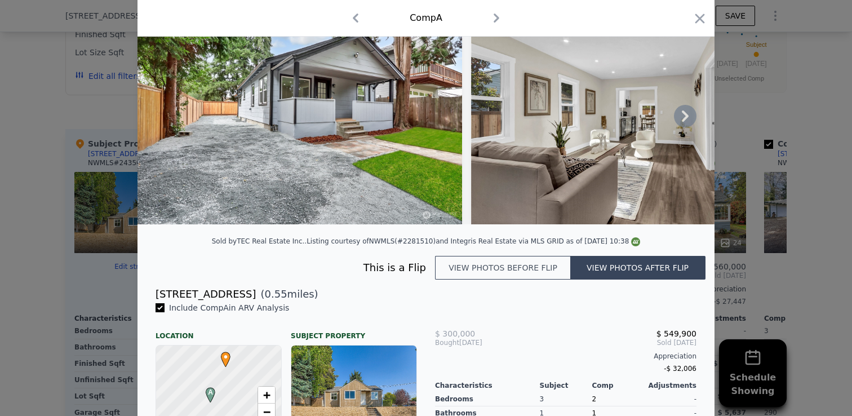
click at [687, 115] on icon at bounding box center [684, 115] width 7 height 11
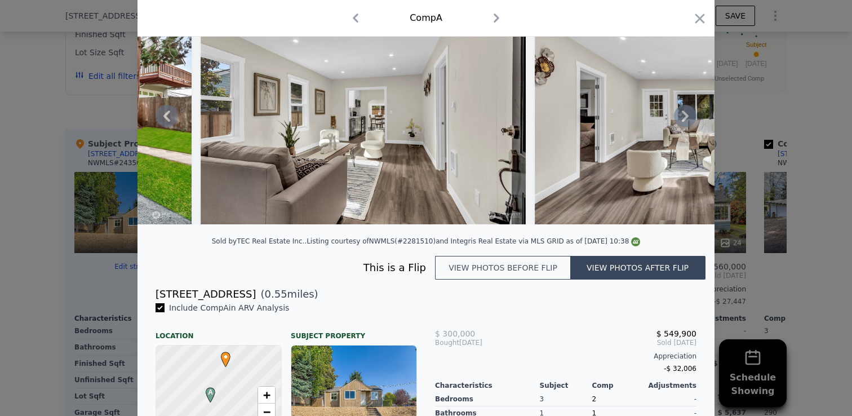
click at [685, 117] on icon at bounding box center [684, 115] width 7 height 11
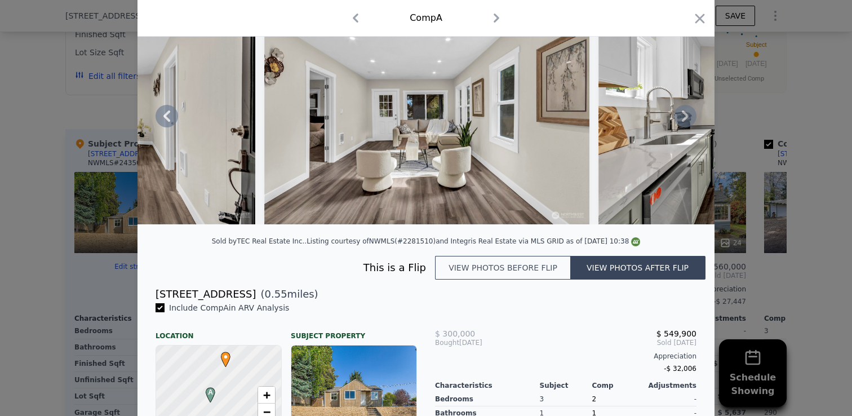
click at [685, 115] on icon at bounding box center [684, 115] width 7 height 11
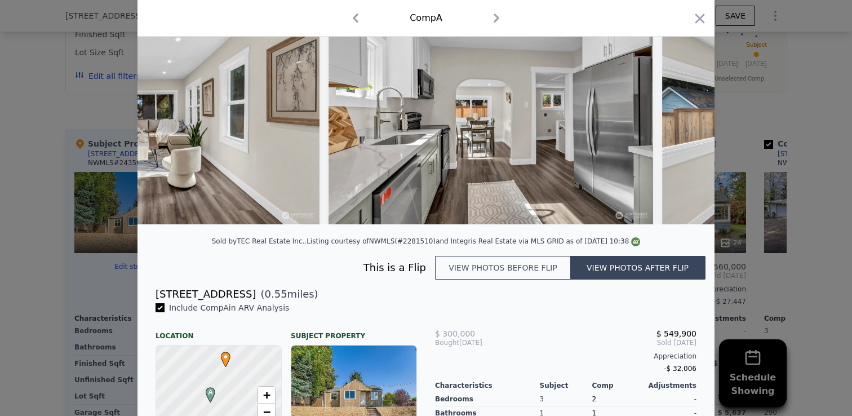
scroll to position [0, 811]
click at [684, 116] on icon at bounding box center [685, 116] width 23 height 23
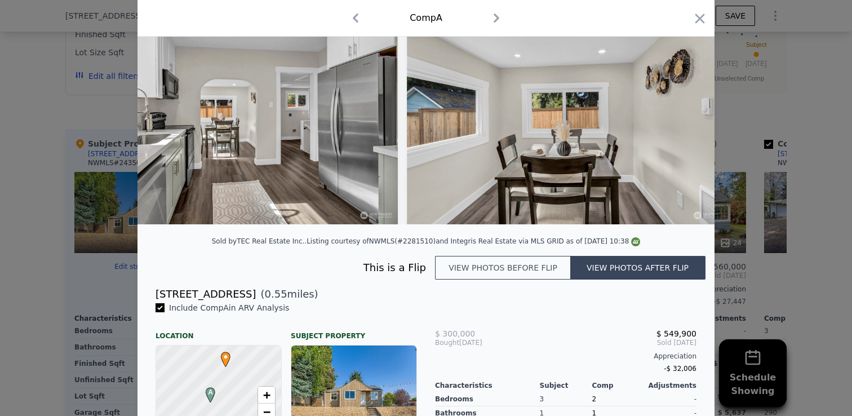
scroll to position [0, 1081]
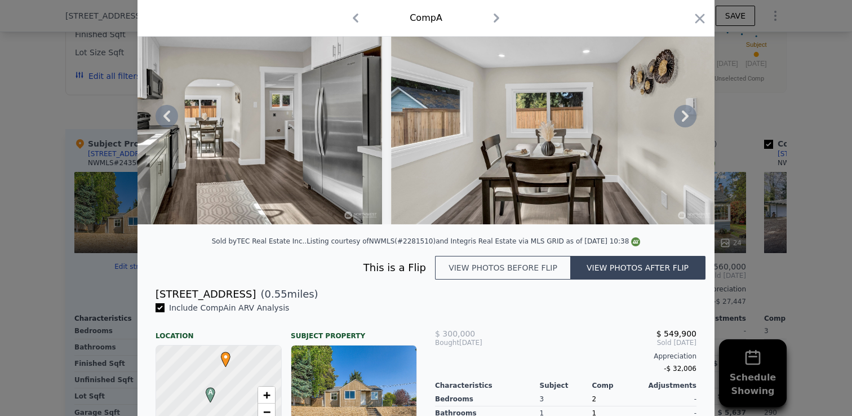
click at [685, 116] on icon at bounding box center [685, 116] width 23 height 23
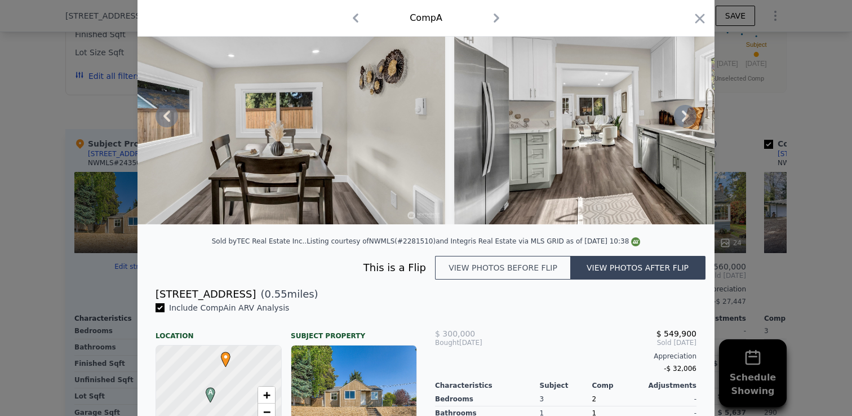
click at [686, 117] on icon at bounding box center [684, 115] width 7 height 11
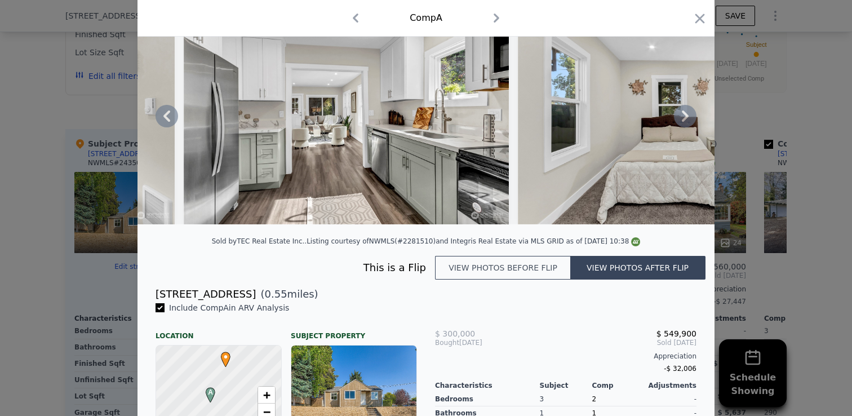
click at [686, 117] on icon at bounding box center [684, 115] width 7 height 11
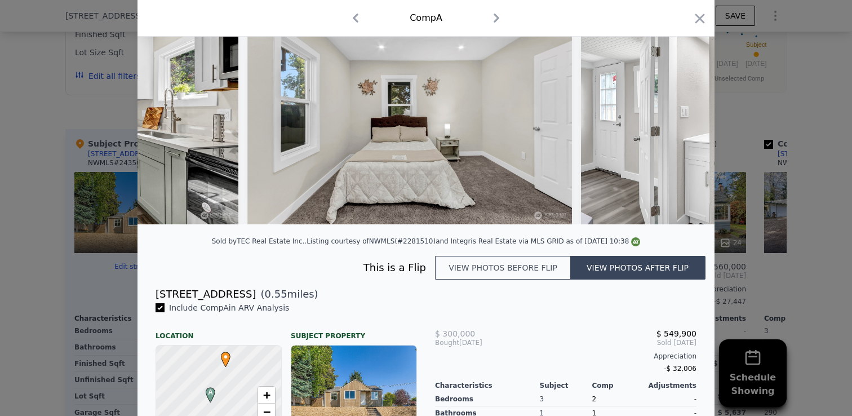
click at [686, 117] on img at bounding box center [743, 116] width 324 height 216
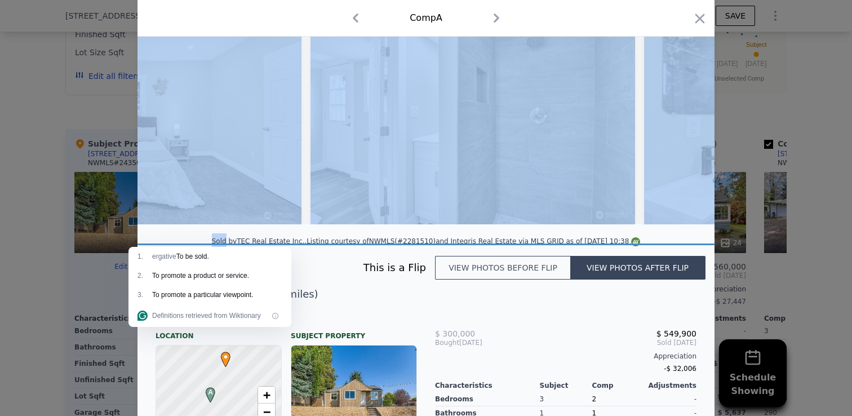
click at [686, 117] on img at bounding box center [806, 116] width 324 height 216
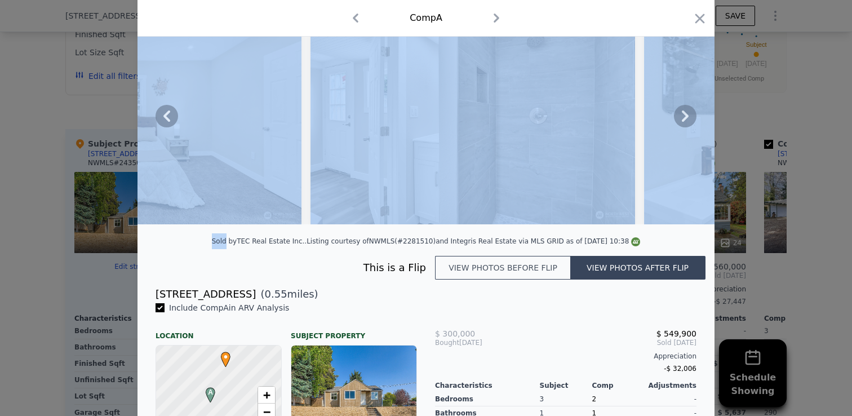
click at [686, 117] on icon at bounding box center [684, 115] width 7 height 11
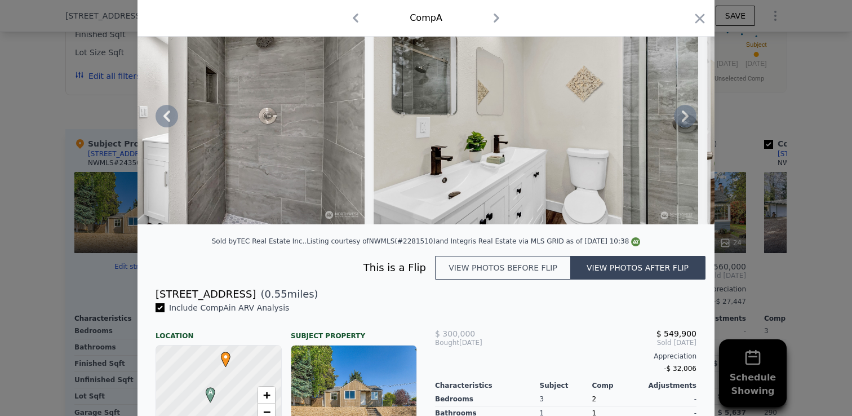
click at [686, 117] on icon at bounding box center [684, 115] width 7 height 11
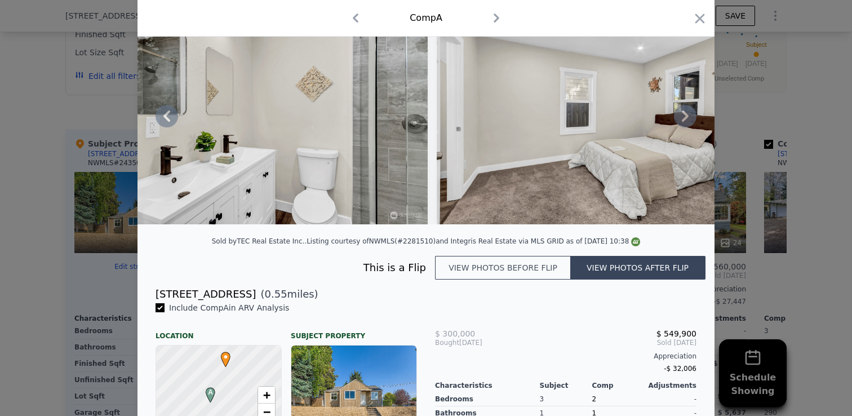
click at [686, 117] on icon at bounding box center [684, 115] width 7 height 11
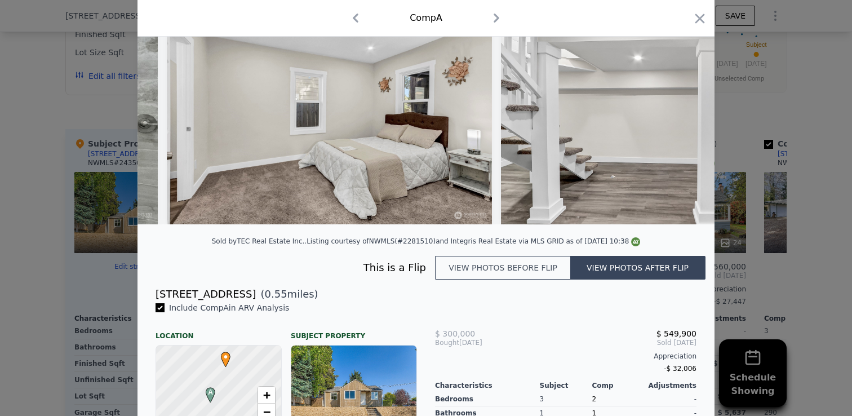
scroll to position [0, 2974]
click at [686, 117] on icon at bounding box center [684, 115] width 7 height 11
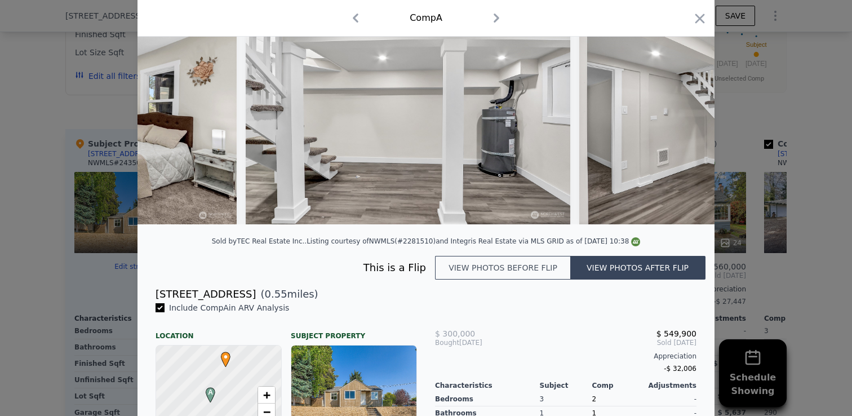
scroll to position [0, 3244]
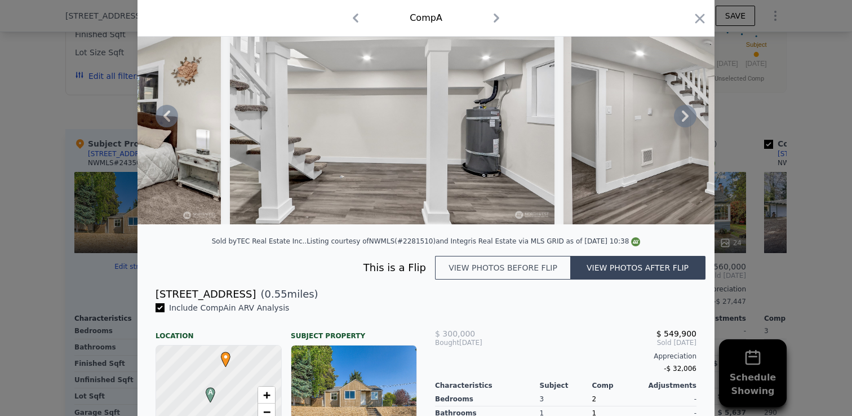
click at [686, 117] on icon at bounding box center [684, 115] width 7 height 11
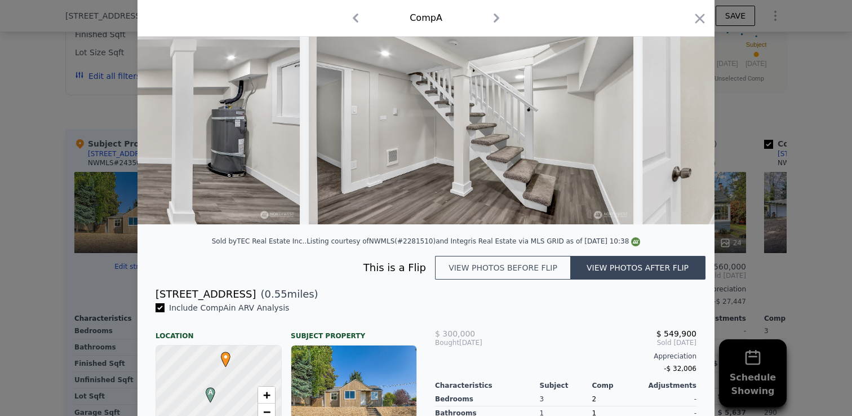
scroll to position [0, 3514]
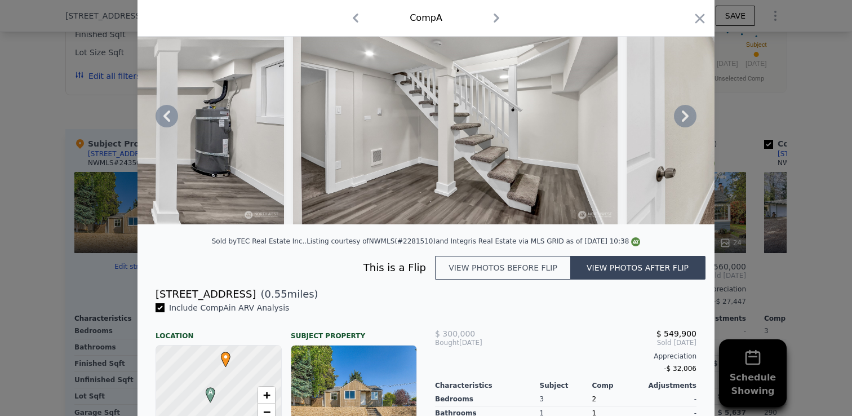
click at [686, 117] on icon at bounding box center [684, 115] width 7 height 11
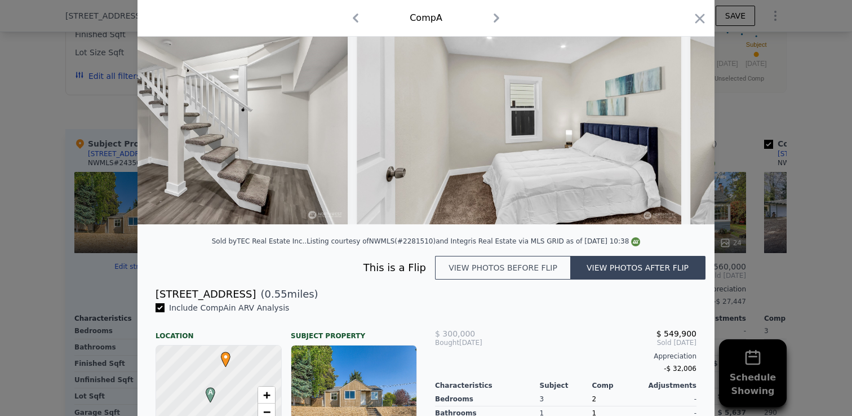
scroll to position [0, 3785]
click at [686, 117] on icon at bounding box center [684, 115] width 7 height 11
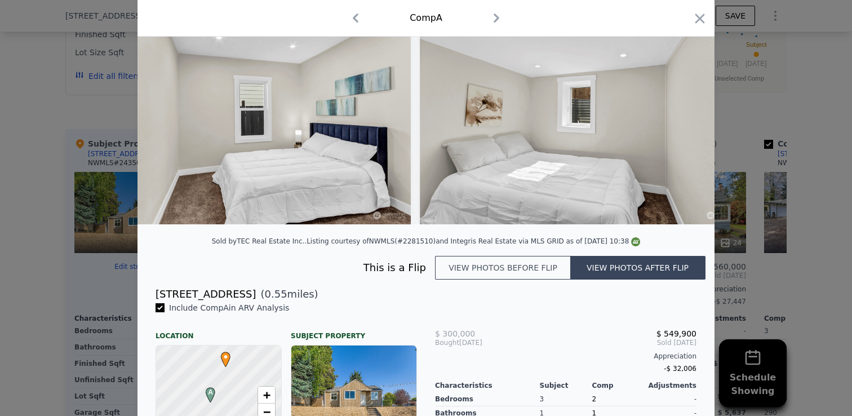
scroll to position [0, 4055]
click at [688, 116] on icon at bounding box center [685, 116] width 23 height 23
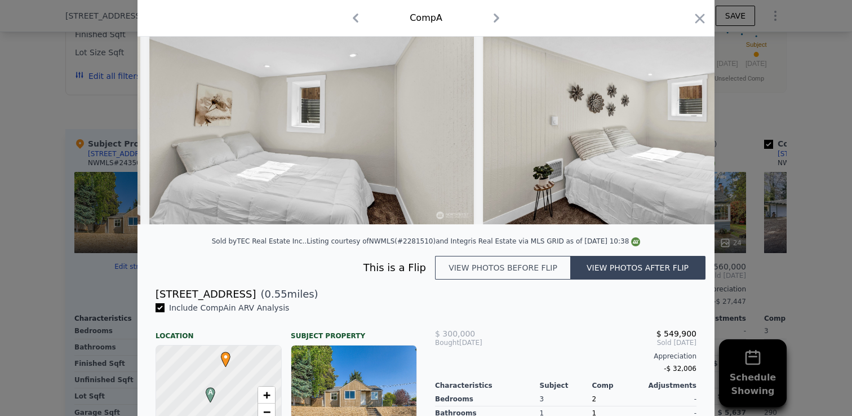
scroll to position [0, 4326]
click at [696, 16] on icon "button" at bounding box center [700, 19] width 16 height 16
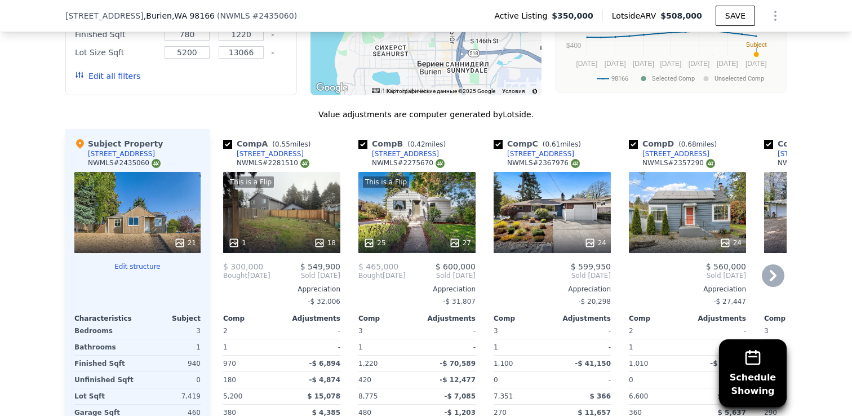
click at [775, 274] on icon at bounding box center [772, 275] width 7 height 11
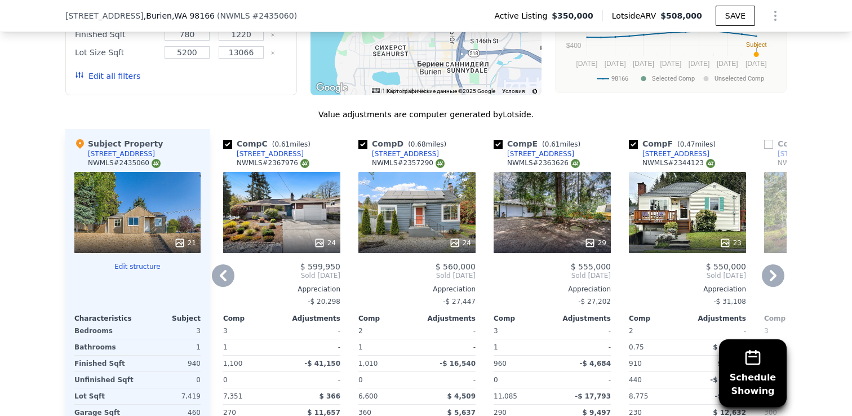
click at [773, 275] on icon at bounding box center [772, 275] width 7 height 11
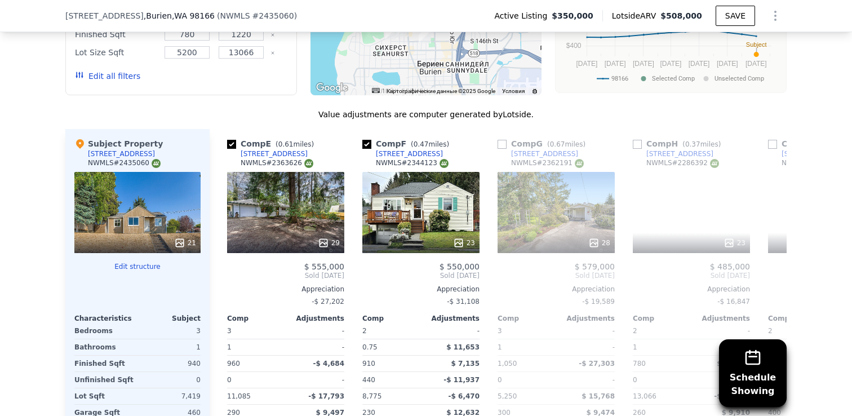
scroll to position [0, 541]
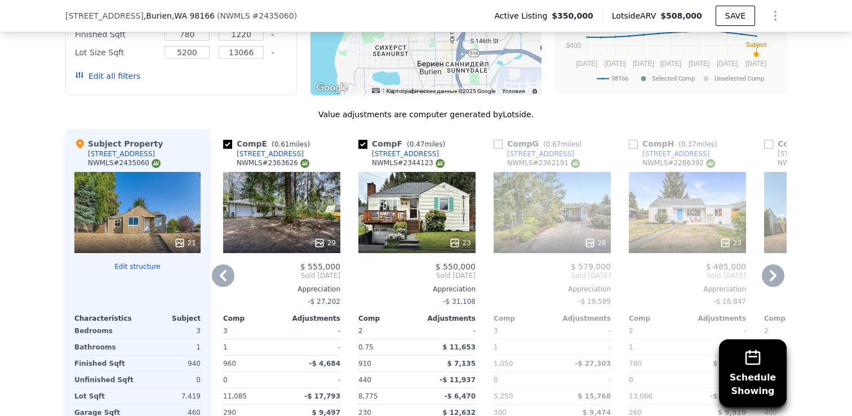
click at [773, 275] on icon at bounding box center [772, 275] width 7 height 11
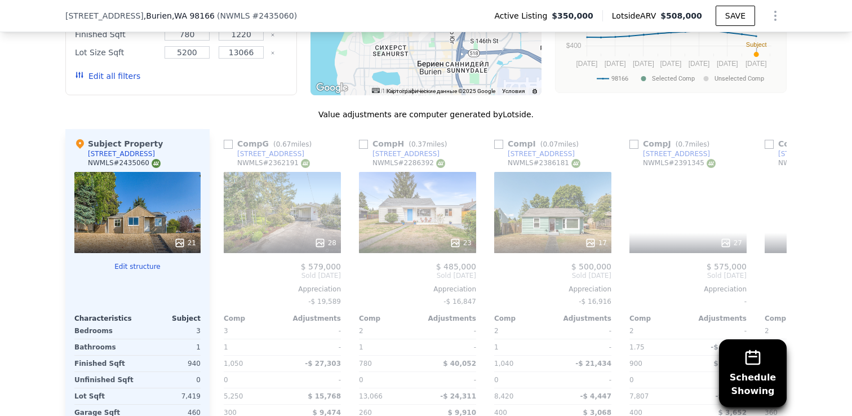
scroll to position [0, 811]
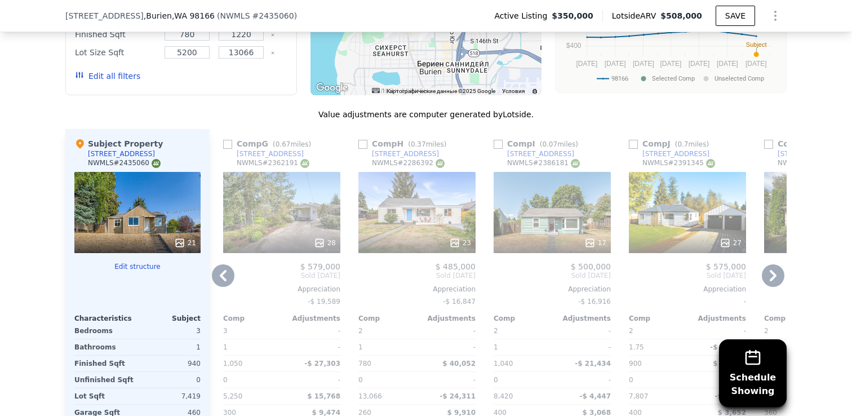
click at [275, 189] on div "28" at bounding box center [281, 212] width 117 height 81
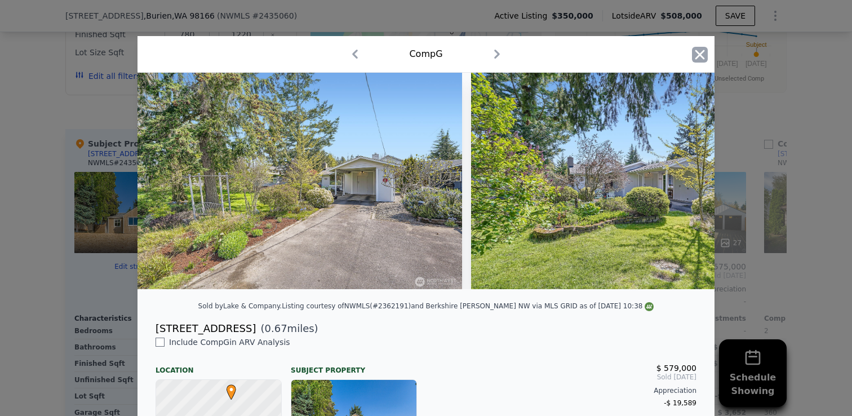
click at [695, 54] on icon "button" at bounding box center [700, 55] width 16 height 16
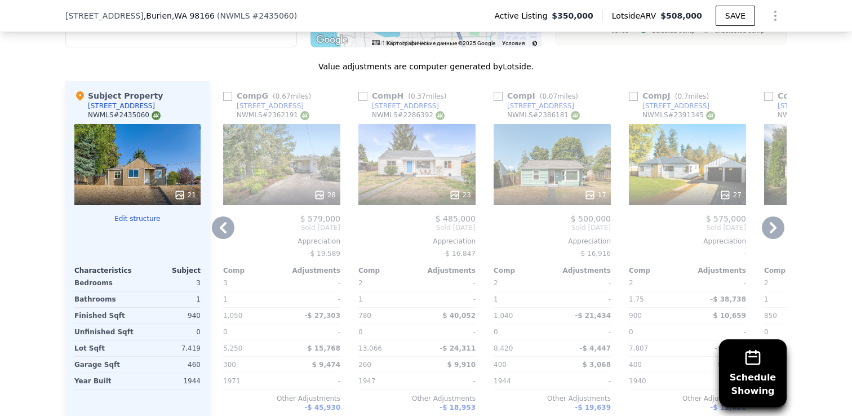
scroll to position [1124, 0]
click at [277, 167] on div "28" at bounding box center [281, 164] width 117 height 81
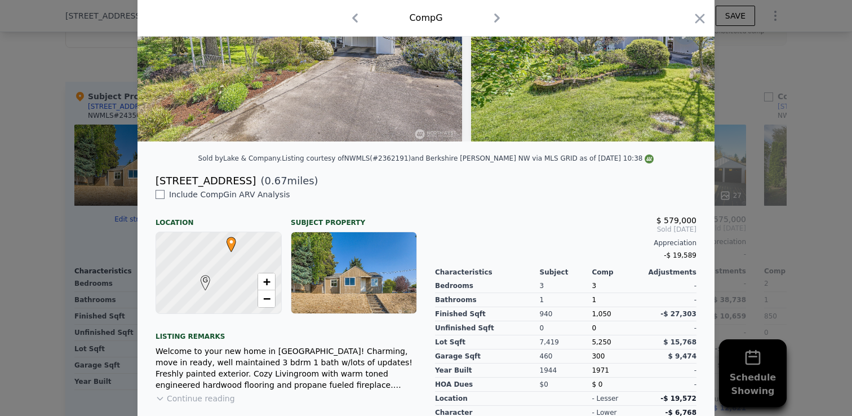
scroll to position [249, 0]
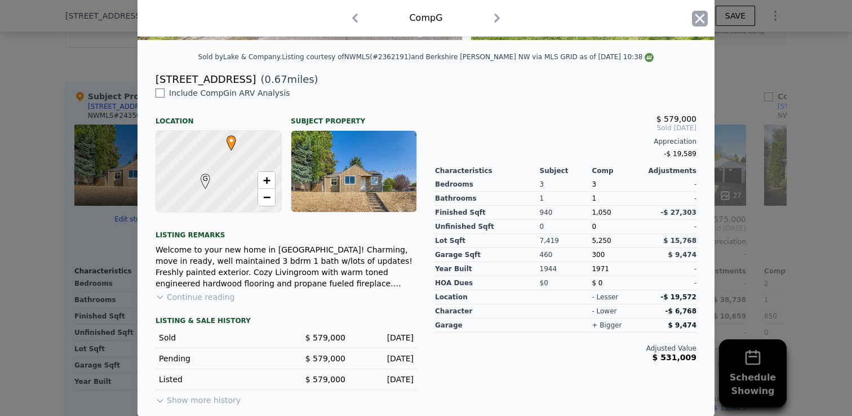
click at [696, 14] on icon "button" at bounding box center [700, 19] width 16 height 16
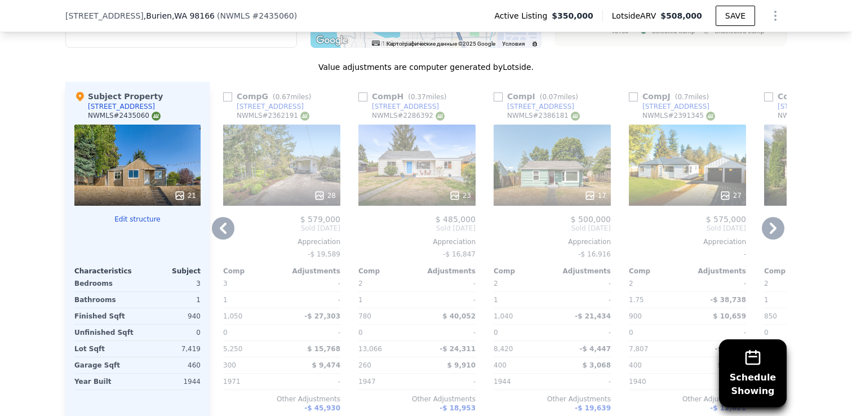
click at [300, 172] on div "28" at bounding box center [281, 164] width 117 height 81
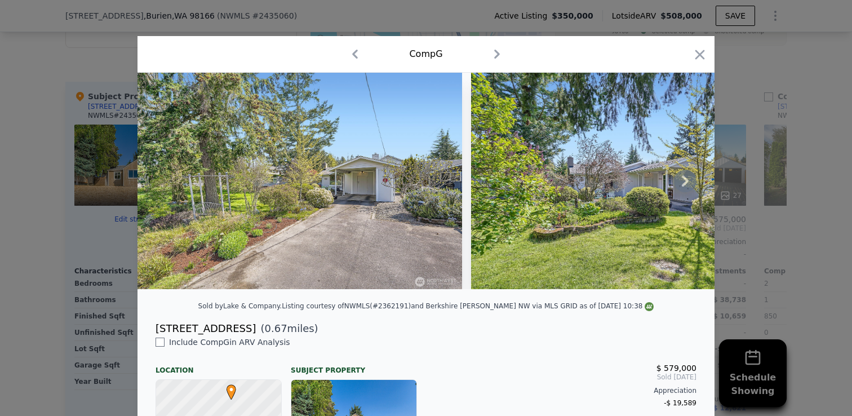
click at [680, 179] on icon at bounding box center [685, 181] width 23 height 23
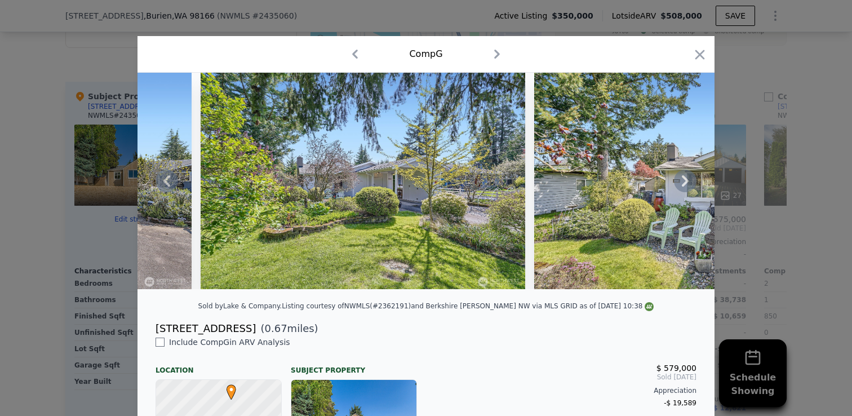
click at [687, 177] on icon at bounding box center [685, 181] width 23 height 23
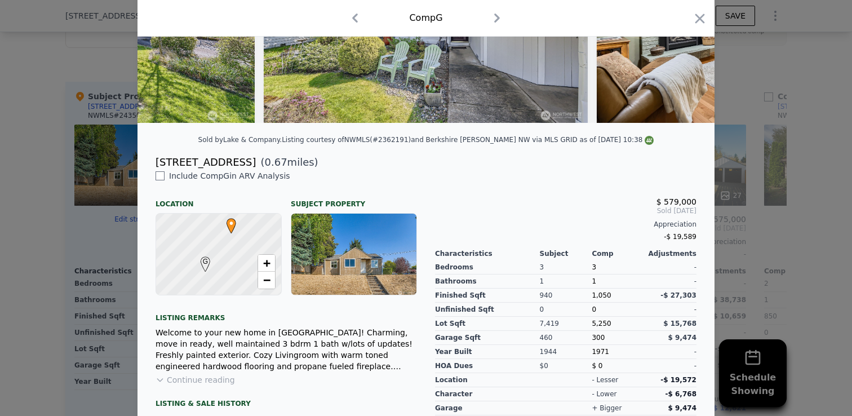
scroll to position [99, 0]
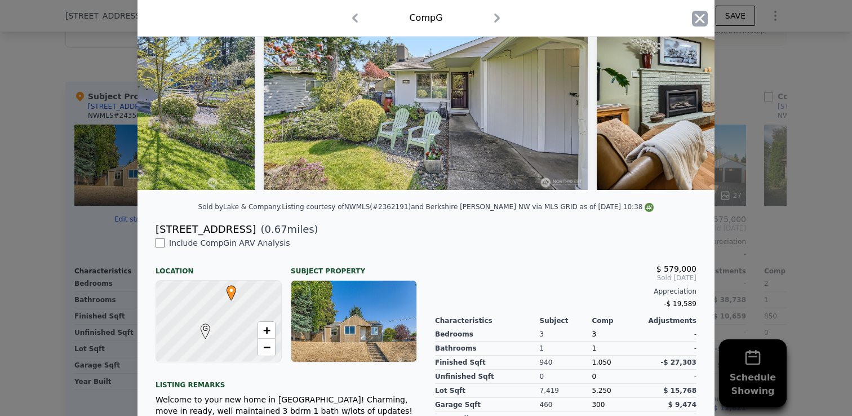
click at [700, 16] on icon "button" at bounding box center [700, 19] width 16 height 16
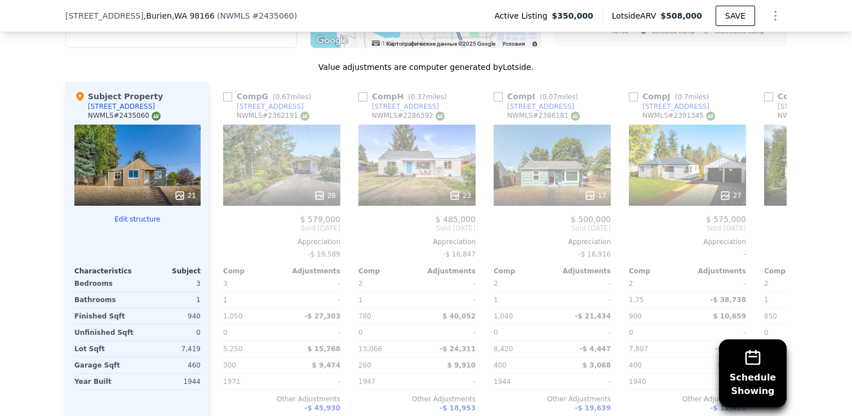
click at [16, 230] on div "Schedule Showing We found 12 sales that match your search Listings provided by …" at bounding box center [426, 141] width 852 height 646
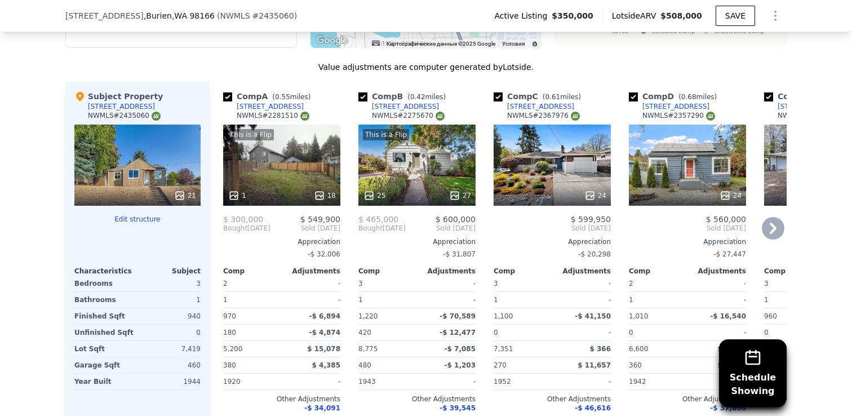
click at [534, 167] on div "24" at bounding box center [551, 164] width 117 height 81
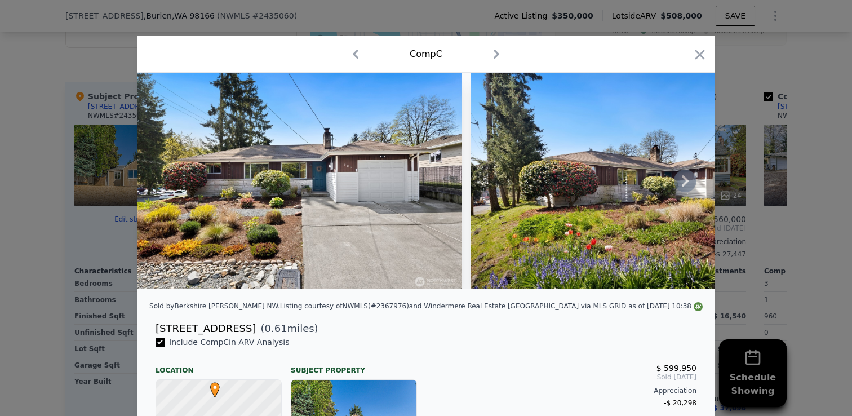
click at [679, 180] on icon at bounding box center [685, 181] width 23 height 23
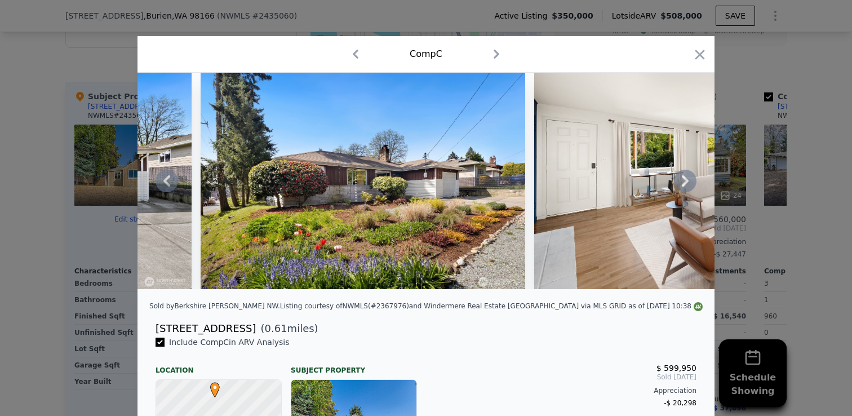
click at [680, 181] on icon at bounding box center [685, 181] width 23 height 23
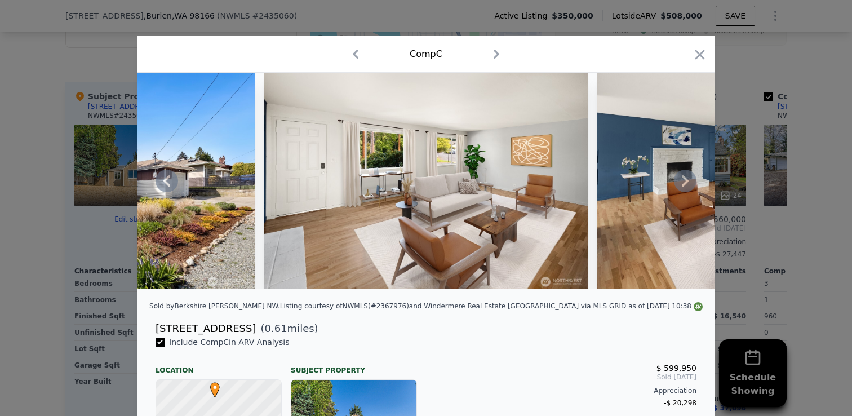
click at [681, 181] on icon at bounding box center [685, 181] width 23 height 23
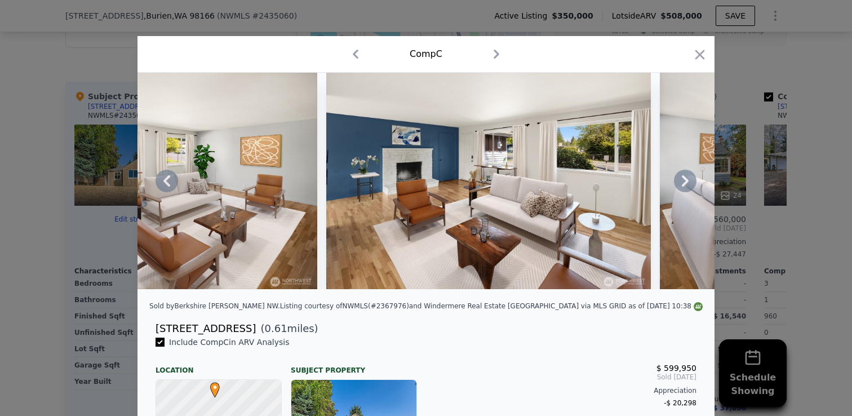
click at [682, 181] on icon at bounding box center [685, 181] width 23 height 23
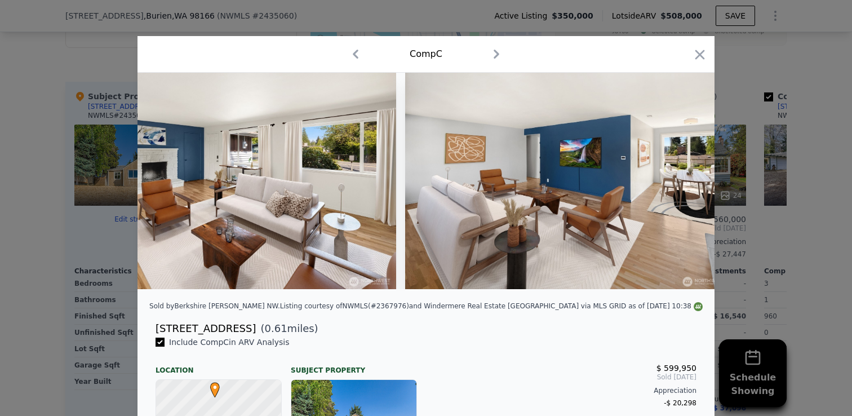
scroll to position [0, 1081]
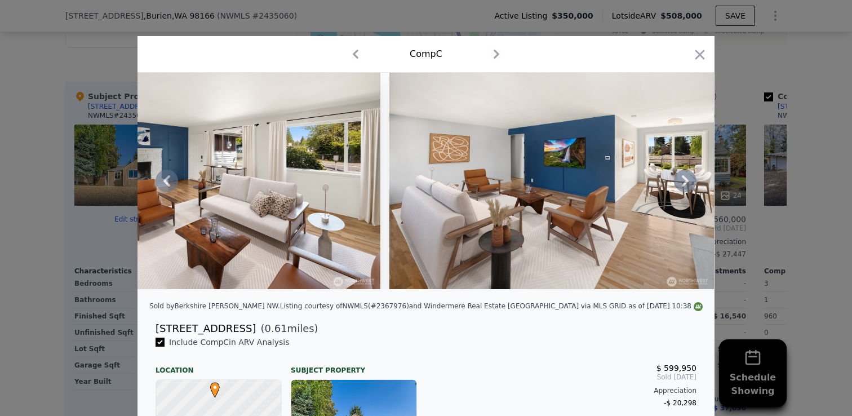
click at [682, 181] on div at bounding box center [425, 181] width 577 height 216
click at [682, 181] on icon at bounding box center [685, 181] width 23 height 23
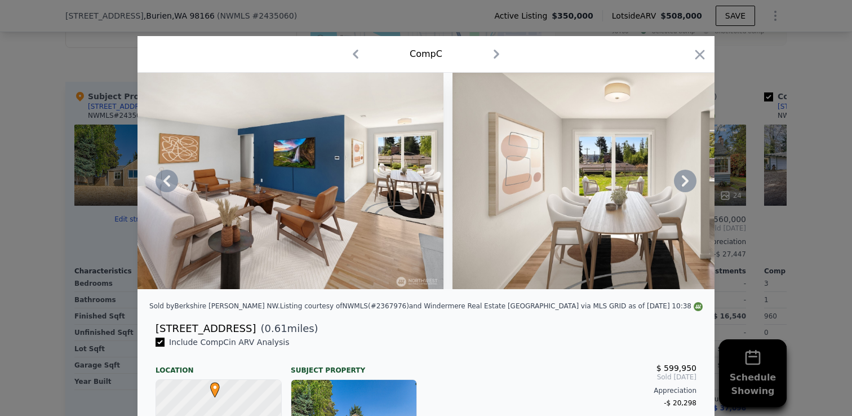
click at [683, 183] on icon at bounding box center [684, 180] width 7 height 11
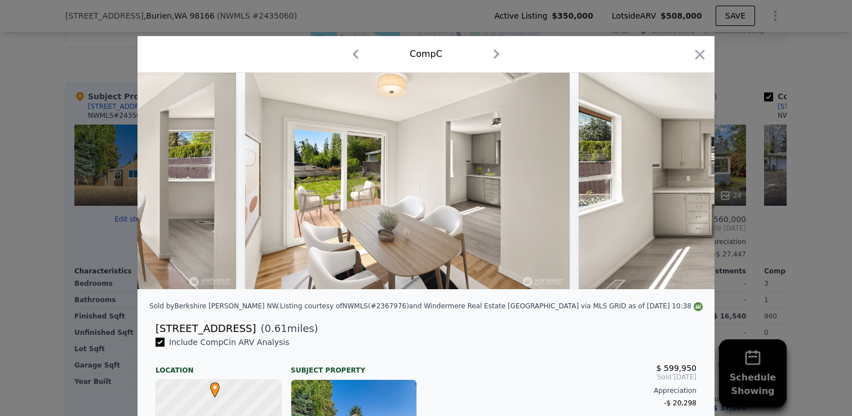
click at [691, 181] on img at bounding box center [740, 181] width 324 height 216
click at [691, 181] on icon at bounding box center [685, 181] width 23 height 23
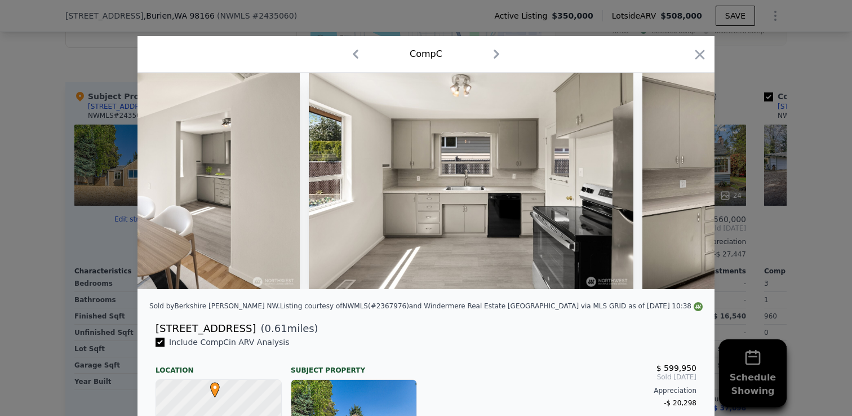
scroll to position [0, 2163]
click at [691, 181] on icon at bounding box center [685, 181] width 23 height 23
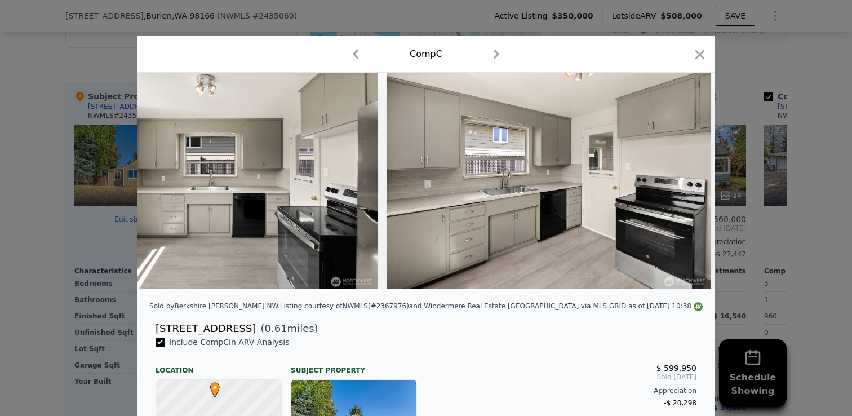
scroll to position [0, 2433]
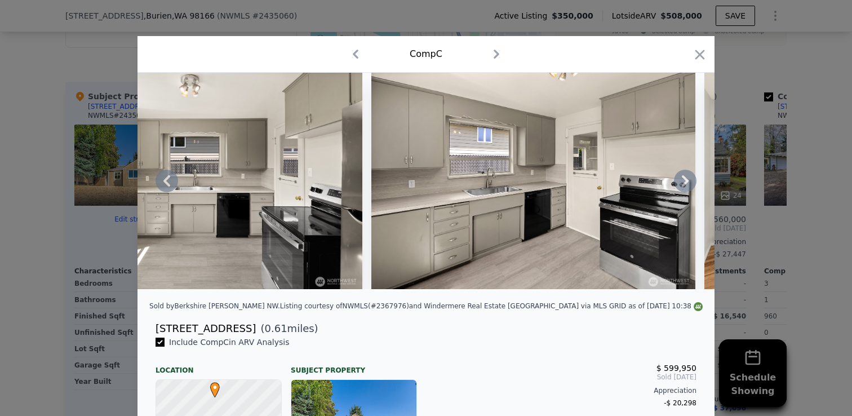
click at [685, 181] on icon at bounding box center [684, 180] width 7 height 11
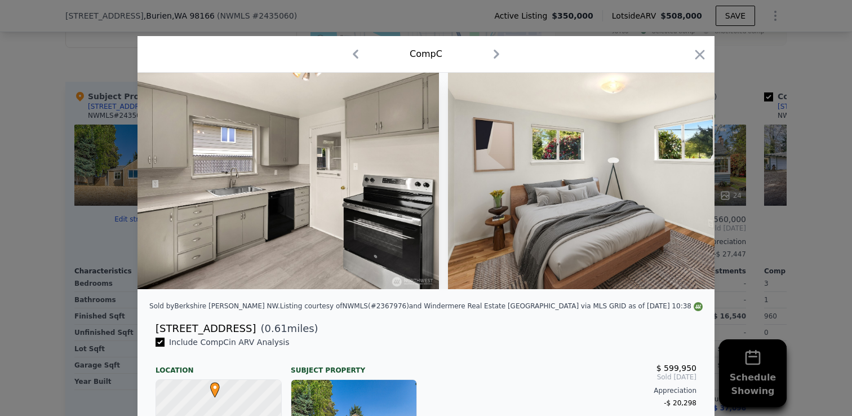
scroll to position [0, 2703]
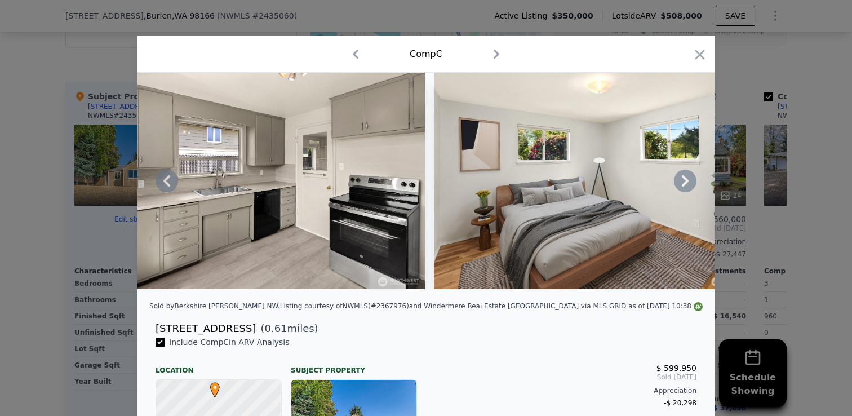
click at [686, 179] on icon at bounding box center [684, 180] width 7 height 11
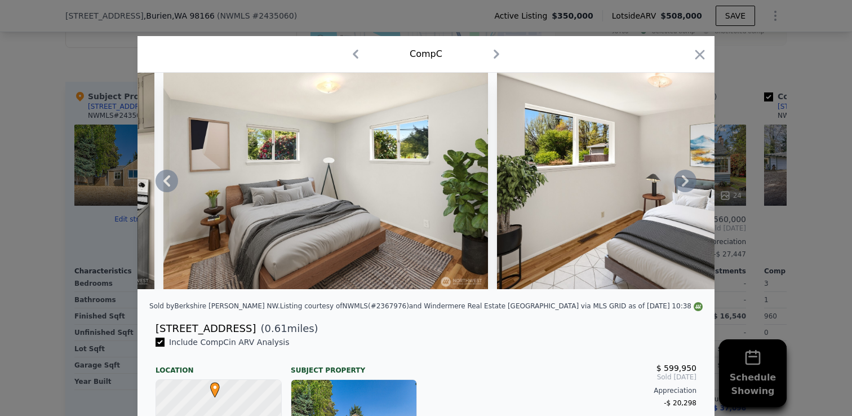
click at [685, 179] on icon at bounding box center [684, 180] width 7 height 11
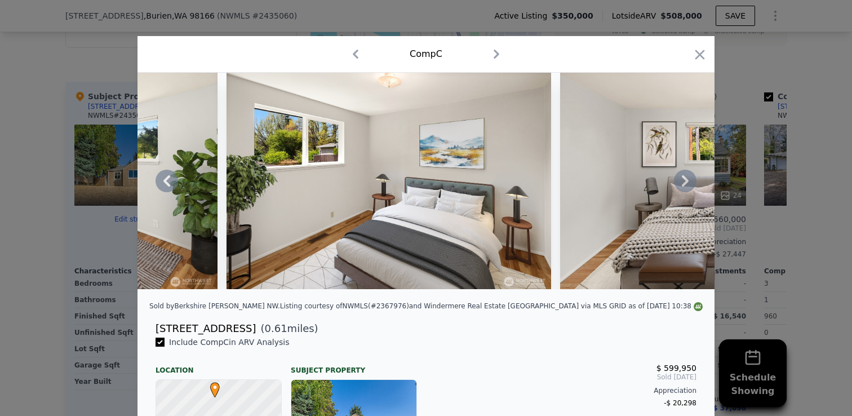
click at [684, 180] on icon at bounding box center [685, 181] width 23 height 23
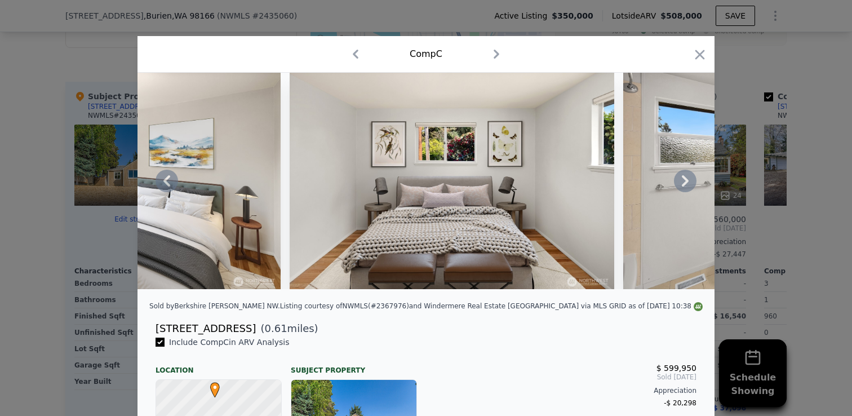
click at [685, 181] on icon at bounding box center [684, 180] width 7 height 11
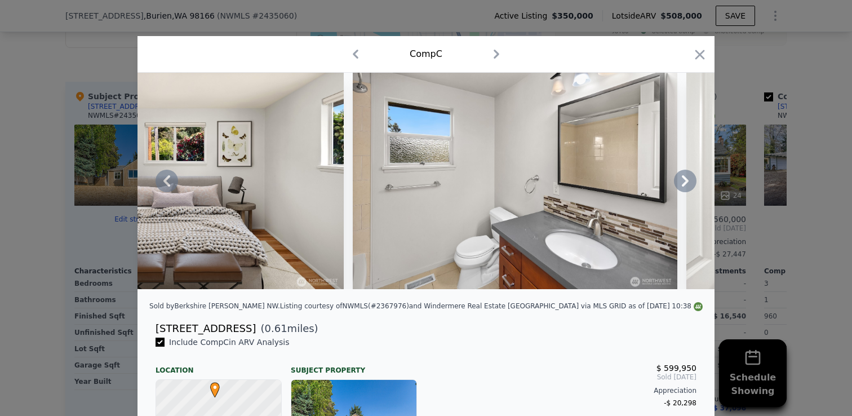
click at [684, 181] on icon at bounding box center [684, 180] width 7 height 11
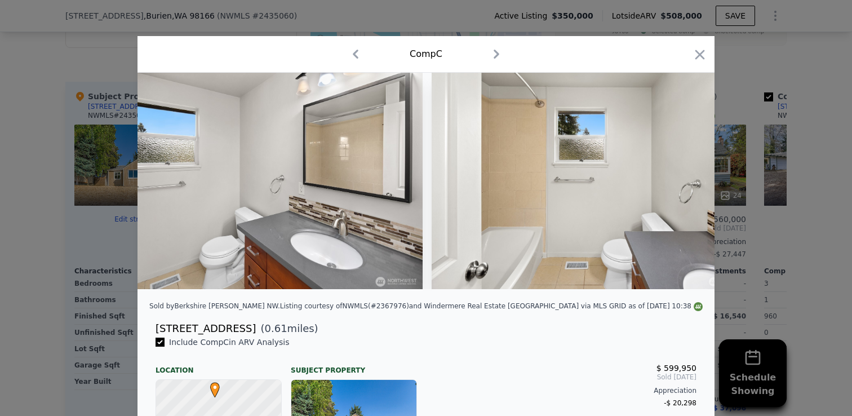
scroll to position [0, 4055]
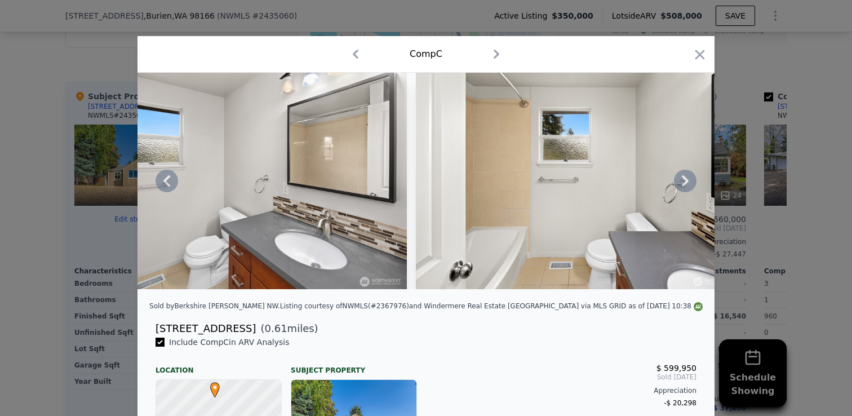
click at [689, 181] on icon at bounding box center [685, 181] width 23 height 23
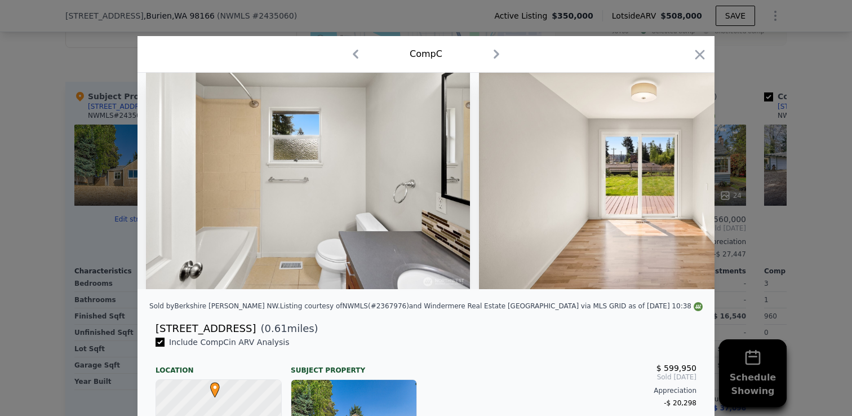
scroll to position [0, 4326]
click at [684, 181] on icon at bounding box center [685, 181] width 23 height 23
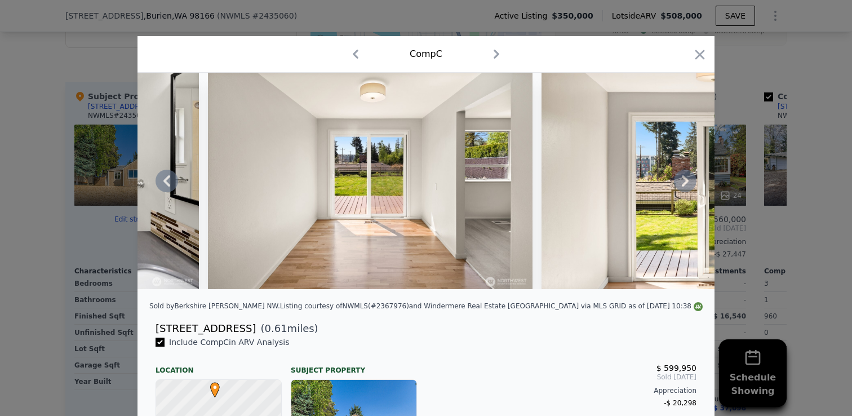
click at [684, 180] on icon at bounding box center [685, 181] width 23 height 23
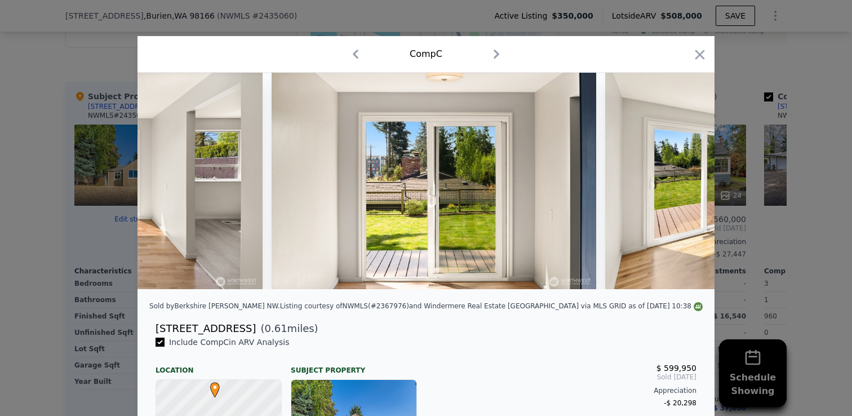
scroll to position [0, 4866]
click at [685, 181] on icon at bounding box center [684, 180] width 7 height 11
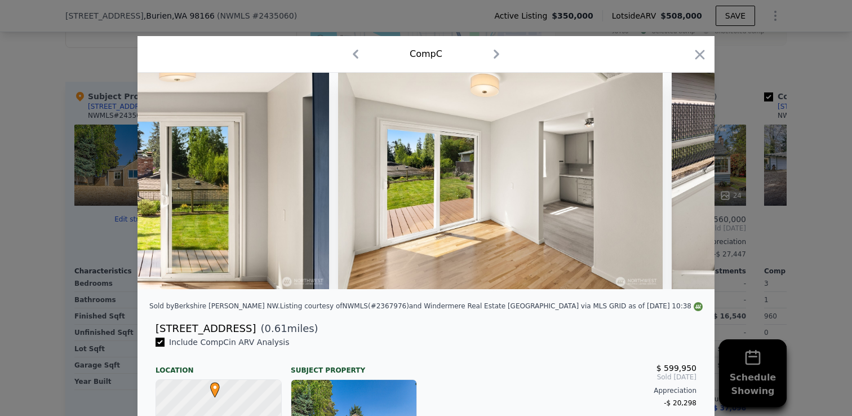
scroll to position [0, 5137]
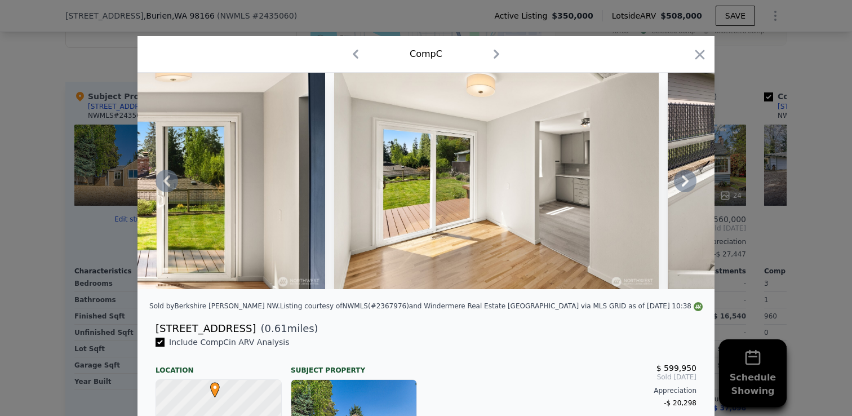
click at [687, 179] on icon at bounding box center [684, 180] width 7 height 11
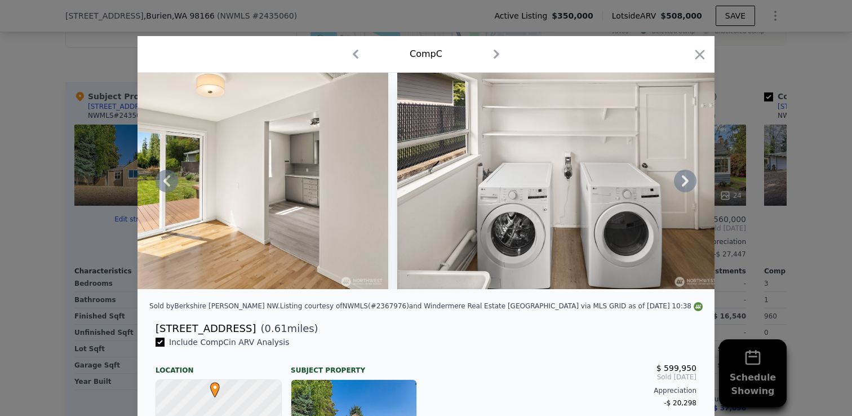
click at [686, 179] on icon at bounding box center [684, 180] width 7 height 11
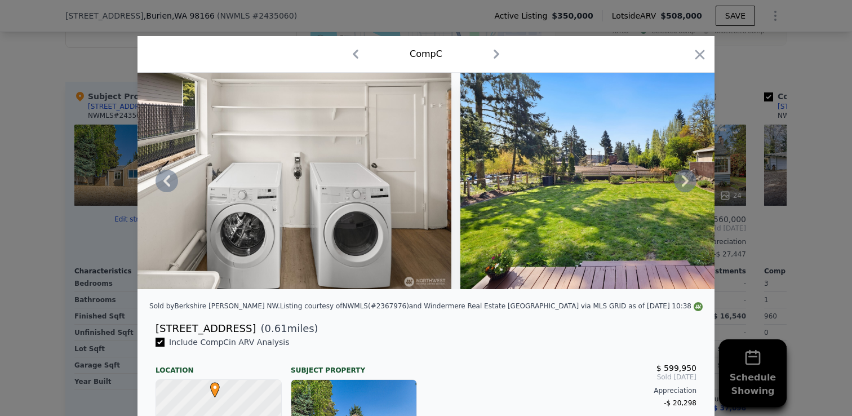
click at [686, 179] on icon at bounding box center [684, 180] width 7 height 11
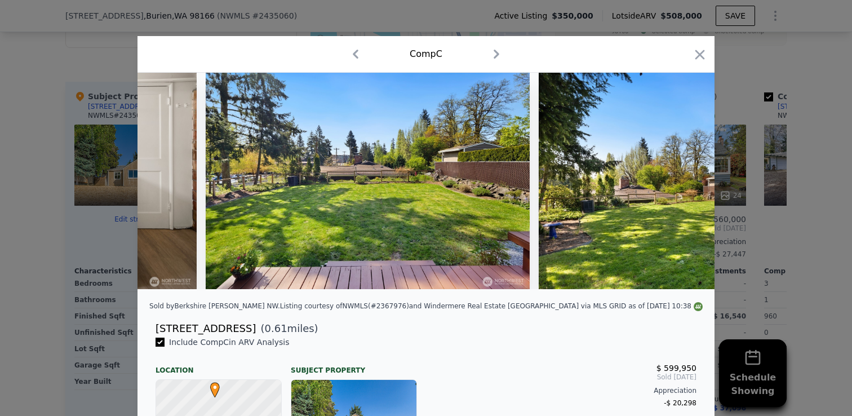
scroll to position [0, 5948]
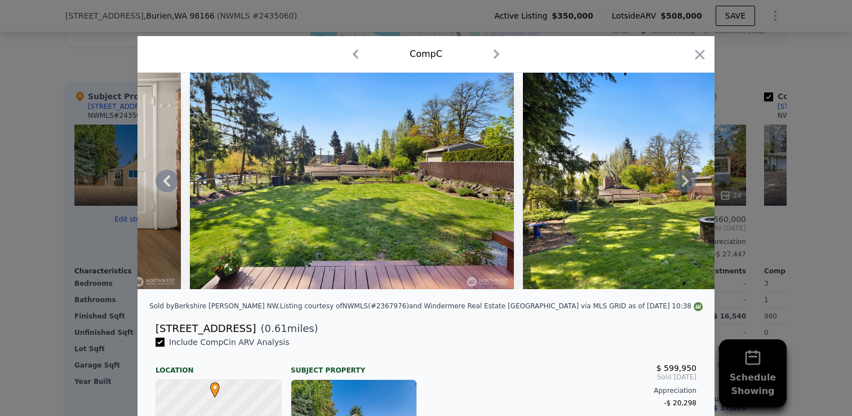
click at [682, 181] on icon at bounding box center [685, 181] width 23 height 23
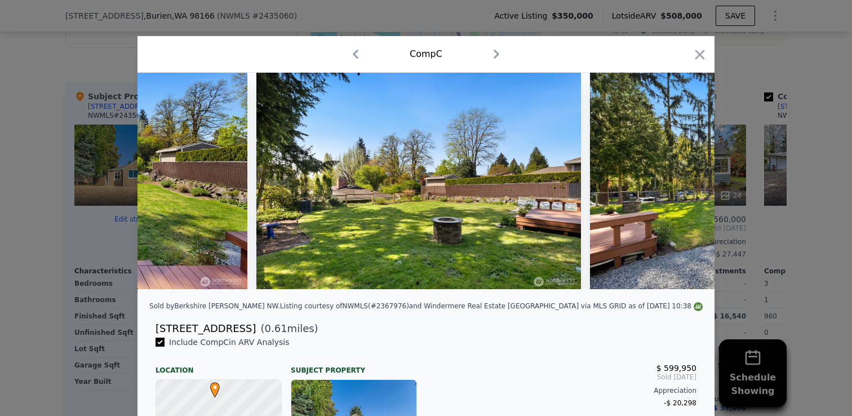
scroll to position [0, 6218]
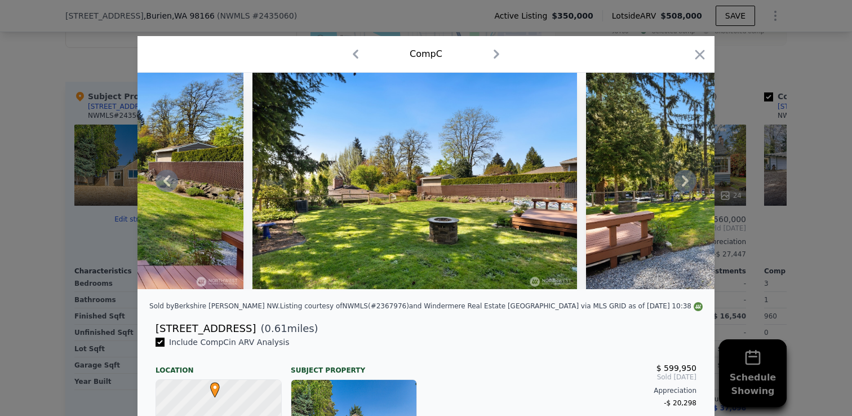
click at [684, 181] on icon at bounding box center [685, 181] width 23 height 23
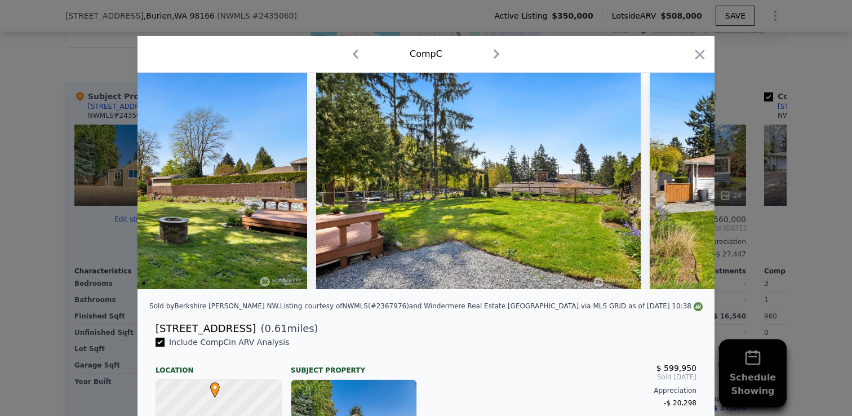
scroll to position [0, 6488]
click at [684, 181] on icon at bounding box center [685, 181] width 23 height 23
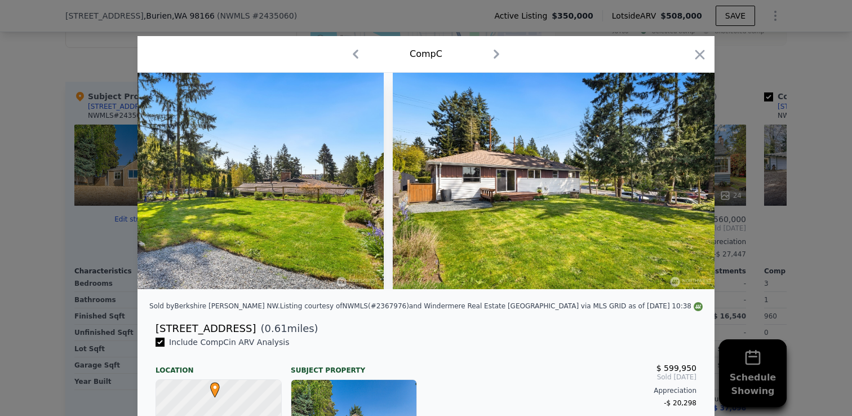
scroll to position [0, 6759]
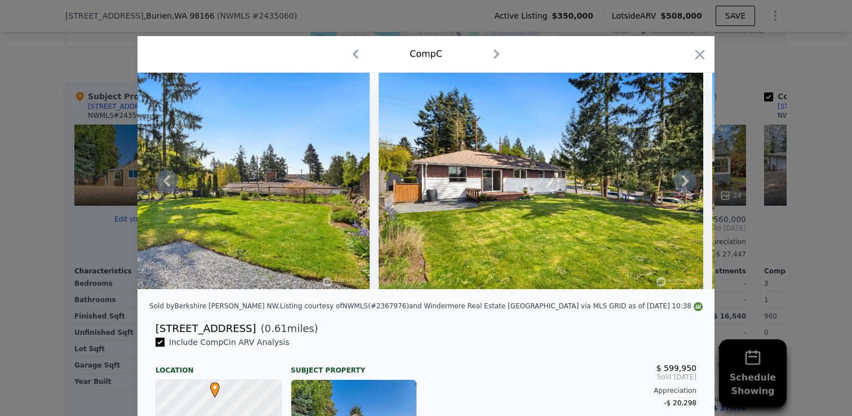
click at [684, 181] on icon at bounding box center [685, 181] width 23 height 23
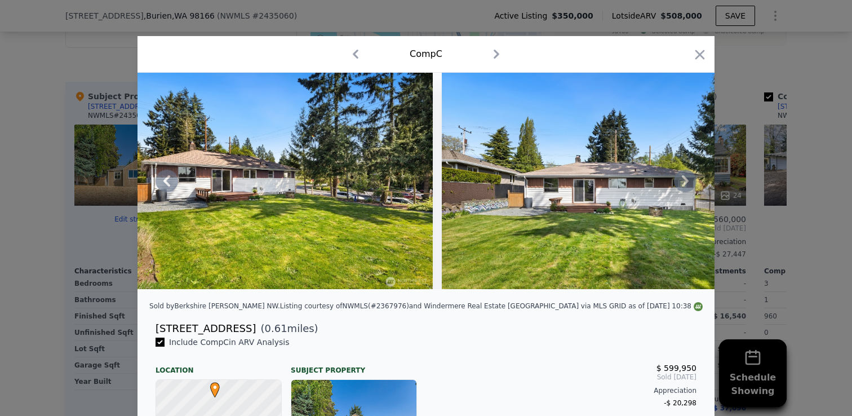
click at [684, 181] on icon at bounding box center [685, 181] width 23 height 23
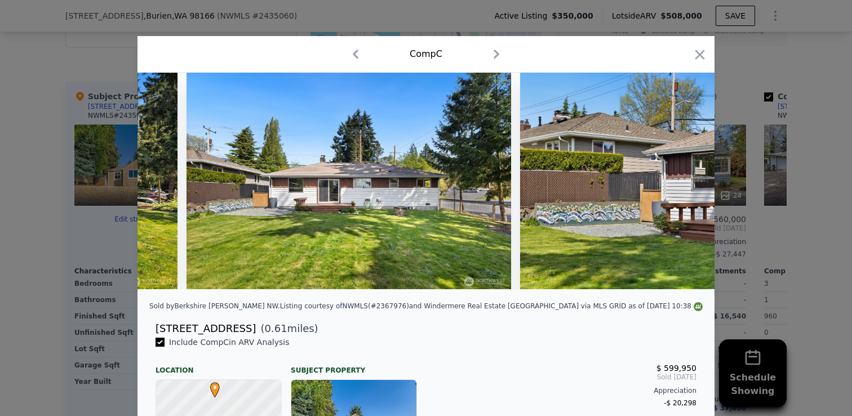
scroll to position [0, 7299]
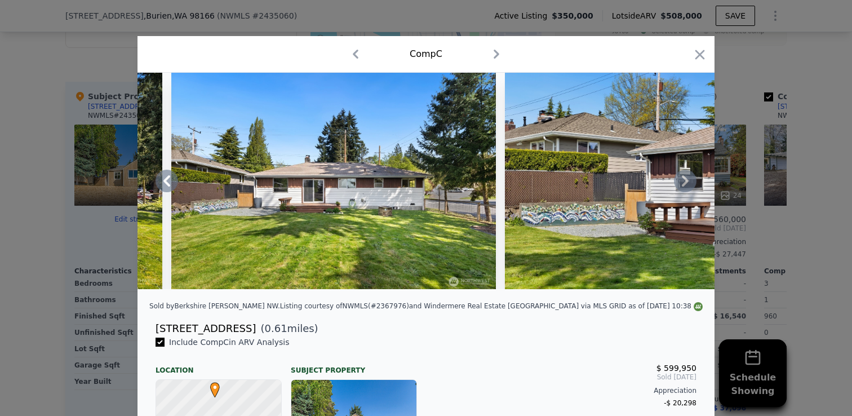
click at [684, 181] on icon at bounding box center [685, 181] width 23 height 23
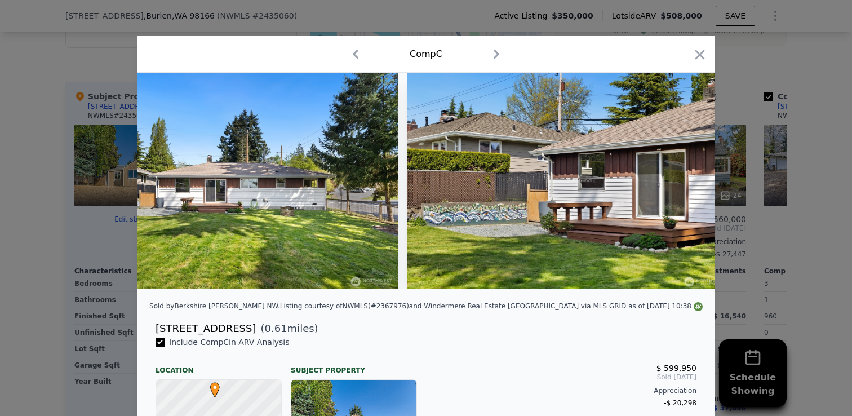
scroll to position [0, 7414]
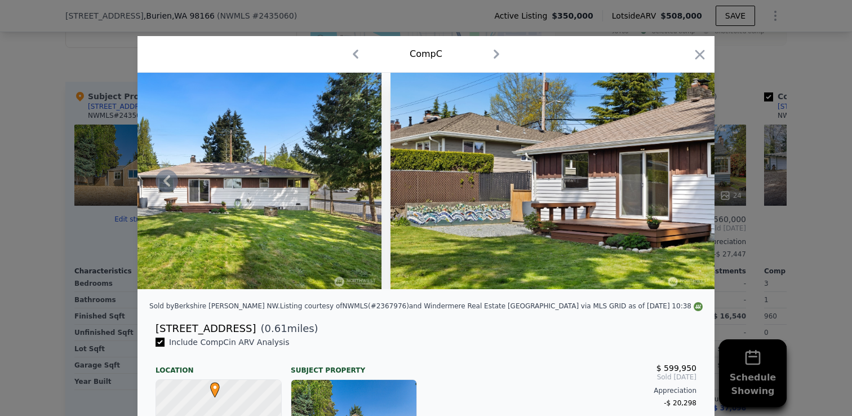
click at [684, 181] on img at bounding box center [552, 181] width 324 height 216
click at [698, 56] on icon "button" at bounding box center [700, 55] width 10 height 10
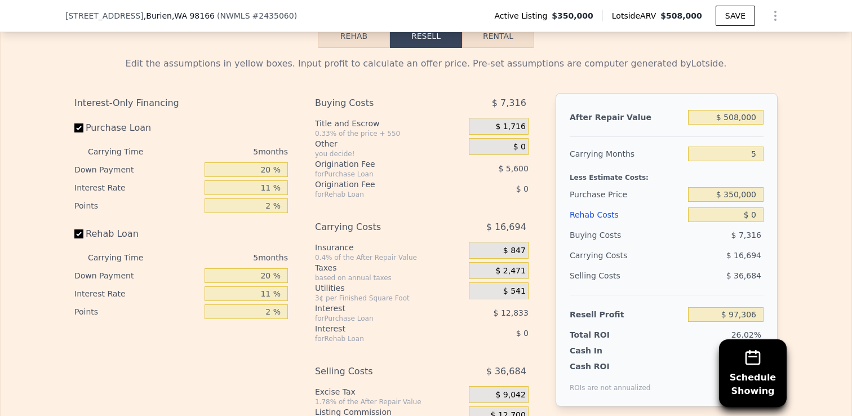
scroll to position [1667, 0]
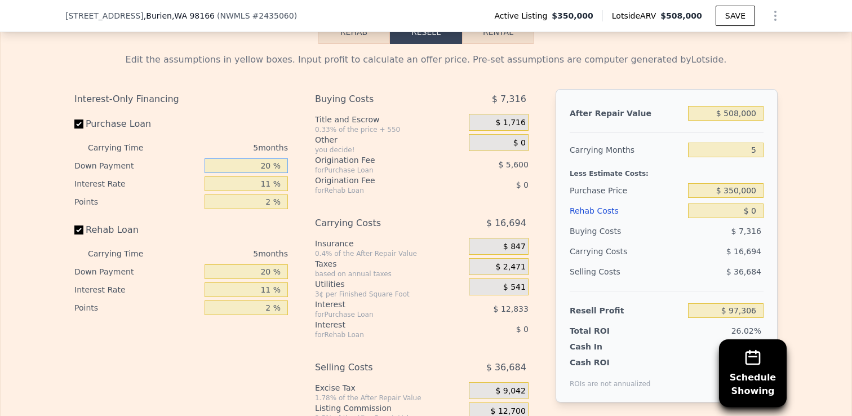
drag, startPoint x: 257, startPoint y: 162, endPoint x: 294, endPoint y: 162, distance: 37.2
click at [291, 162] on div "Interest-Only Financing Purchase Loan Carrying Time 5 months Down Payment 20 % …" at bounding box center [185, 276] width 222 height 374
type input "1 %"
type input "$ 92,931"
type input "10 %"
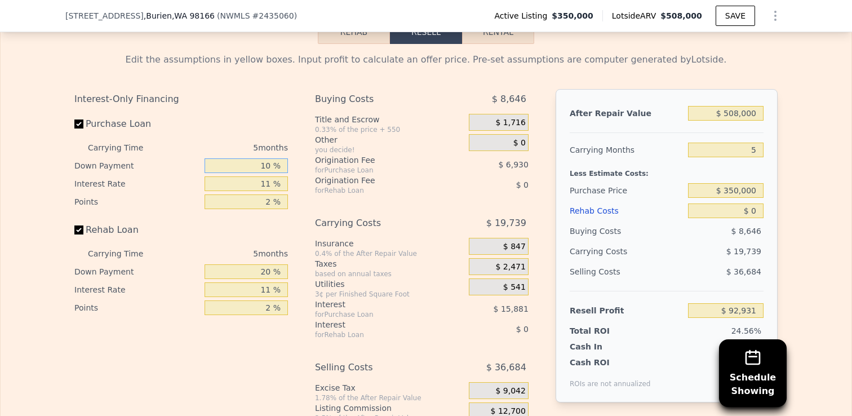
type input "$ 95,001"
type input "10 %"
click at [270, 183] on input "11 %" at bounding box center [245, 183] width 83 height 15
type input "1 %"
type input "$ 108,126"
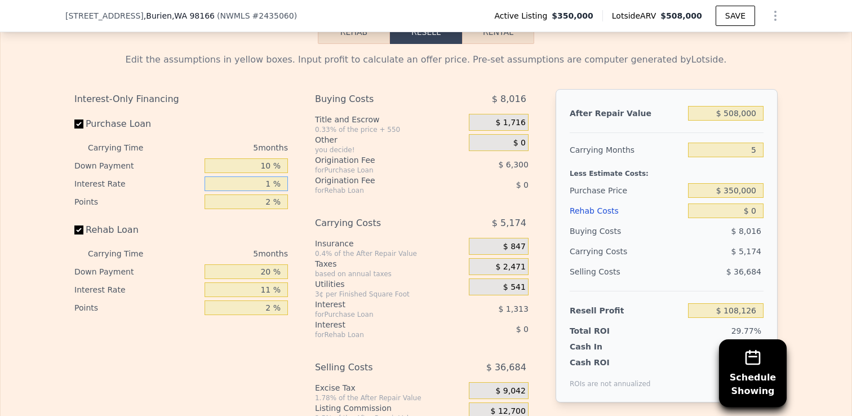
type input "10 %"
type input "$ 96,316"
type input "10.5 %"
type input "$ 95,661"
type input "10.5 %"
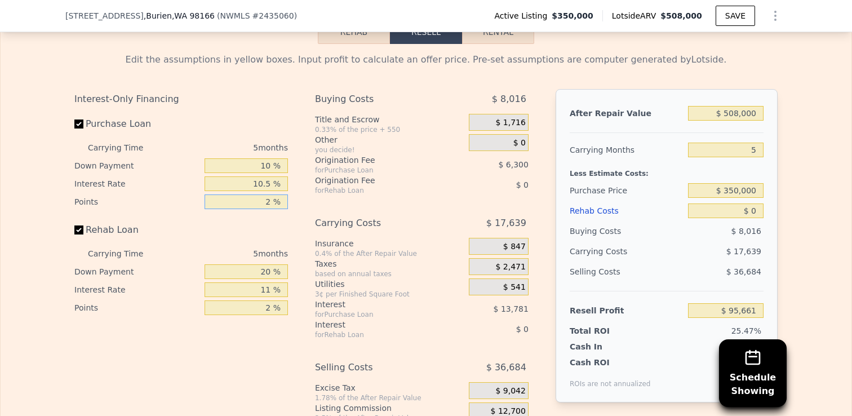
click at [270, 198] on input "2 %" at bounding box center [245, 201] width 83 height 15
type input "1 %"
type input "$ 98,811"
type input "1.5 %"
type input "$ 97,236"
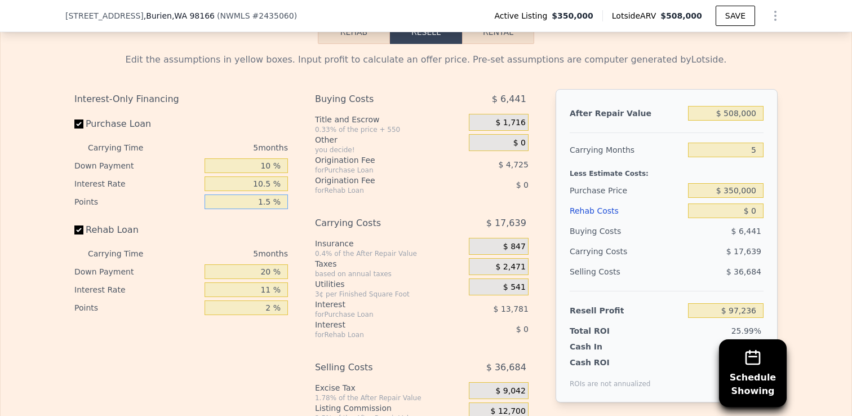
type input "1.5 %"
drag, startPoint x: 259, startPoint y: 266, endPoint x: 274, endPoint y: 266, distance: 14.6
click at [271, 266] on input "20 %" at bounding box center [245, 271] width 83 height 15
type input "10 %"
drag, startPoint x: 265, startPoint y: 290, endPoint x: 272, endPoint y: 290, distance: 7.3
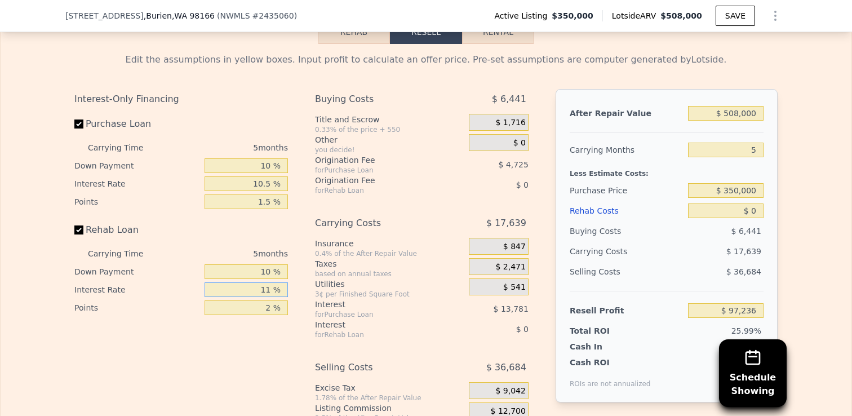
click at [272, 290] on input "11 %" at bounding box center [245, 289] width 83 height 15
type input "10.5 %"
drag, startPoint x: 264, startPoint y: 302, endPoint x: 278, endPoint y: 302, distance: 13.5
click at [278, 302] on input "2 %" at bounding box center [245, 307] width 83 height 15
type input "1.5 %"
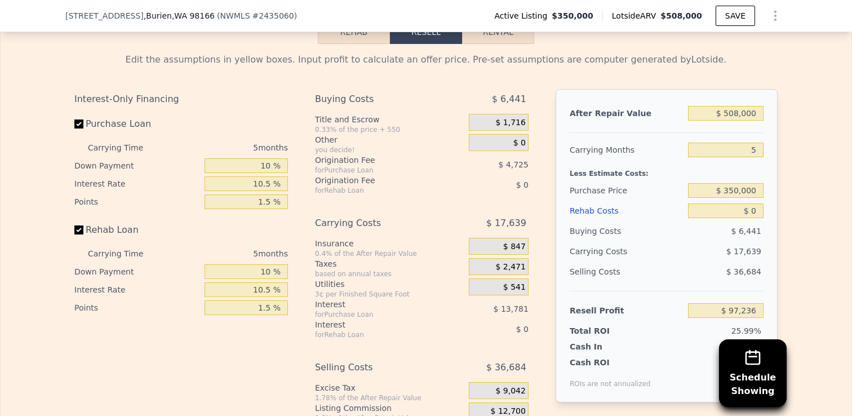
click at [393, 205] on div "Buying Costs $ 6,441 Title and Escrow 0.33% of the price + 550 $ 1,716 Other yo…" at bounding box center [421, 276] width 213 height 374
click at [740, 112] on input "$ 508,000" at bounding box center [725, 113] width 75 height 15
type input "$ 5"
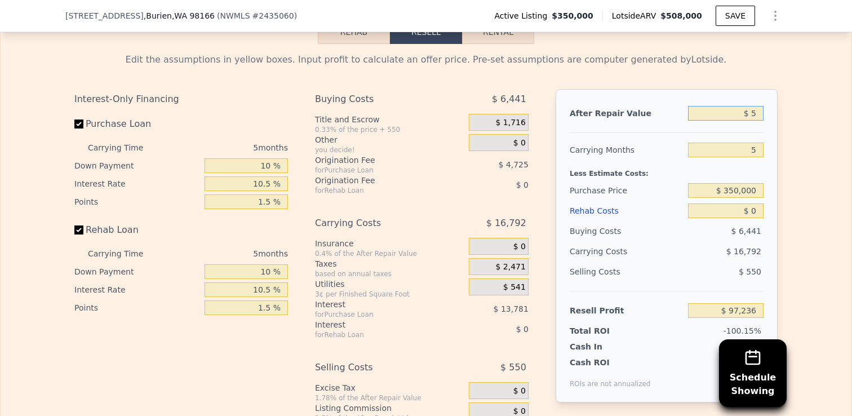
type input "-$ 373,778"
type input "$ 58"
type input "-$ 373,728"
type input "$ 585"
type input "-$ 373,241"
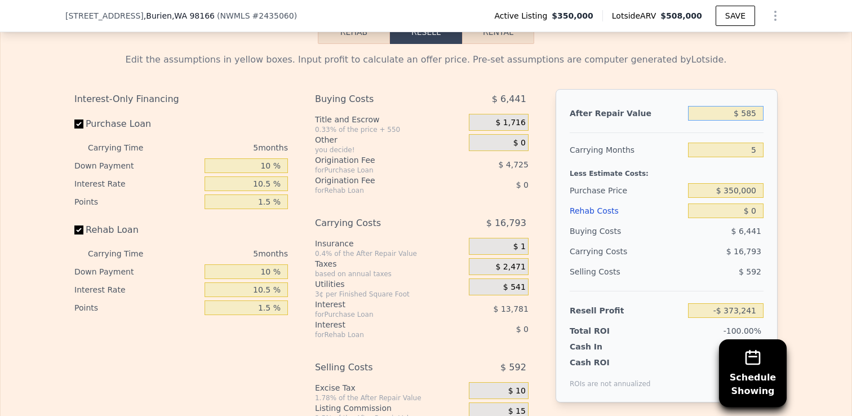
type input "$ 5,850"
type input "-$ 368,358"
type input "$ 585,000"
type input "$ 168,631"
type input "$ 585,000"
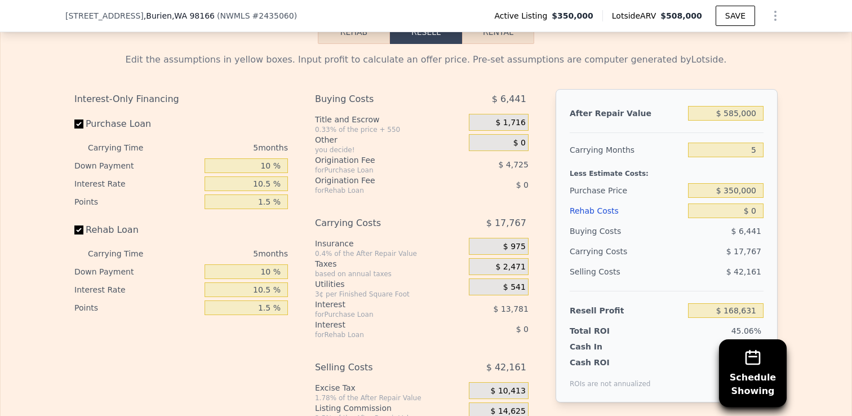
click at [827, 115] on div "Edit the assumptions in yellow boxes. Input profit to calculate an offer price.…" at bounding box center [426, 253] width 850 height 419
click at [755, 146] on input "5" at bounding box center [725, 149] width 75 height 15
click at [797, 151] on div "Edit the assumptions in yellow boxes. Input profit to calculate an offer price.…" at bounding box center [426, 253] width 850 height 419
click at [757, 151] on input "5" at bounding box center [725, 149] width 75 height 15
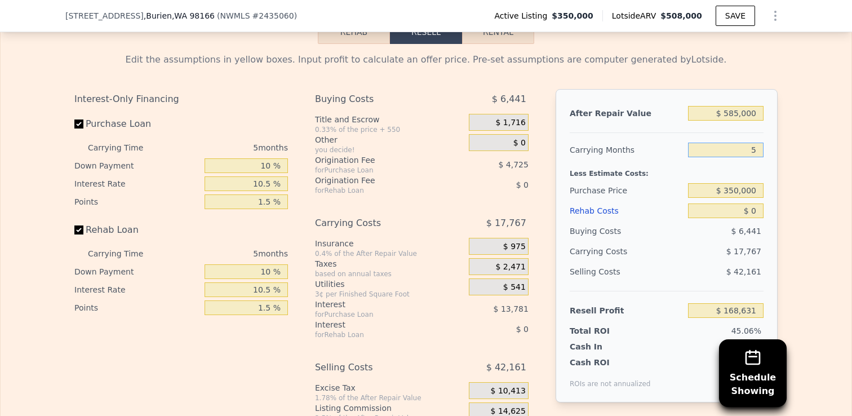
type input "6"
type input "$ 165,078"
type input "6"
click at [765, 167] on div "After Repair Value $ 585,000 Carrying Months 6 Less Estimate Costs: Purchase Pr…" at bounding box center [666, 245] width 222 height 313
click at [754, 211] on input "$ 0" at bounding box center [725, 210] width 75 height 15
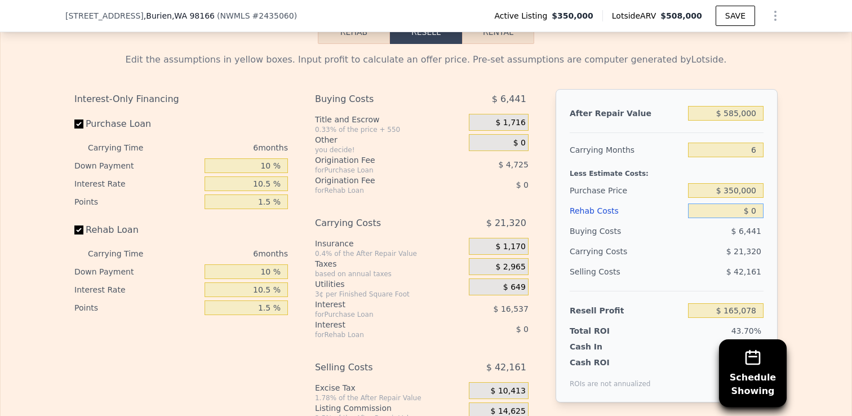
drag, startPoint x: 754, startPoint y: 211, endPoint x: 748, endPoint y: 211, distance: 6.2
click at [748, 211] on input "$ 0" at bounding box center [725, 210] width 75 height 15
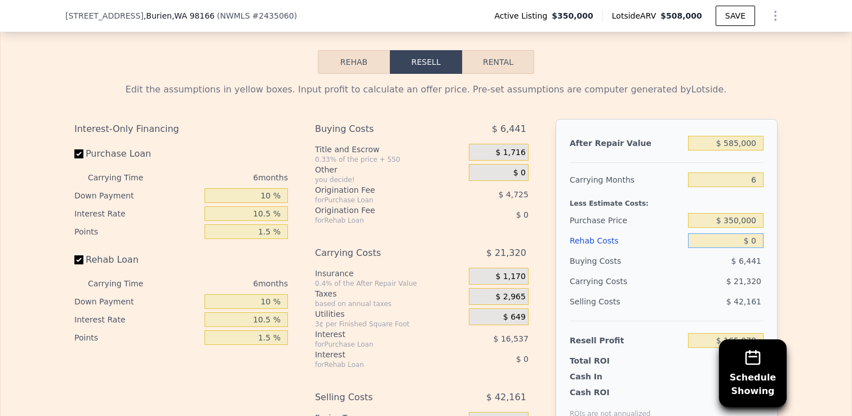
scroll to position [1635, 0]
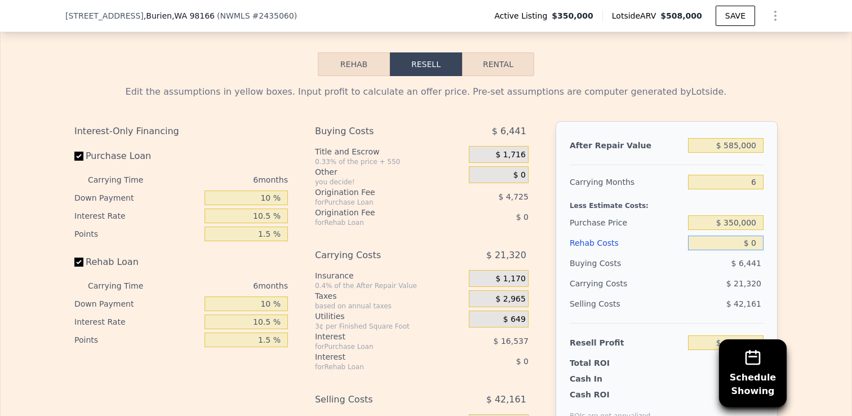
click at [348, 66] on button "Rehab" at bounding box center [354, 64] width 72 height 24
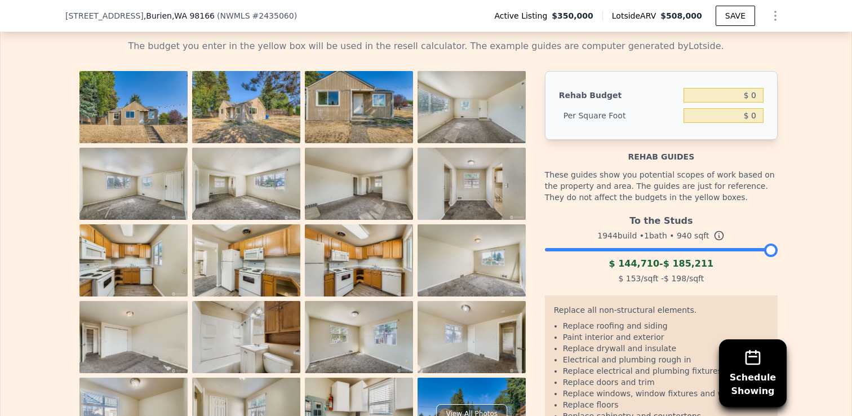
scroll to position [1660, 0]
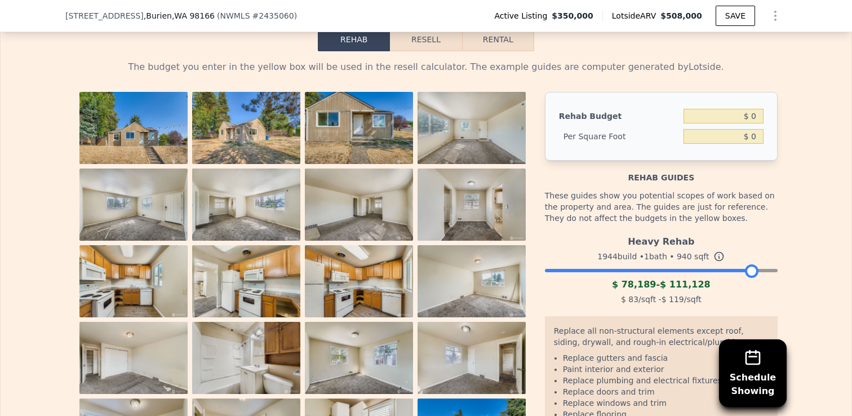
drag, startPoint x: 769, startPoint y: 271, endPoint x: 750, endPoint y: 270, distance: 19.7
click at [750, 270] on div at bounding box center [752, 271] width 14 height 14
drag, startPoint x: 750, startPoint y: 270, endPoint x: 704, endPoint y: 273, distance: 45.7
click at [704, 273] on div at bounding box center [708, 271] width 14 height 14
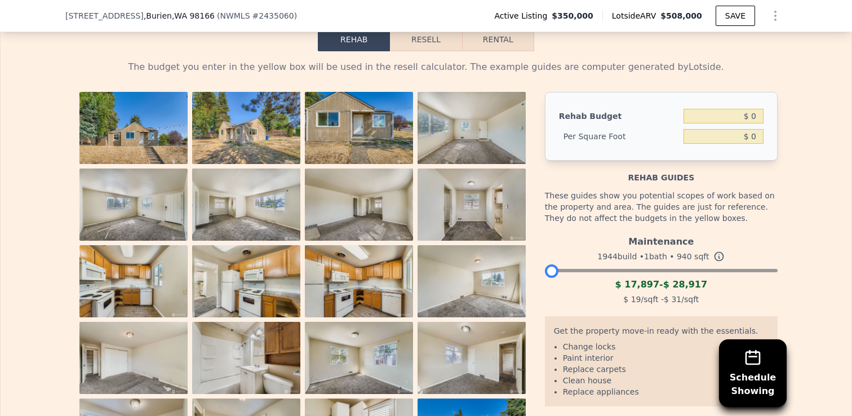
drag, startPoint x: 704, startPoint y: 273, endPoint x: 562, endPoint y: 268, distance: 142.0
click at [558, 268] on div at bounding box center [552, 271] width 14 height 14
drag, startPoint x: 562, startPoint y: 270, endPoint x: 602, endPoint y: 271, distance: 39.4
click at [602, 271] on div at bounding box center [601, 271] width 14 height 14
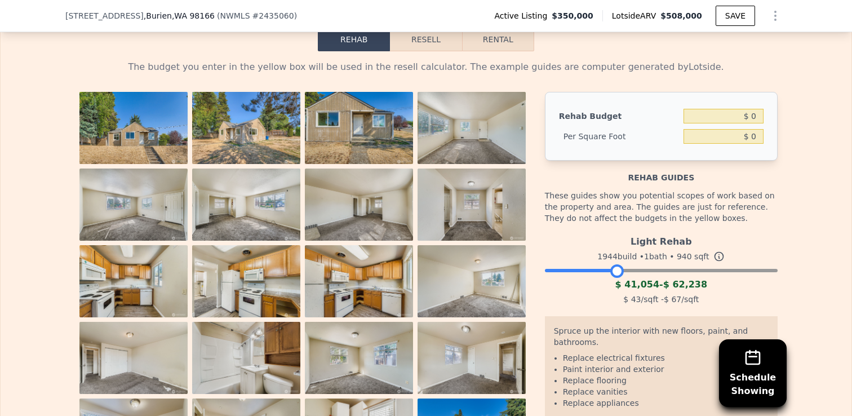
drag, startPoint x: 602, startPoint y: 271, endPoint x: 617, endPoint y: 271, distance: 15.8
click at [617, 271] on div at bounding box center [617, 271] width 14 height 14
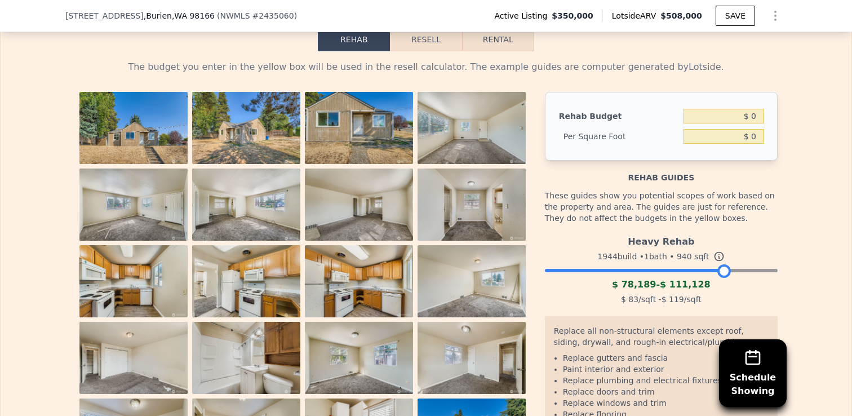
drag, startPoint x: 617, startPoint y: 271, endPoint x: 723, endPoint y: 266, distance: 106.0
click at [723, 266] on div at bounding box center [724, 271] width 14 height 14
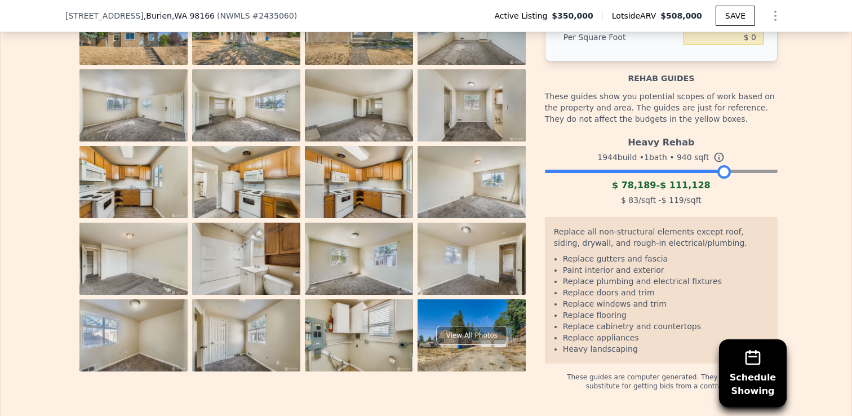
scroll to position [1765, 0]
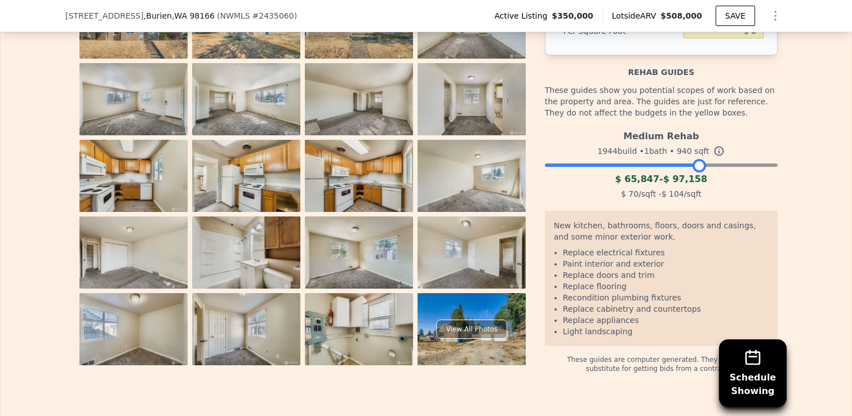
drag, startPoint x: 720, startPoint y: 163, endPoint x: 694, endPoint y: 164, distance: 25.9
click at [694, 164] on div at bounding box center [699, 166] width 14 height 14
click at [700, 165] on div at bounding box center [699, 166] width 14 height 14
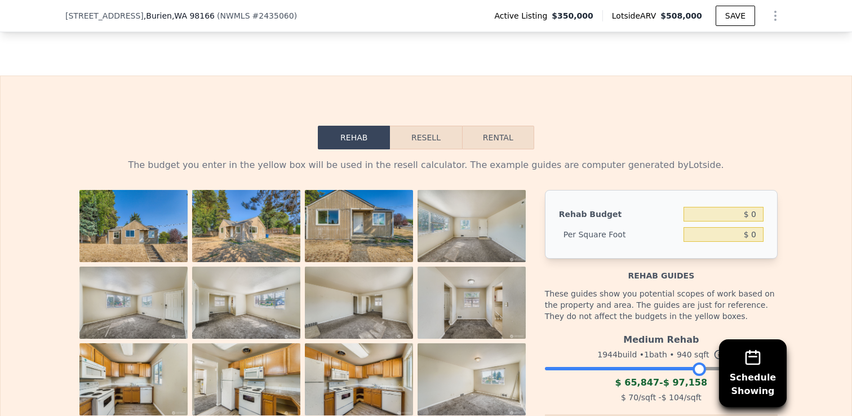
scroll to position [1549, 0]
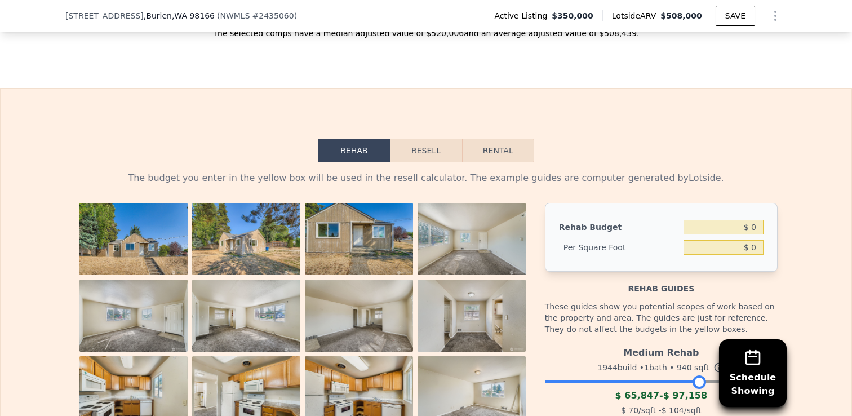
click at [420, 140] on button "Resell" at bounding box center [426, 151] width 72 height 24
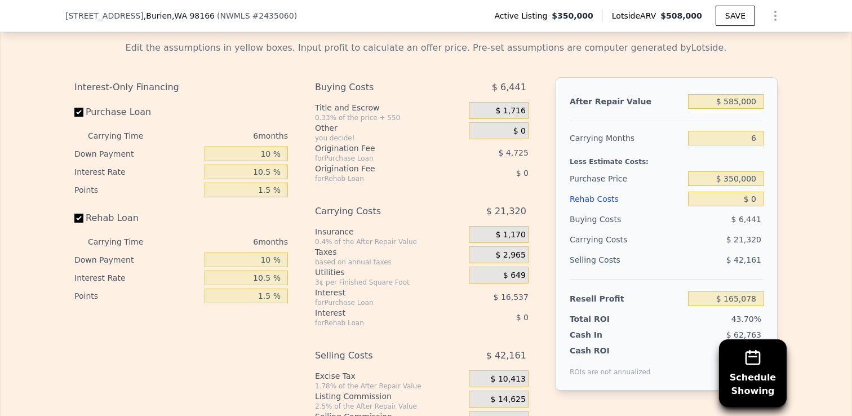
scroll to position [1632, 0]
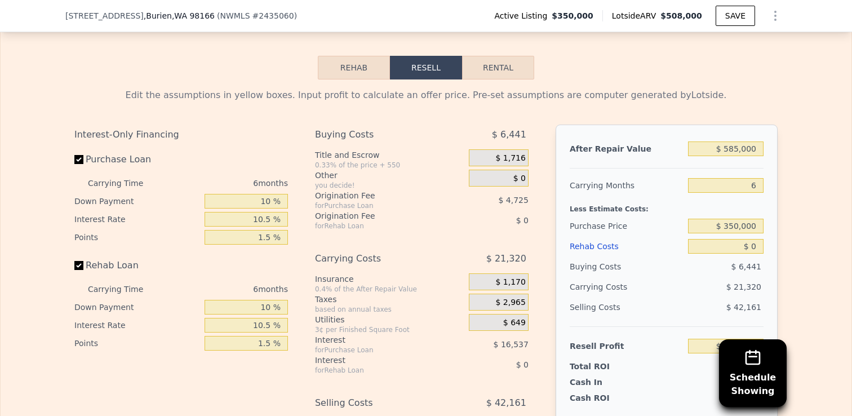
click at [352, 67] on button "Rehab" at bounding box center [354, 68] width 72 height 24
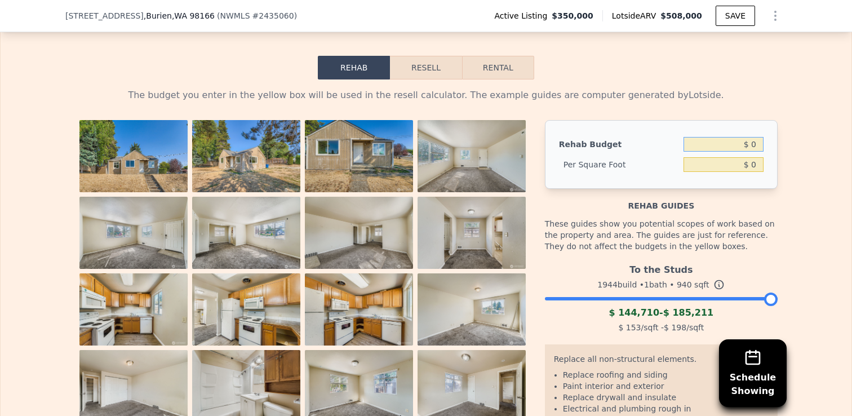
click at [727, 144] on input "$ 0" at bounding box center [723, 144] width 80 height 15
click at [424, 73] on button "Resell" at bounding box center [426, 68] width 72 height 24
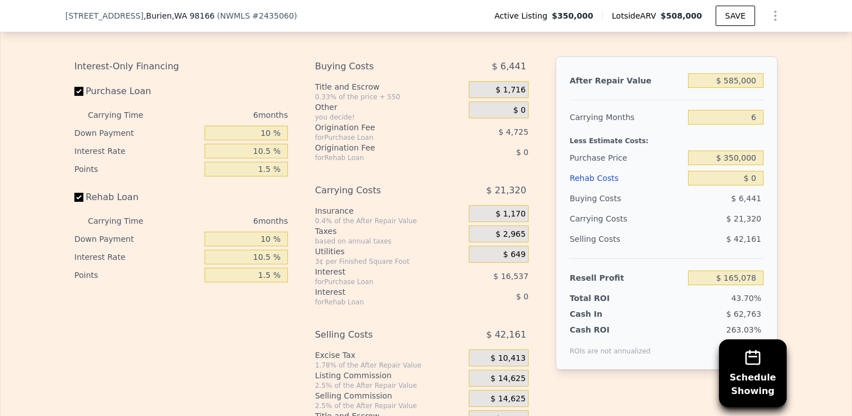
scroll to position [1713, 0]
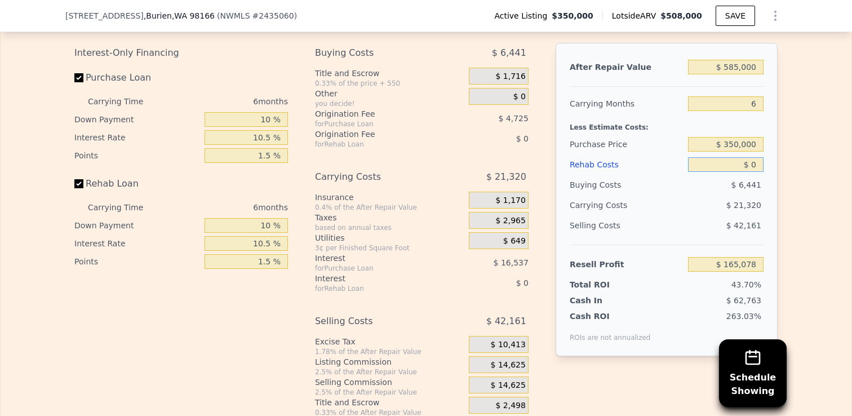
click at [751, 163] on input "$ 0" at bounding box center [725, 164] width 75 height 15
drag, startPoint x: 751, startPoint y: 163, endPoint x: 768, endPoint y: 163, distance: 16.3
click at [765, 163] on div "After Repair Value $ 585,000 Carrying Months 6 Less Estimate Costs: Purchase Pr…" at bounding box center [666, 199] width 222 height 313
type input "$ 1"
type input "$ 165,077"
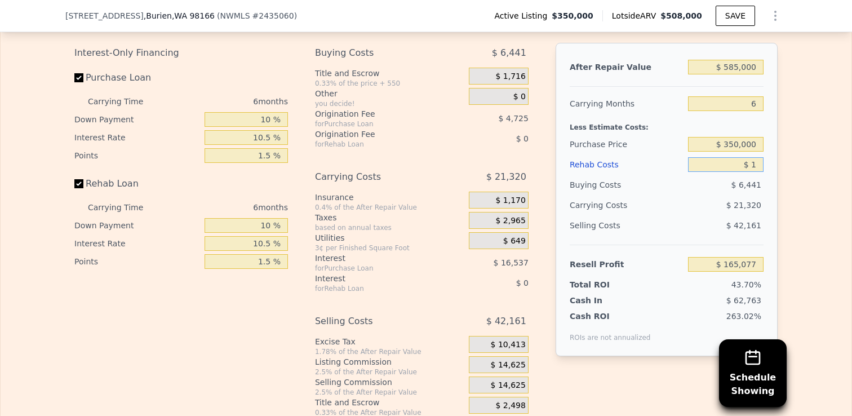
type input "$ 10"
type input "$ 165,068"
type input "$ 100"
type input "$ 164,971"
type input "$ 1,000"
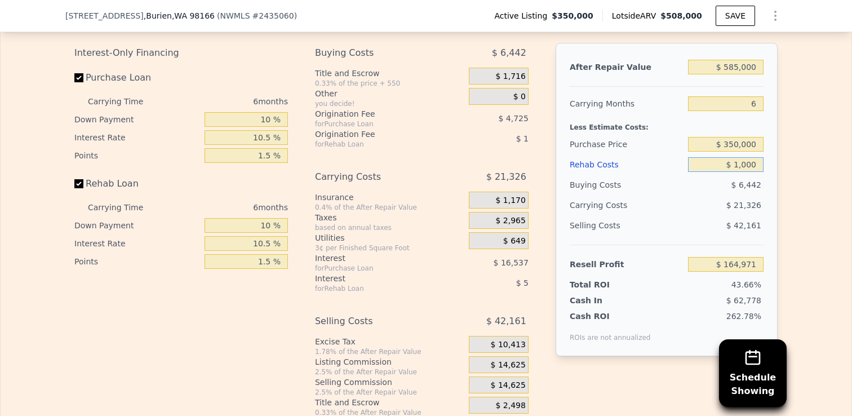
type input "$ 164,016"
type input "$ 10,000"
type input "$ 154,469"
type input "$ 100,000"
type input "$ 59,006"
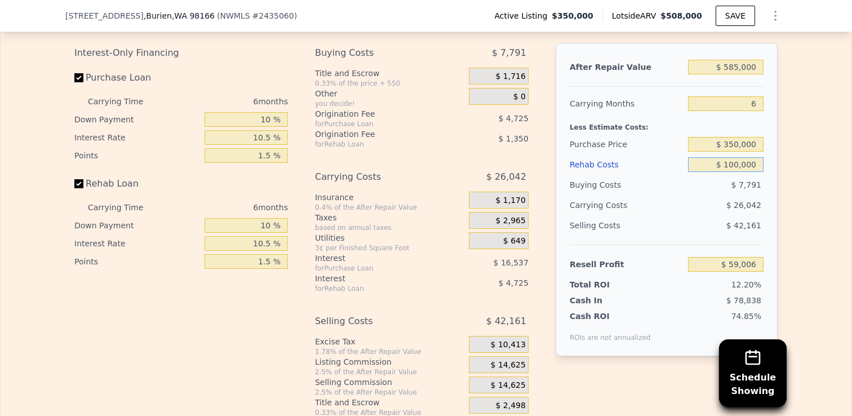
type input "$ 100,000"
click at [793, 161] on div "Edit the assumptions in yellow boxes. Input profit to calculate an offer price.…" at bounding box center [426, 207] width 850 height 419
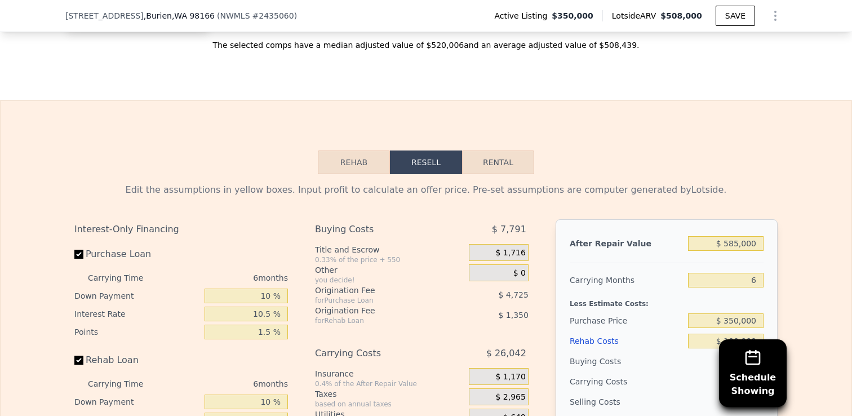
scroll to position [1522, 0]
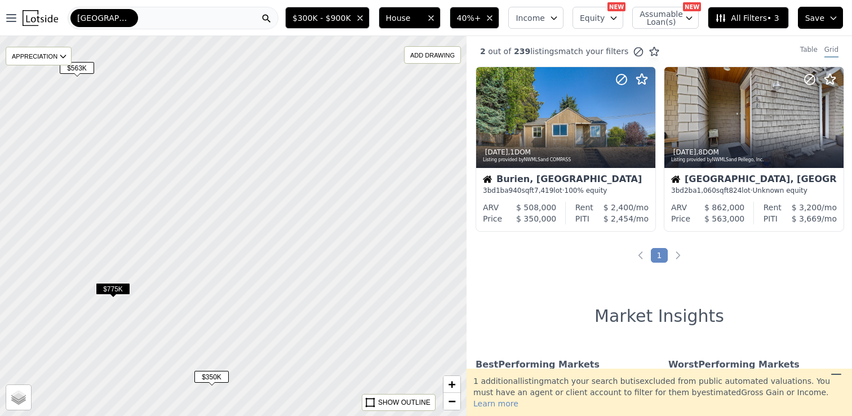
click at [162, 17] on div "[GEOGRAPHIC_DATA]" at bounding box center [173, 18] width 211 height 23
